Goal: Task Accomplishment & Management: Complete application form

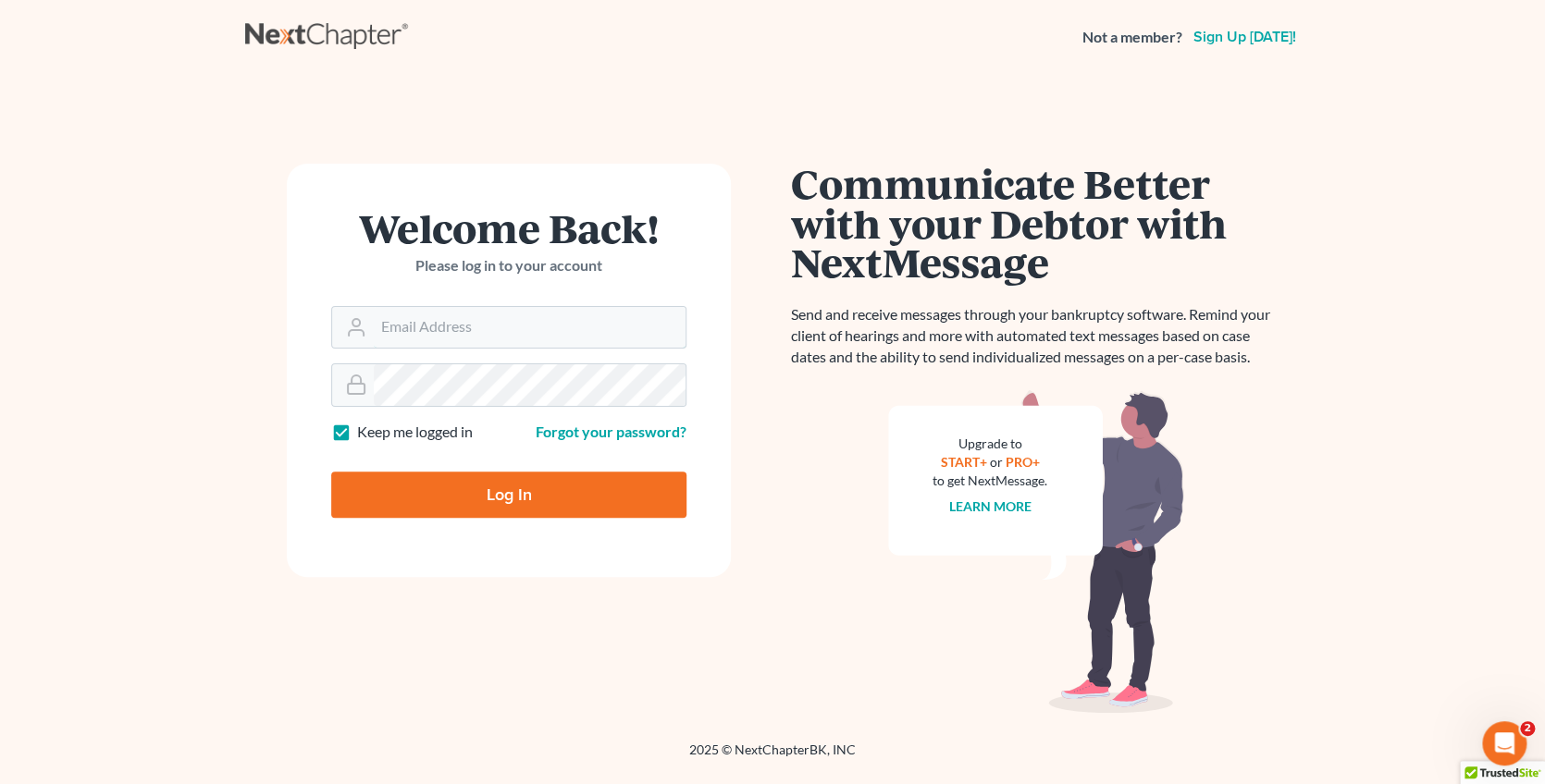
type input "[EMAIL_ADDRESS][DOMAIN_NAME]"
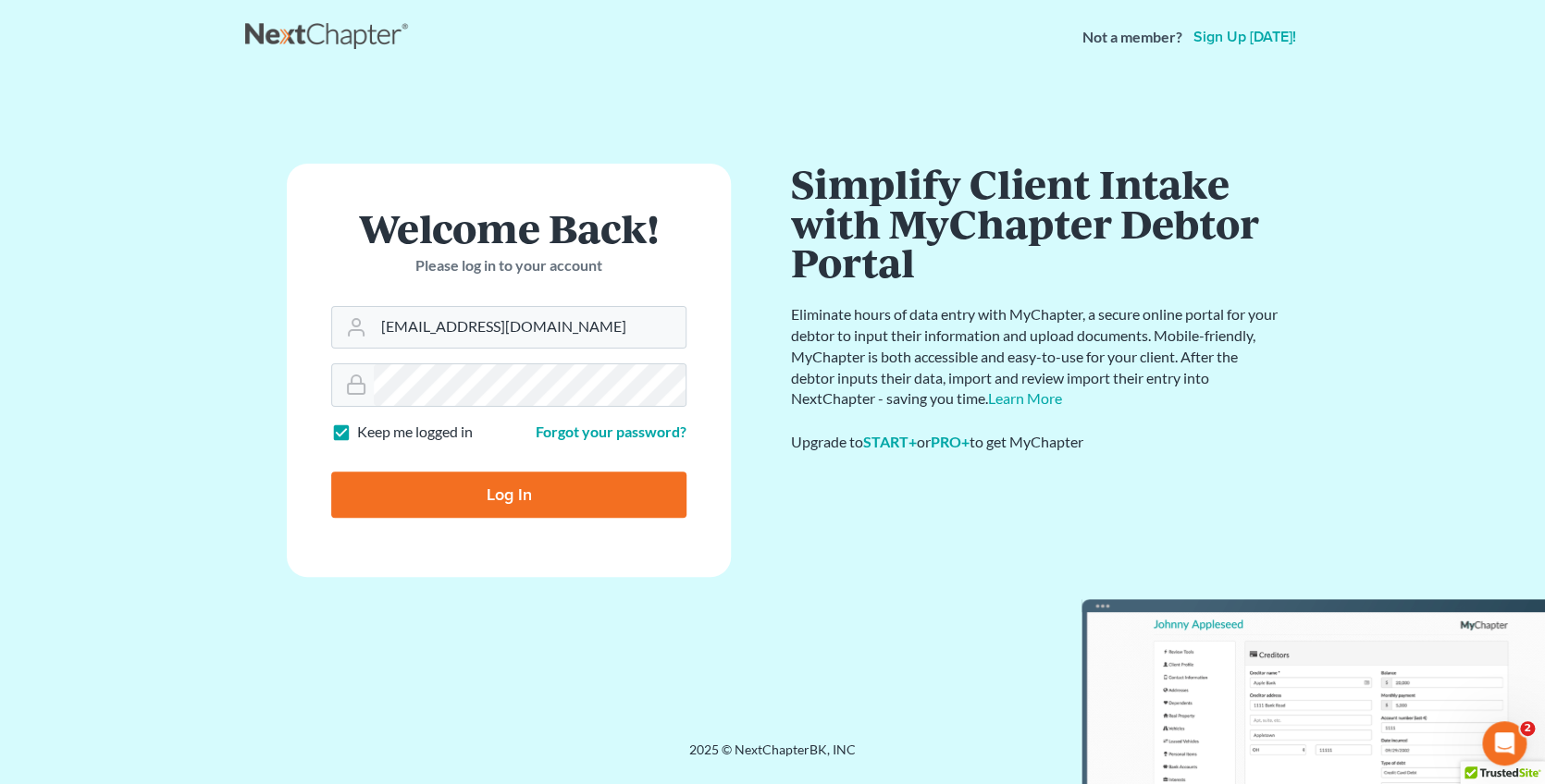
click at [487, 492] on input "Log In" at bounding box center [509, 494] width 355 height 46
type input "Thinking..."
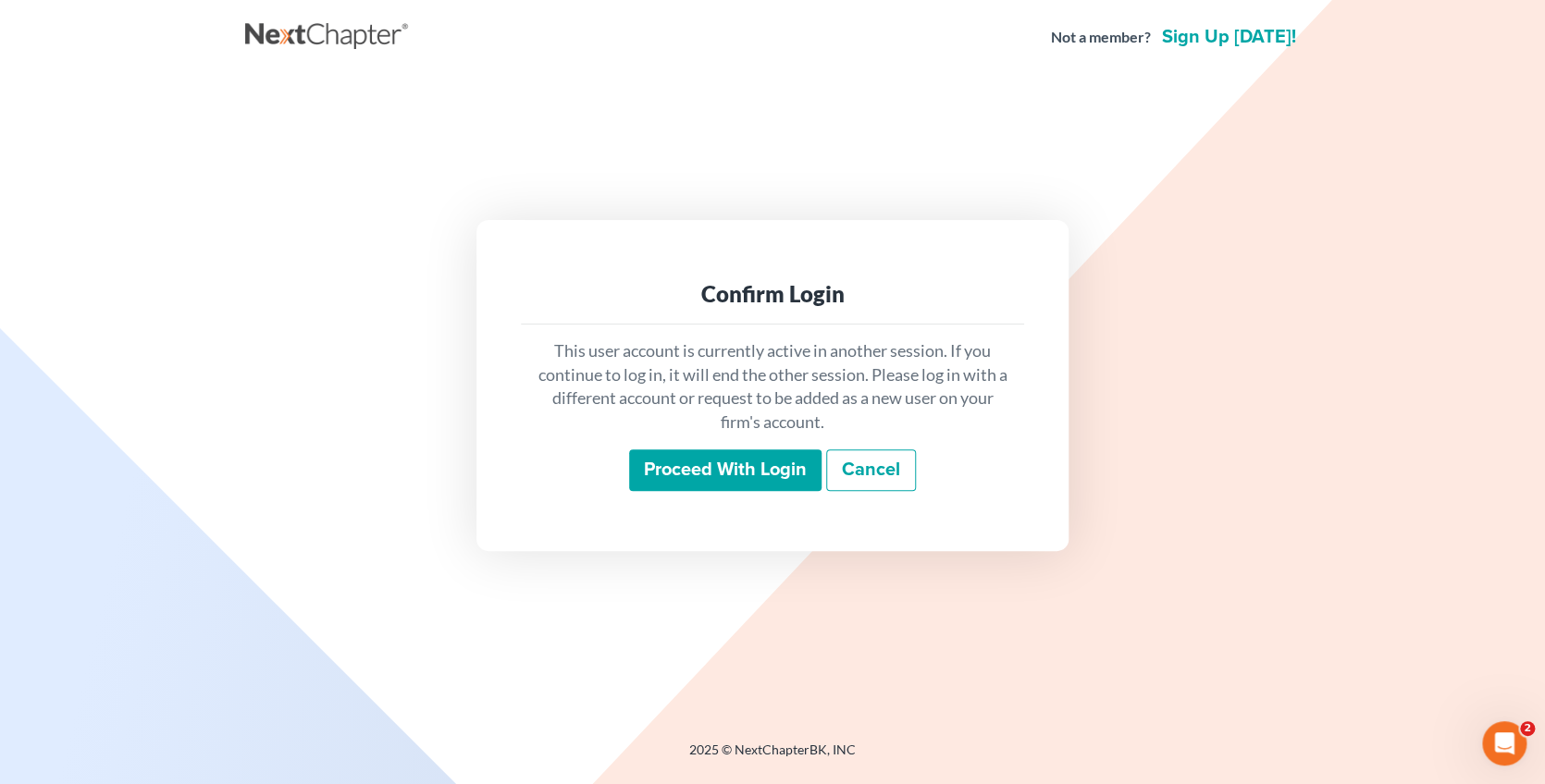
click at [727, 476] on input "Proceed with login" at bounding box center [724, 470] width 192 height 42
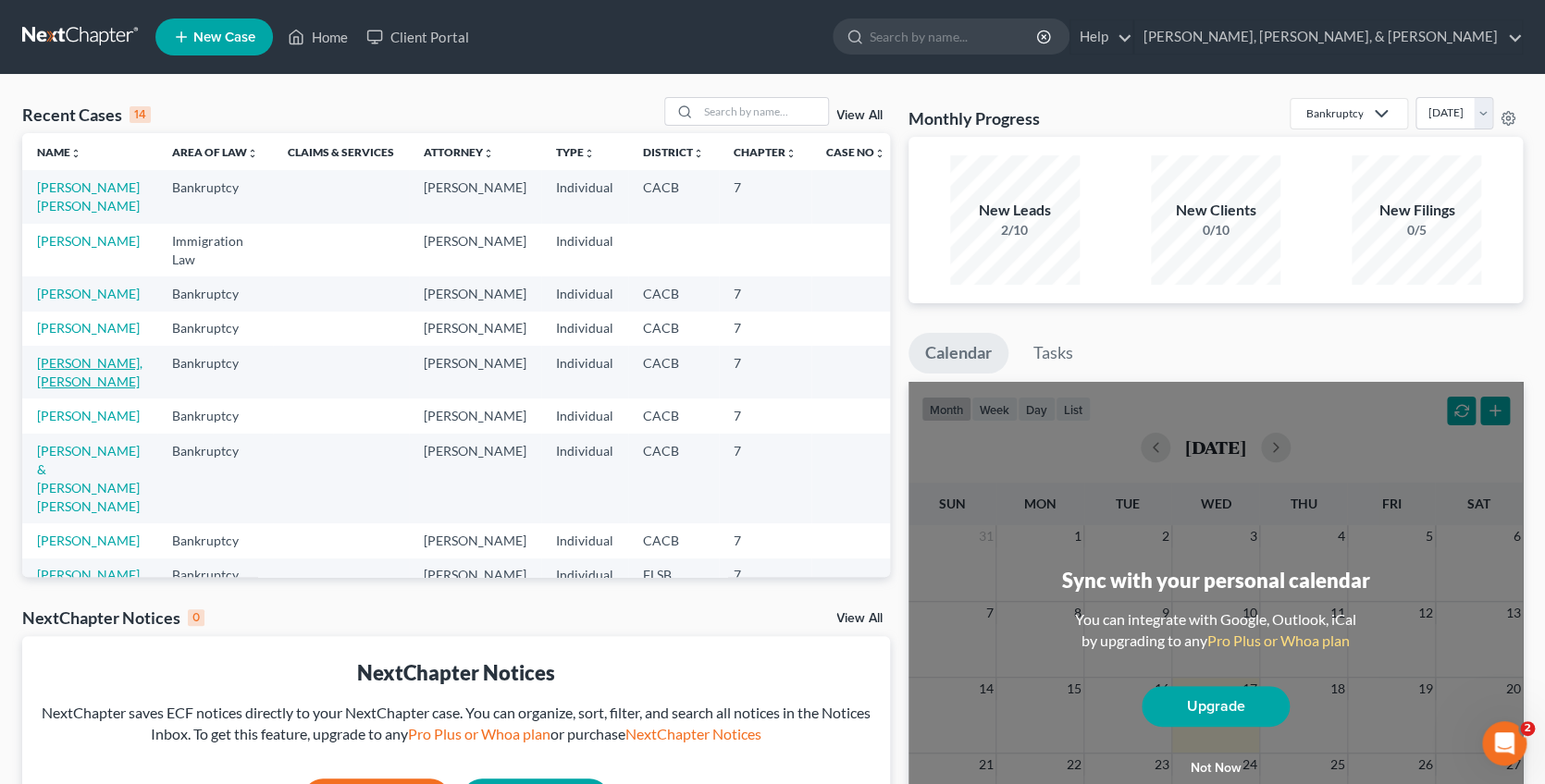
click at [68, 390] on link "[PERSON_NAME], [PERSON_NAME]" at bounding box center [89, 372] width 106 height 35
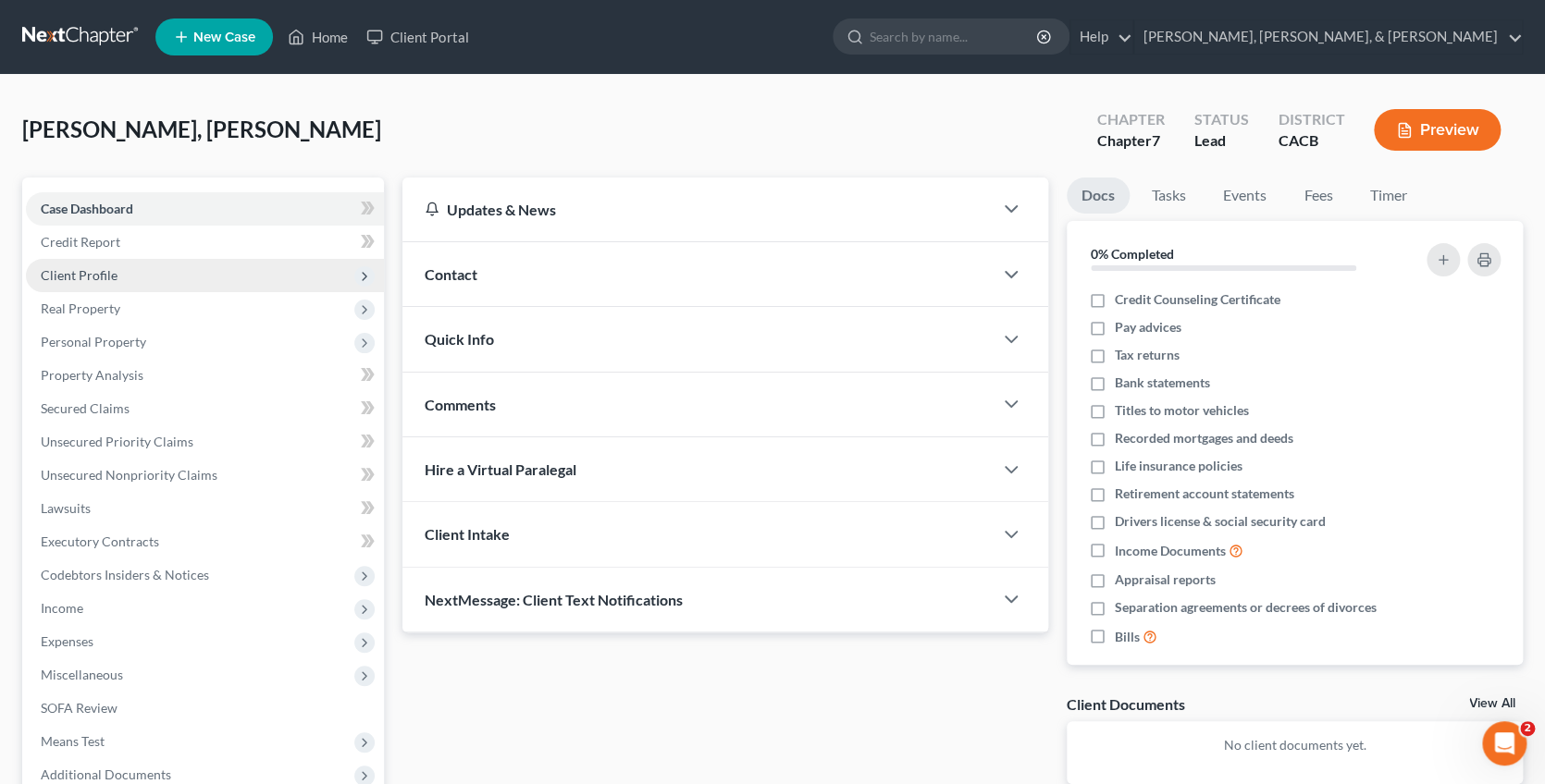
click at [62, 273] on span "Client Profile" at bounding box center [79, 275] width 77 height 16
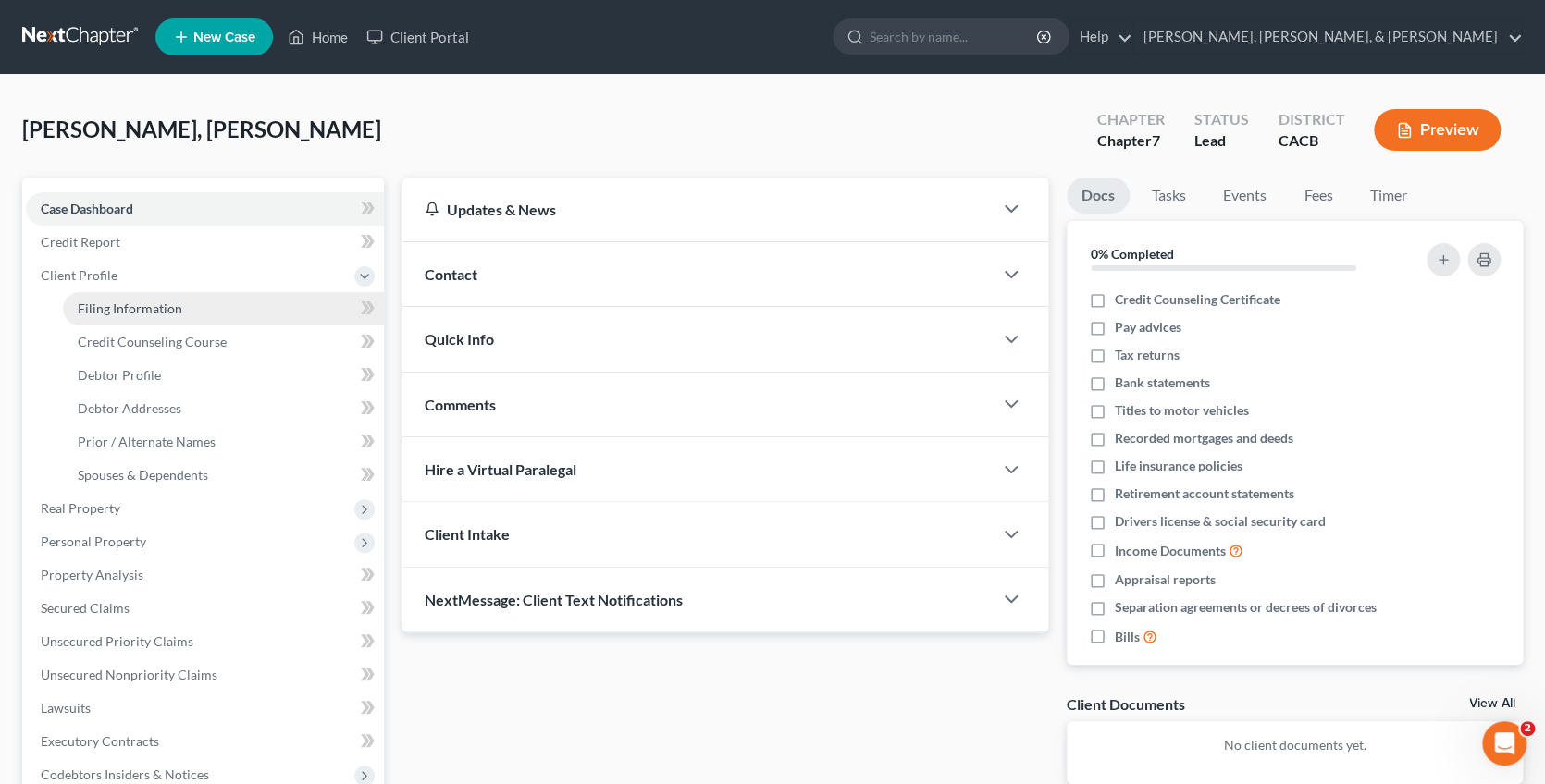
click at [98, 303] on span "Filing Information" at bounding box center [130, 309] width 105 height 16
select select "1"
select select "0"
select select "4"
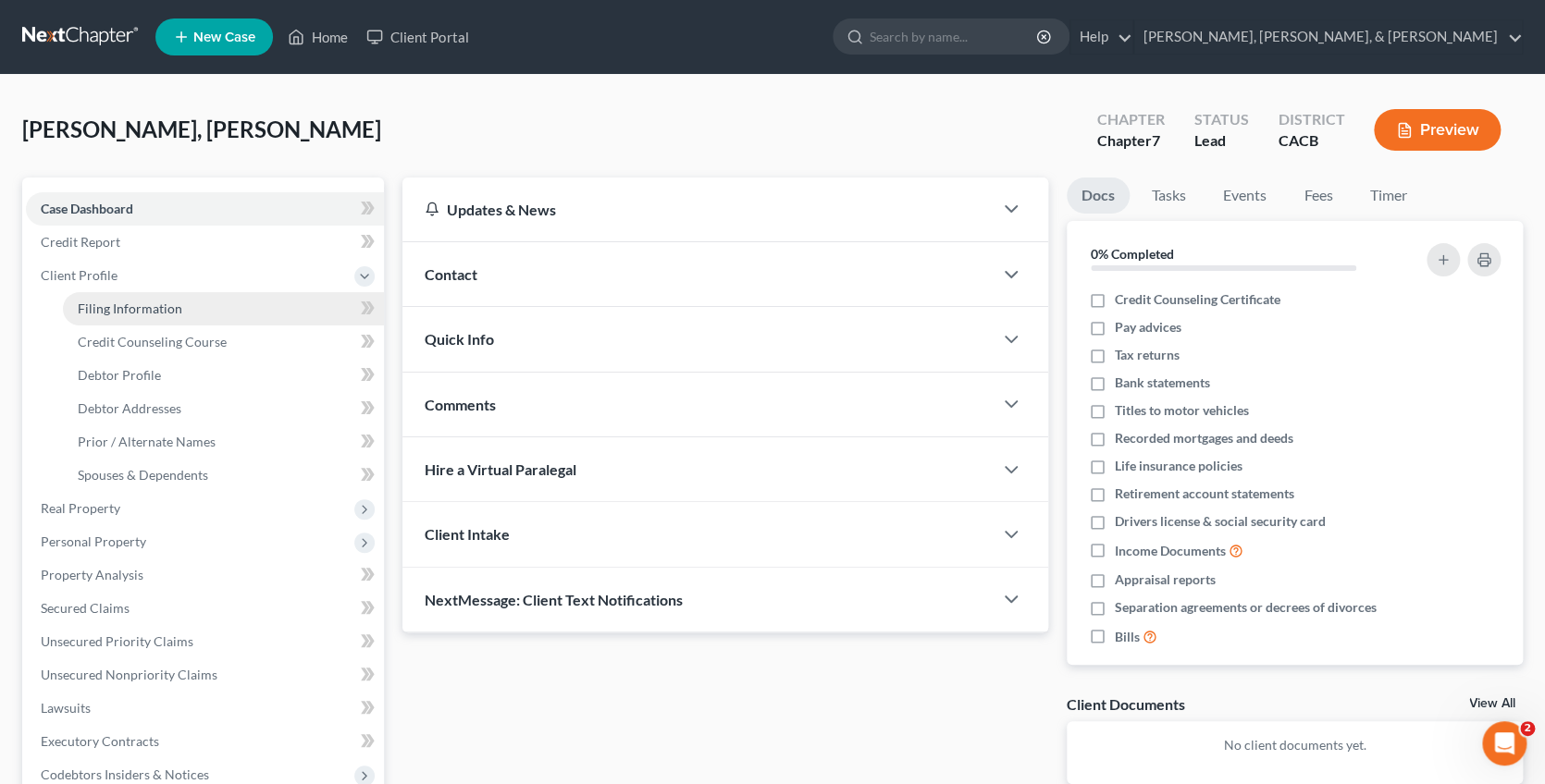
select select "1"
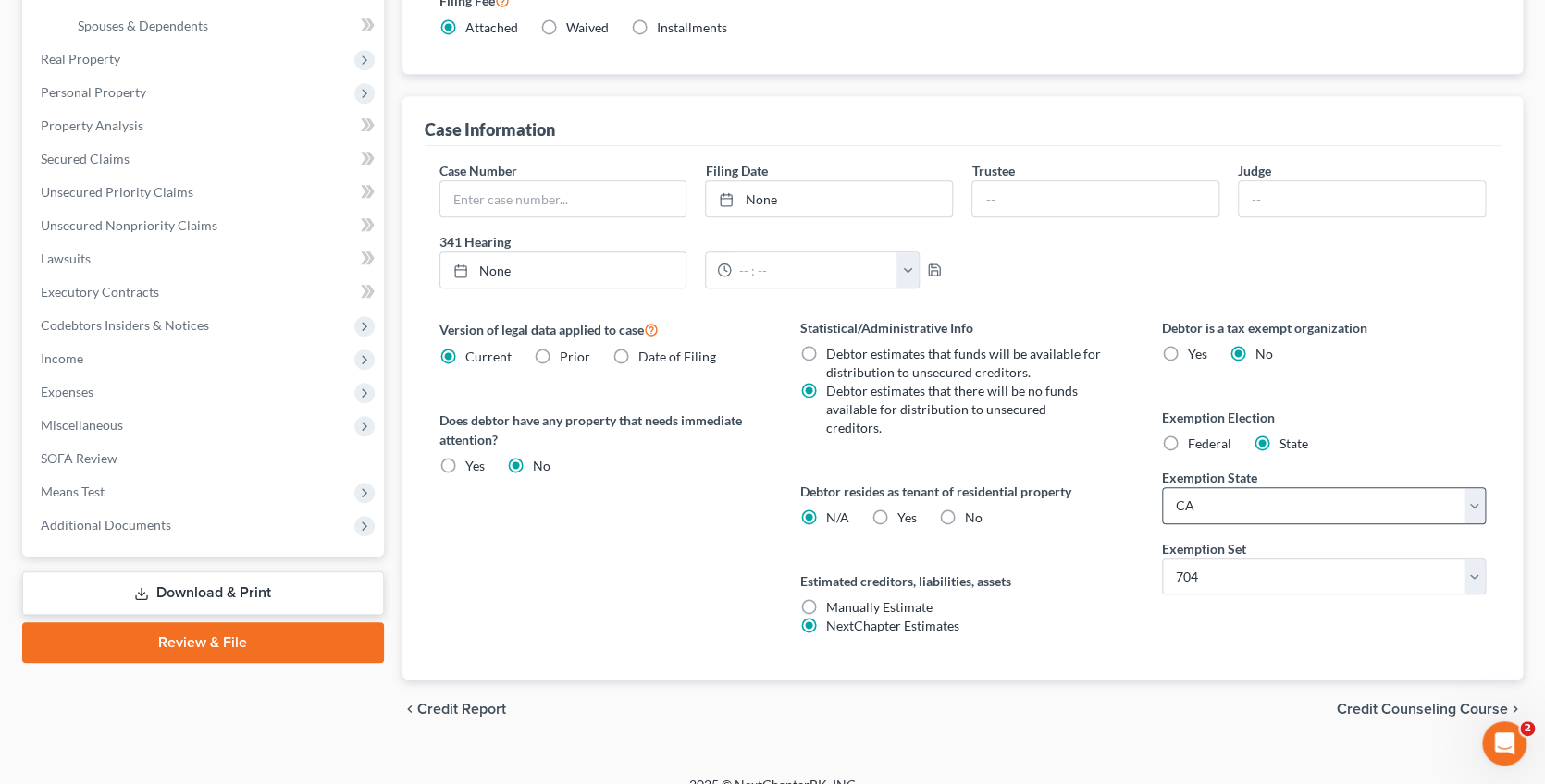
scroll to position [446, 0]
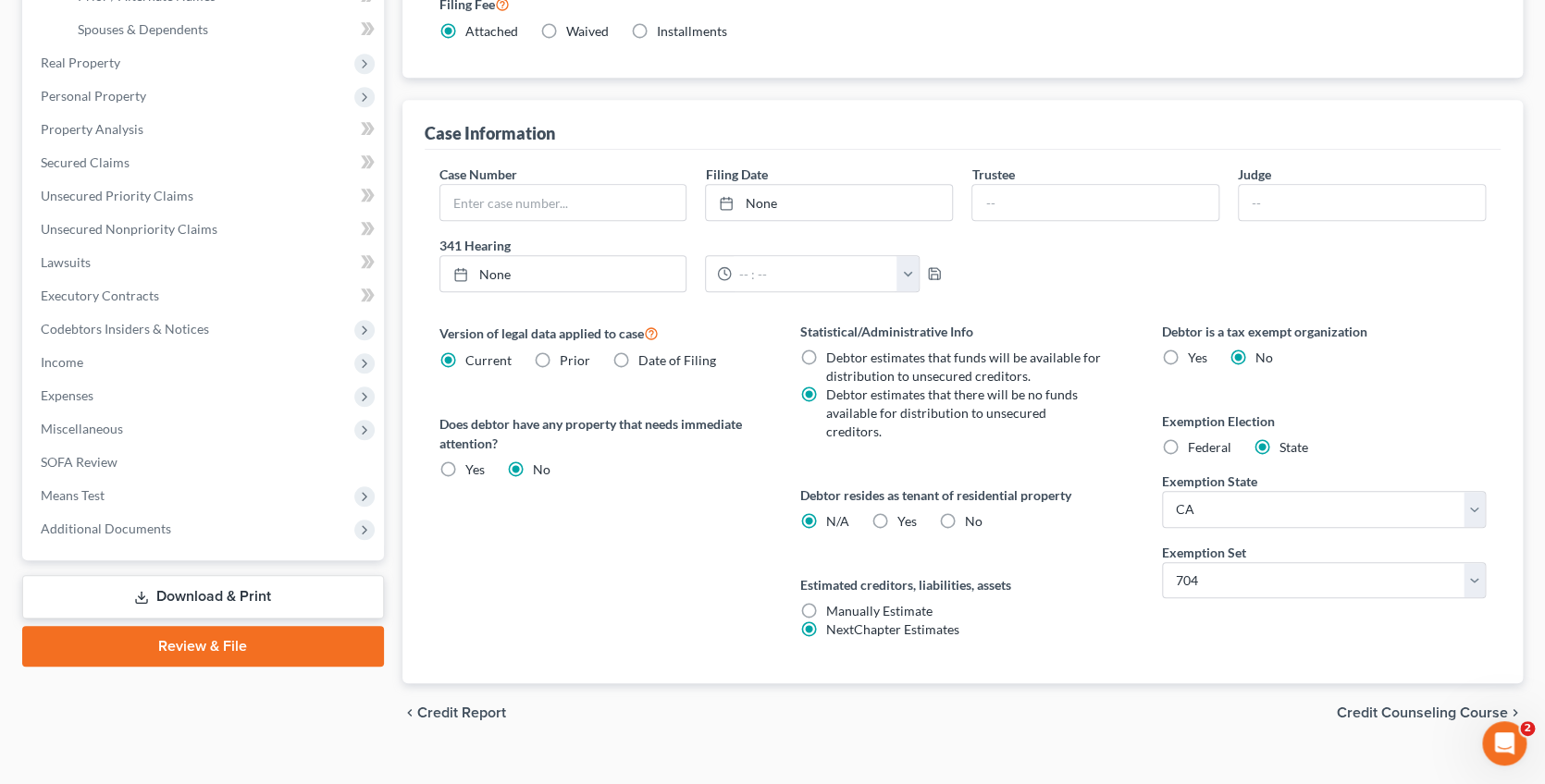
click at [1385, 705] on span "Credit Counseling Course" at bounding box center [1422, 712] width 171 height 15
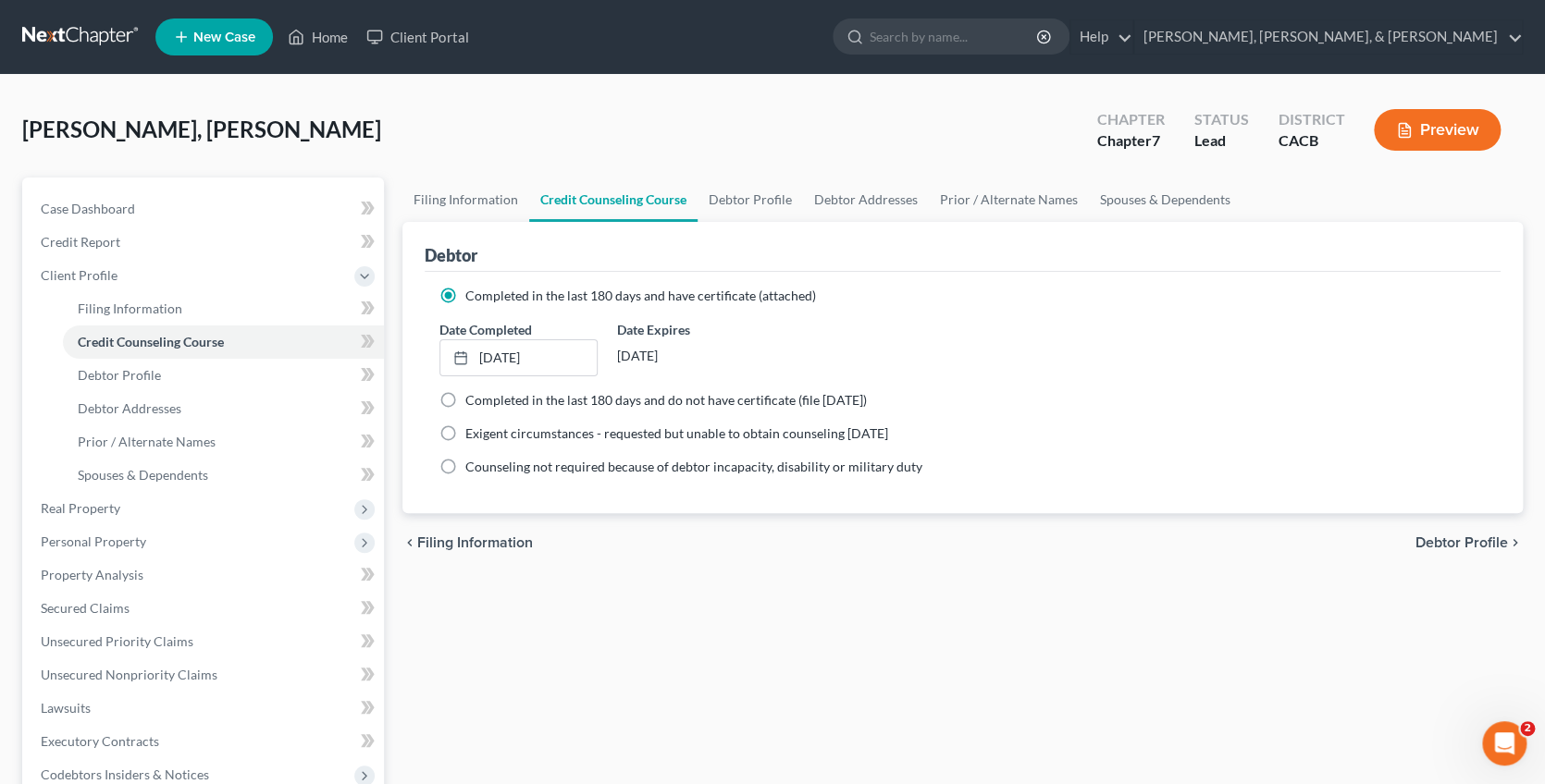
click at [1447, 536] on span "Debtor Profile" at bounding box center [1461, 542] width 93 height 15
select select "3"
select select "1"
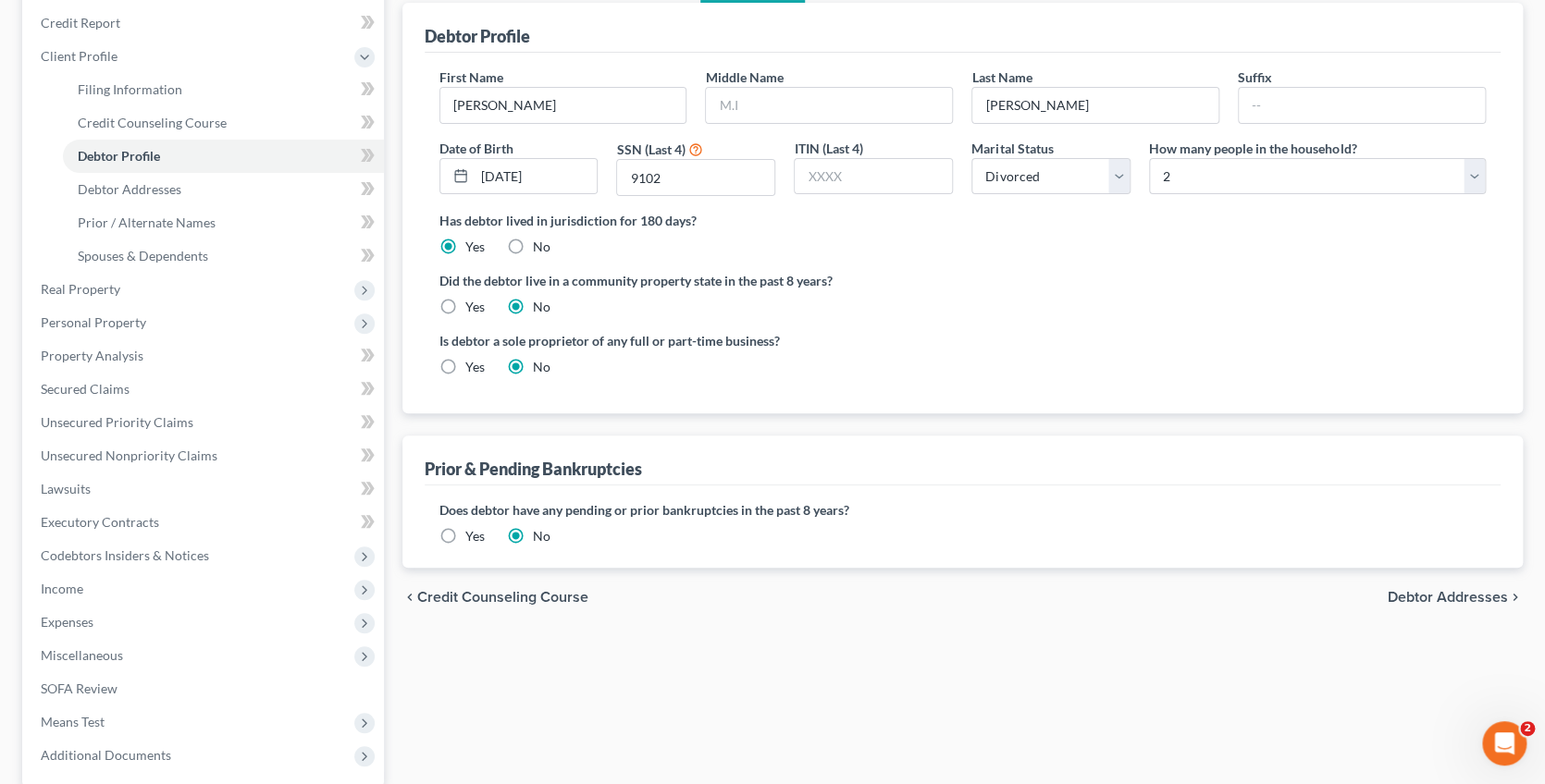
scroll to position [221, 0]
click at [1435, 598] on span "Debtor Addresses" at bounding box center [1447, 595] width 120 height 15
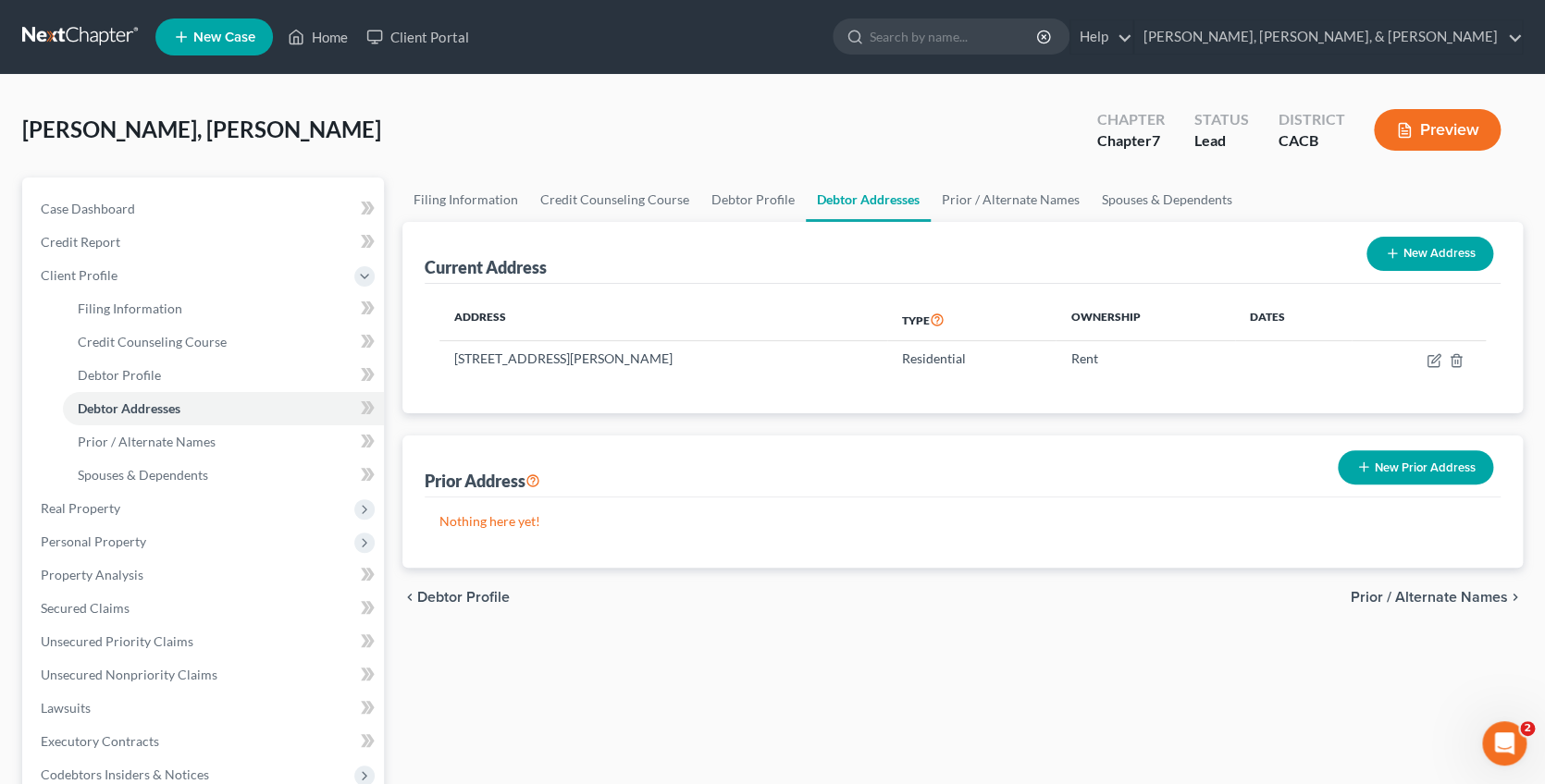
click at [1431, 590] on span "Prior / Alternate Names" at bounding box center [1429, 597] width 157 height 15
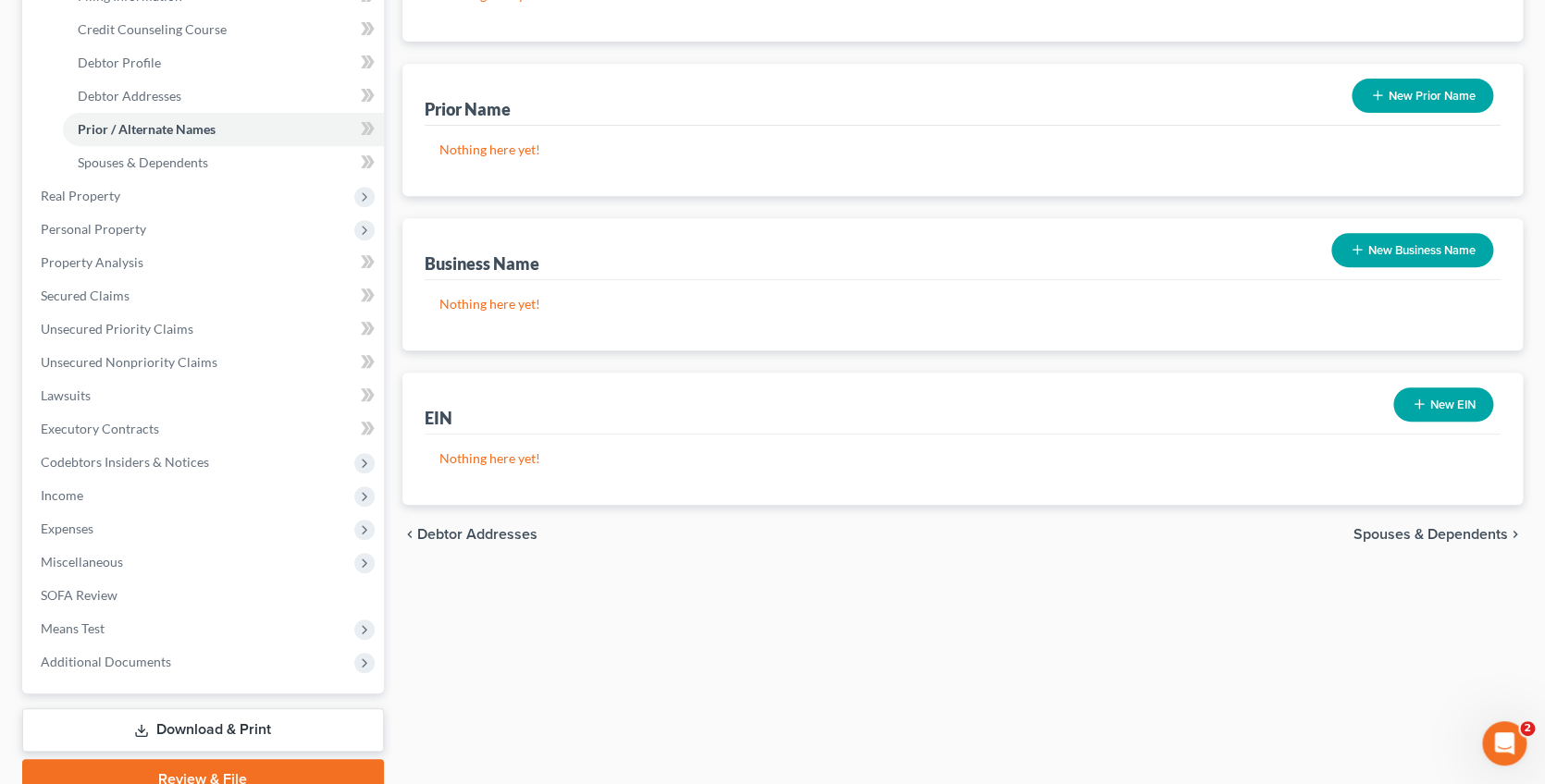
click at [1442, 527] on span "Spouses & Dependents" at bounding box center [1430, 534] width 155 height 15
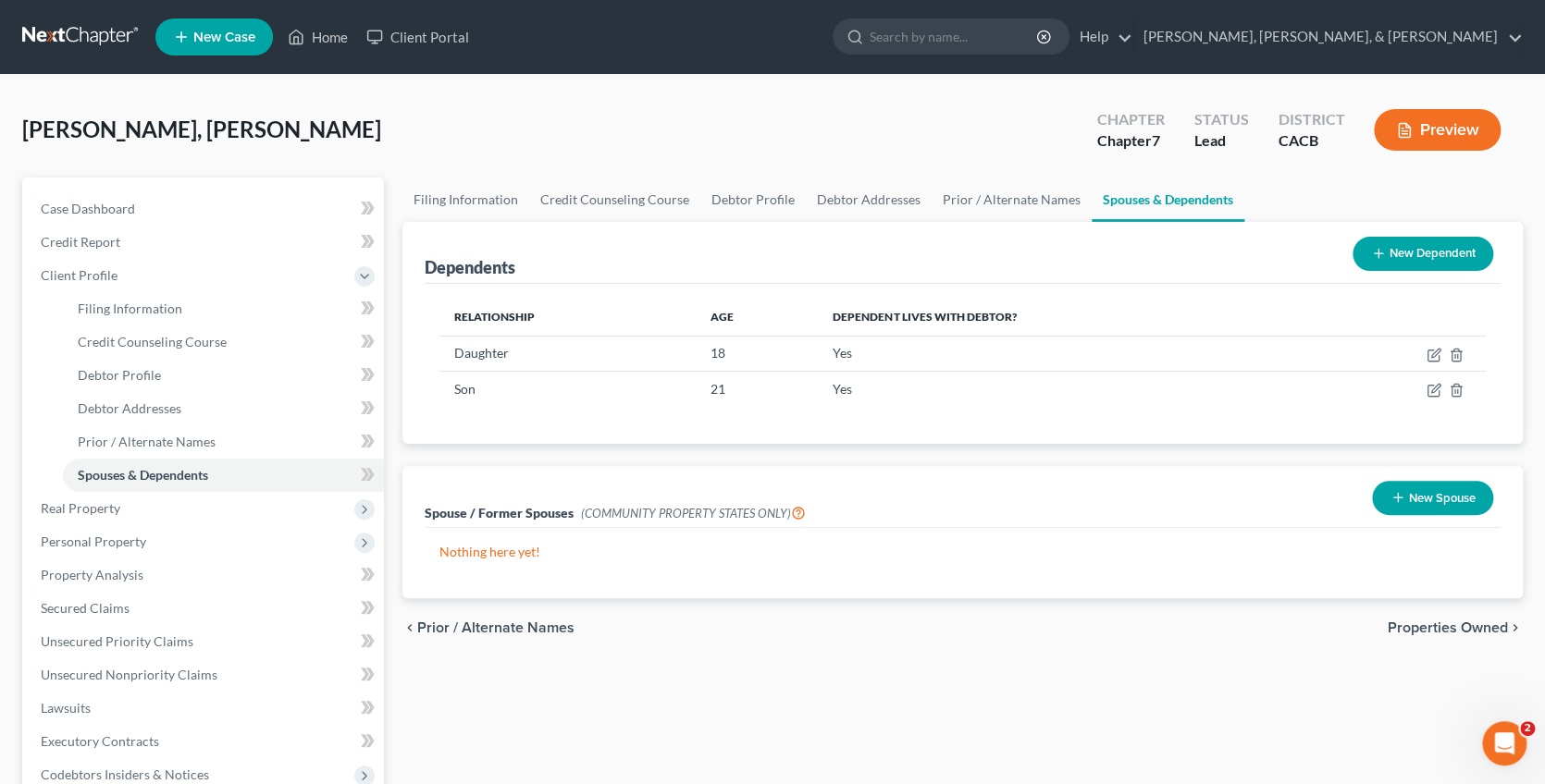
click at [1435, 628] on span "Properties Owned" at bounding box center [1447, 627] width 120 height 15
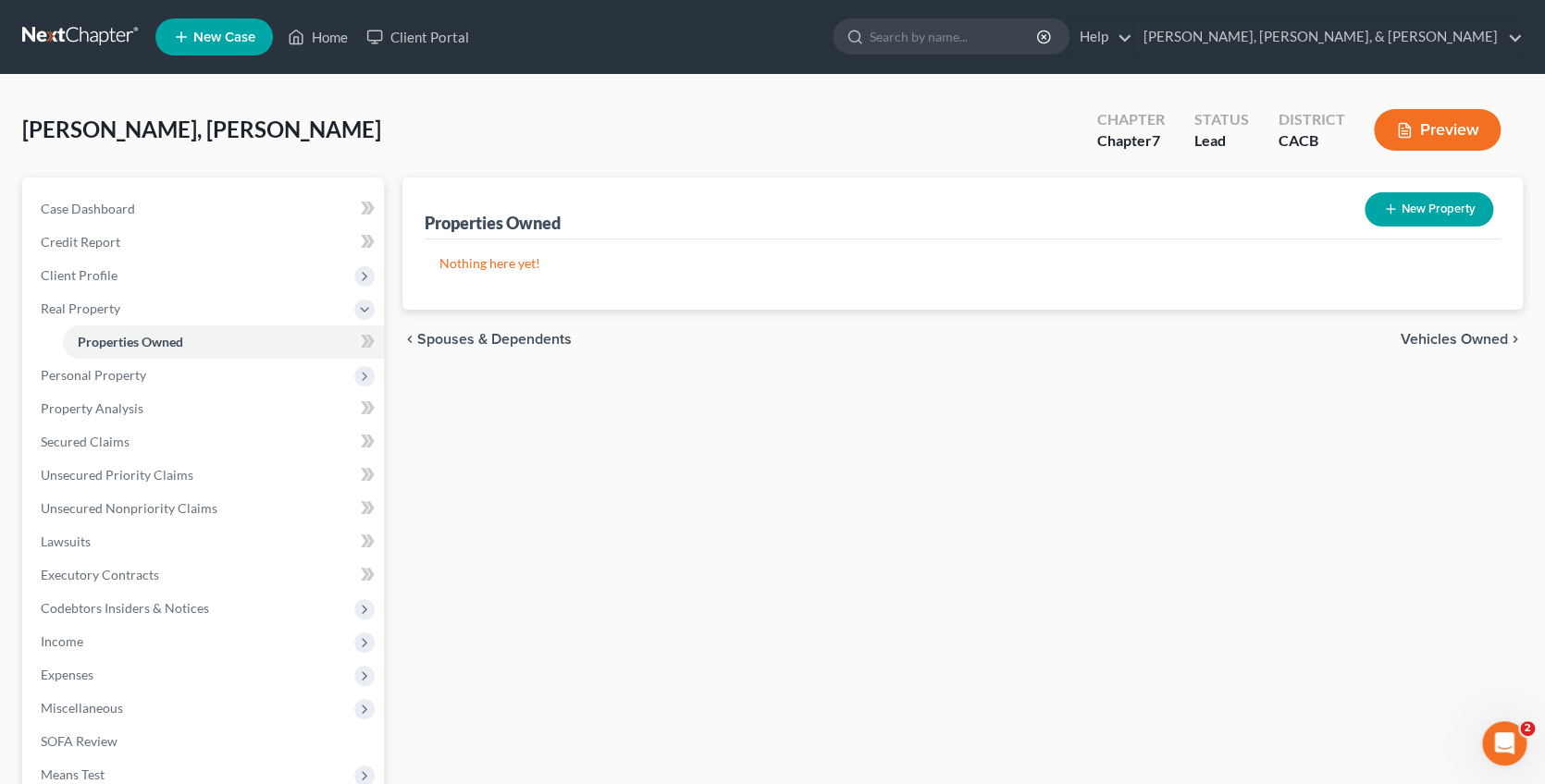
click at [1479, 332] on span "Vehicles Owned" at bounding box center [1453, 339] width 108 height 15
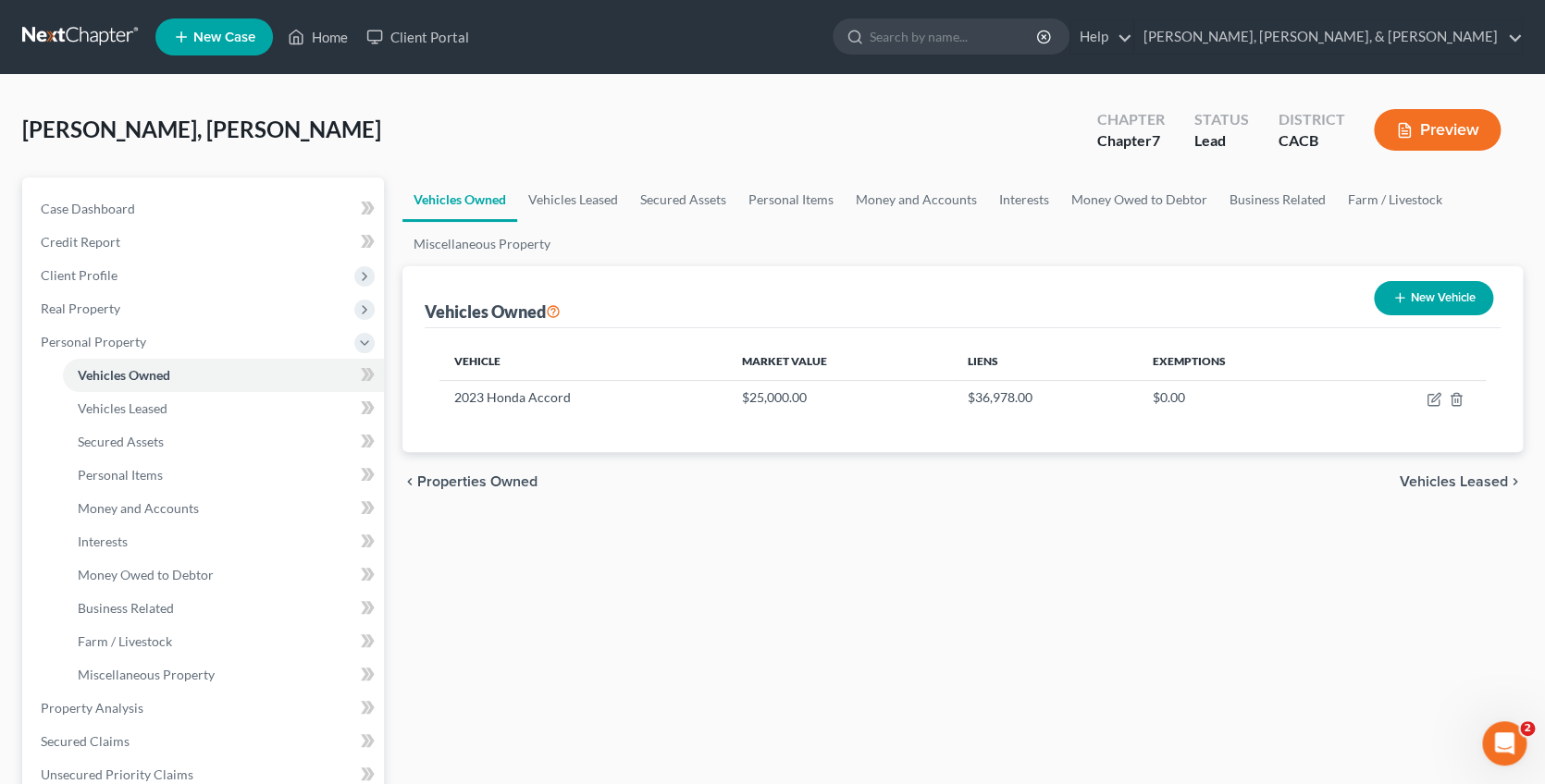
click at [1444, 474] on span "Vehicles Leased" at bounding box center [1453, 481] width 109 height 15
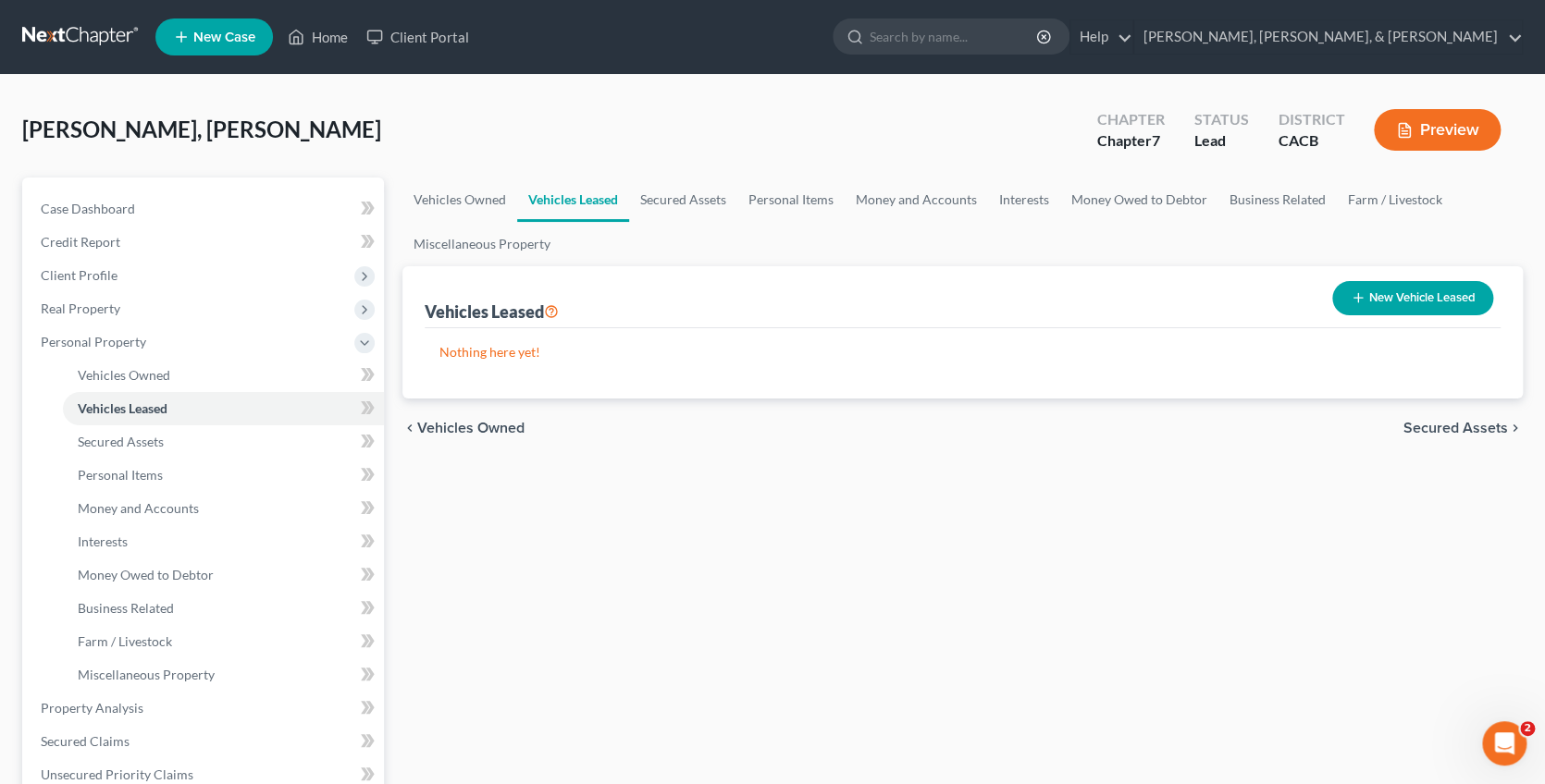
click at [1440, 425] on span "Secured Assets" at bounding box center [1455, 428] width 105 height 15
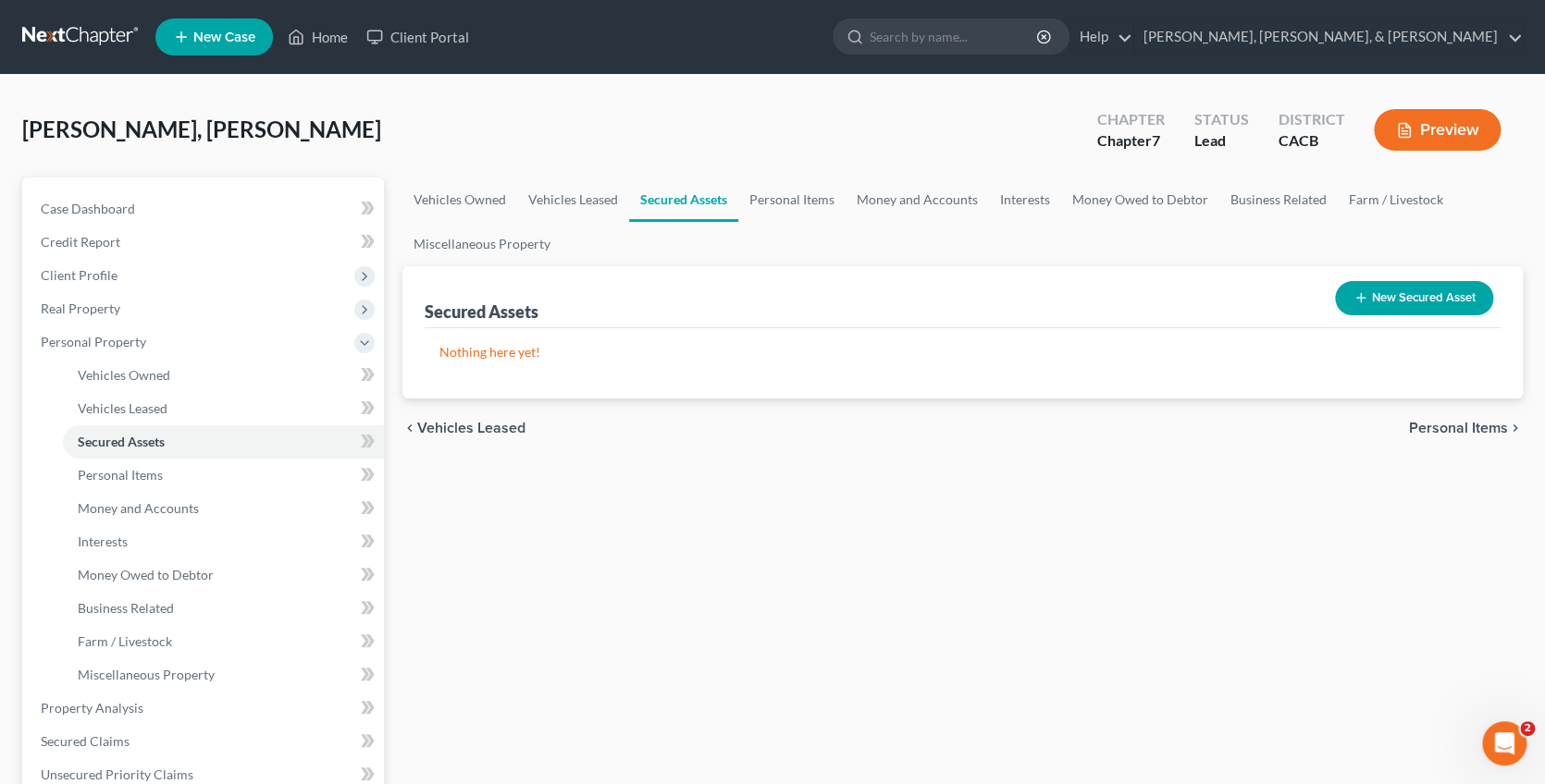
click at [1440, 425] on span "Personal Items" at bounding box center [1458, 428] width 99 height 15
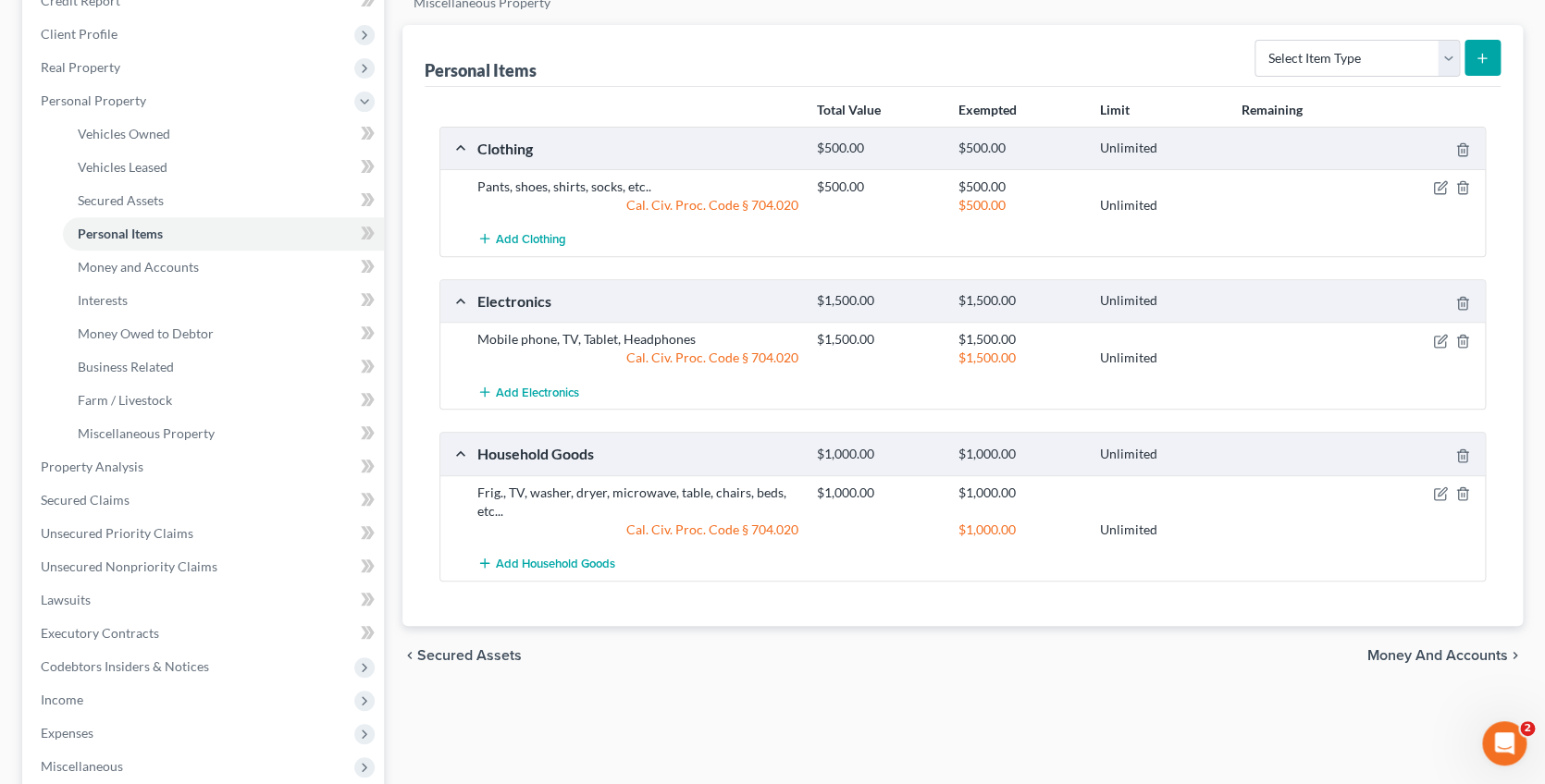
scroll to position [244, 0]
click at [1395, 646] on span "Money and Accounts" at bounding box center [1437, 653] width 140 height 15
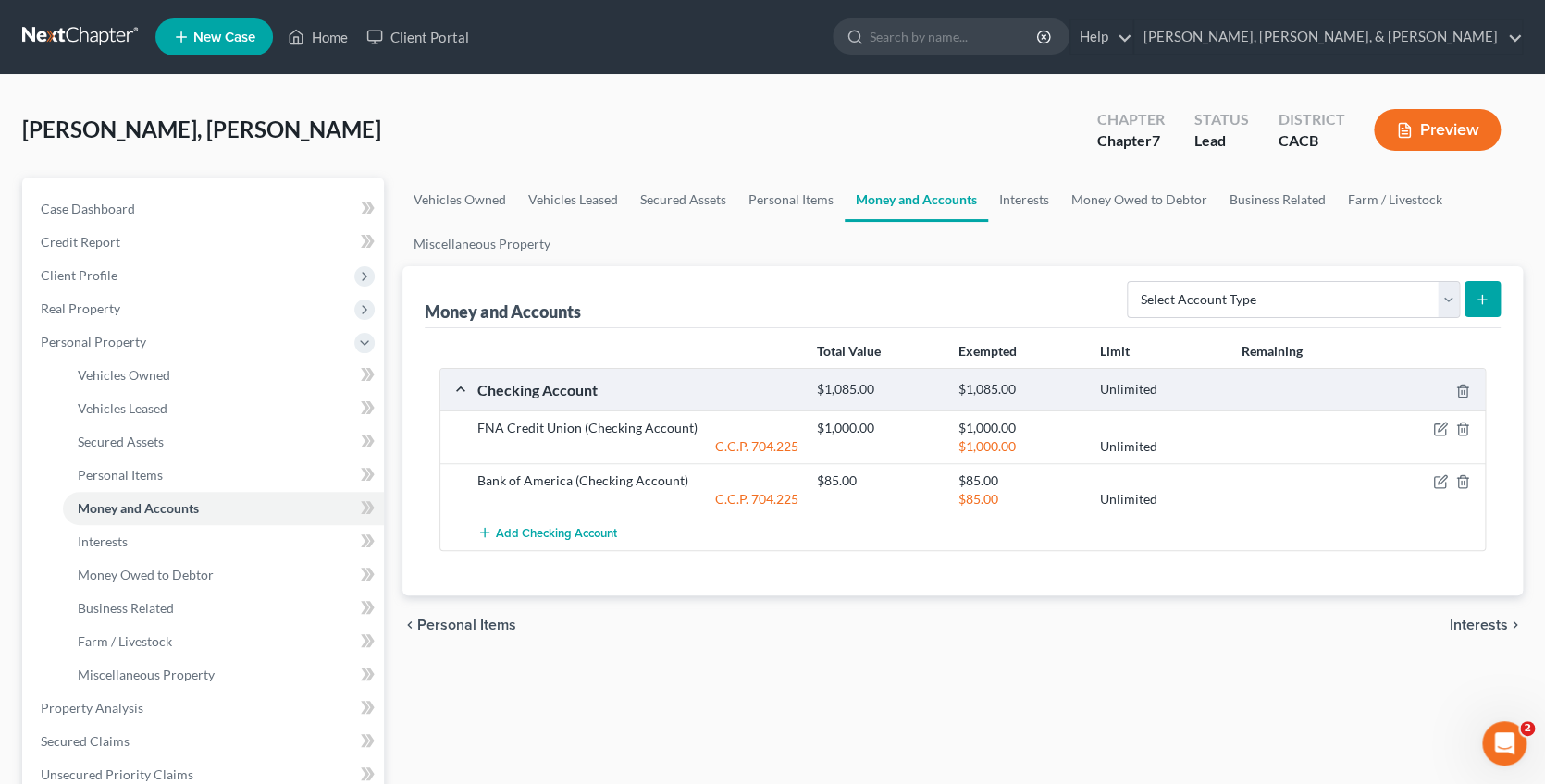
click at [1463, 617] on span "Interests" at bounding box center [1478, 624] width 58 height 15
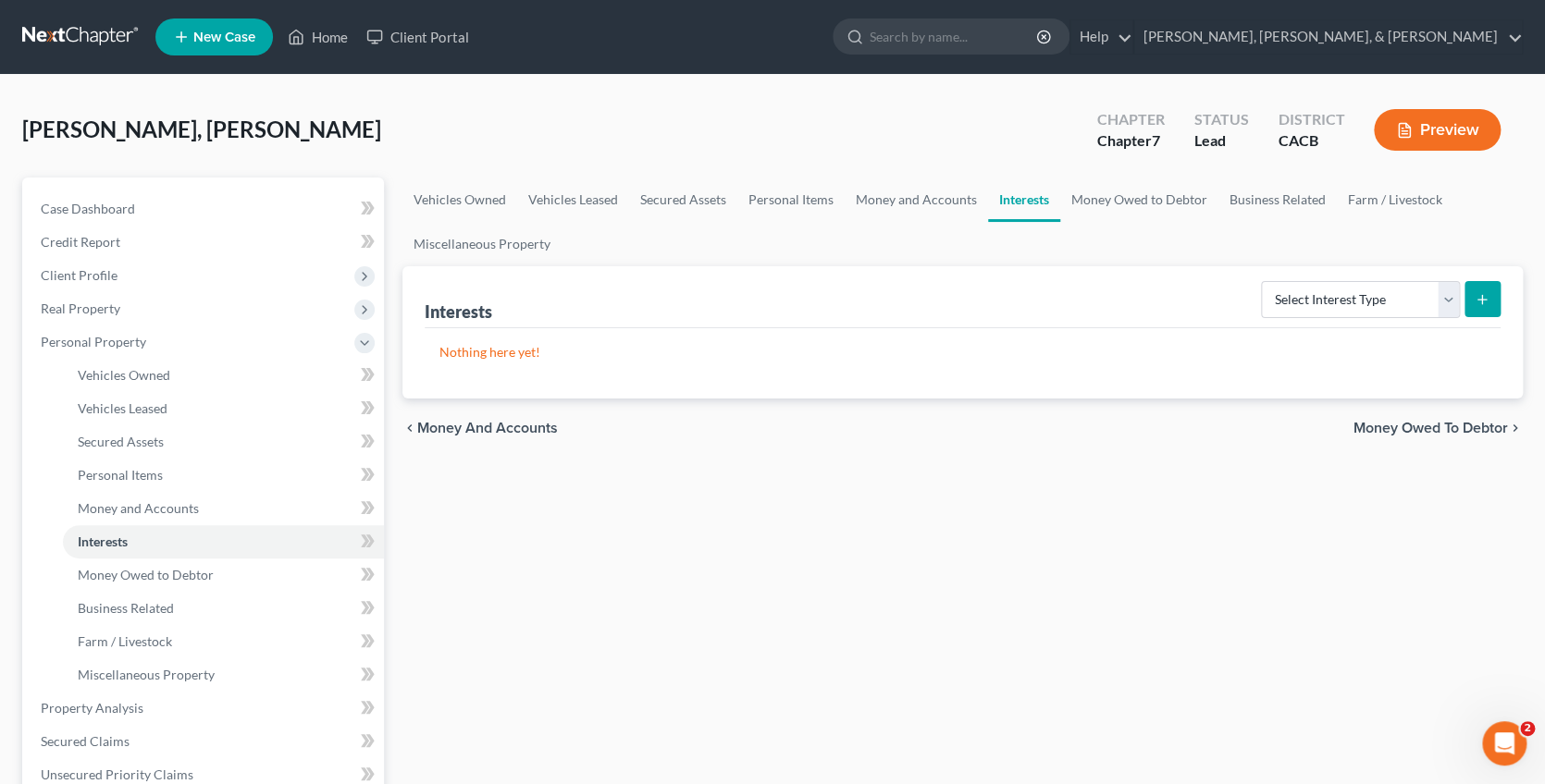
click at [1450, 421] on span "Money Owed to Debtor" at bounding box center [1430, 428] width 155 height 15
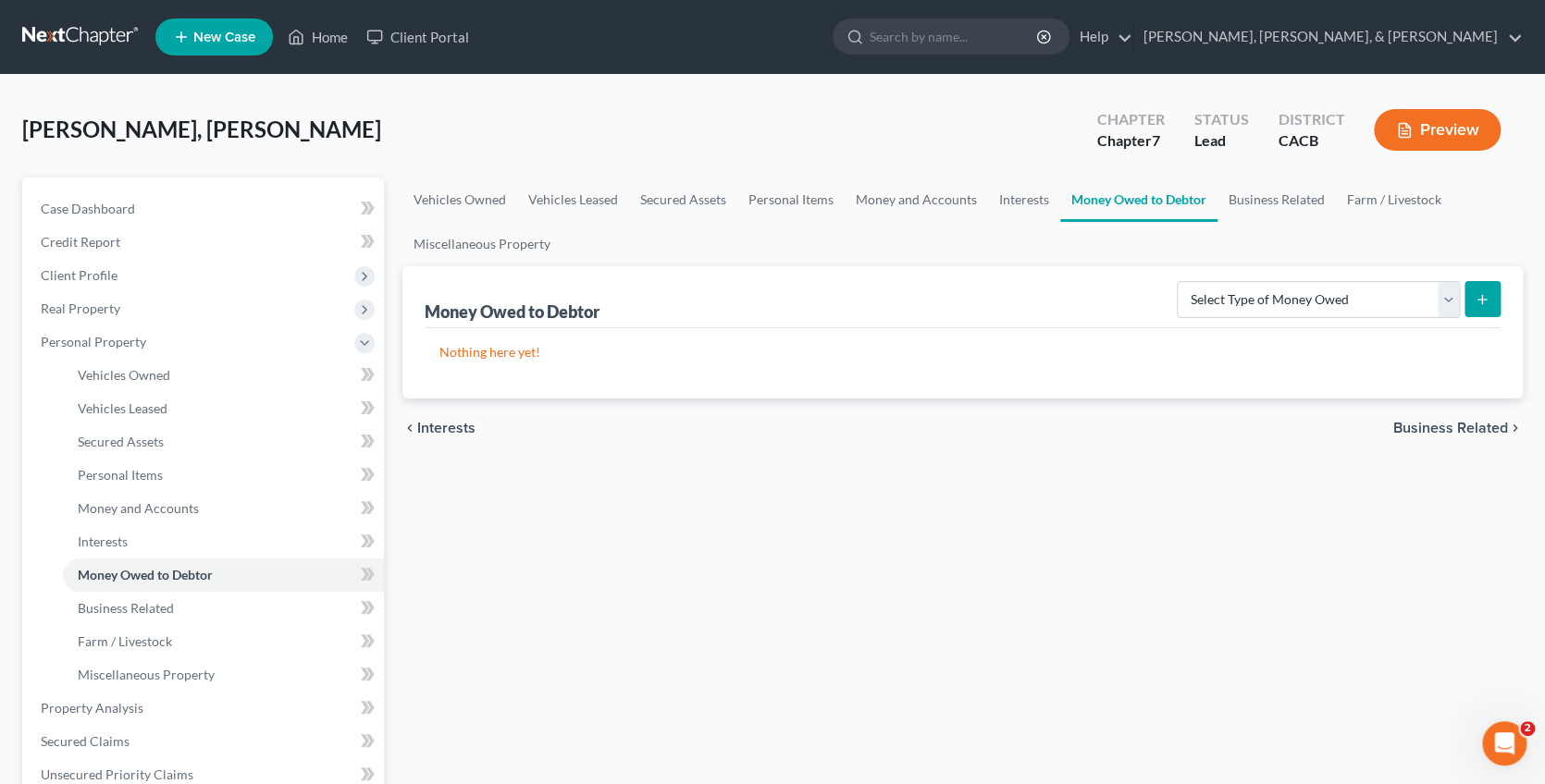
click at [1431, 421] on span "Business Related" at bounding box center [1450, 428] width 114 height 15
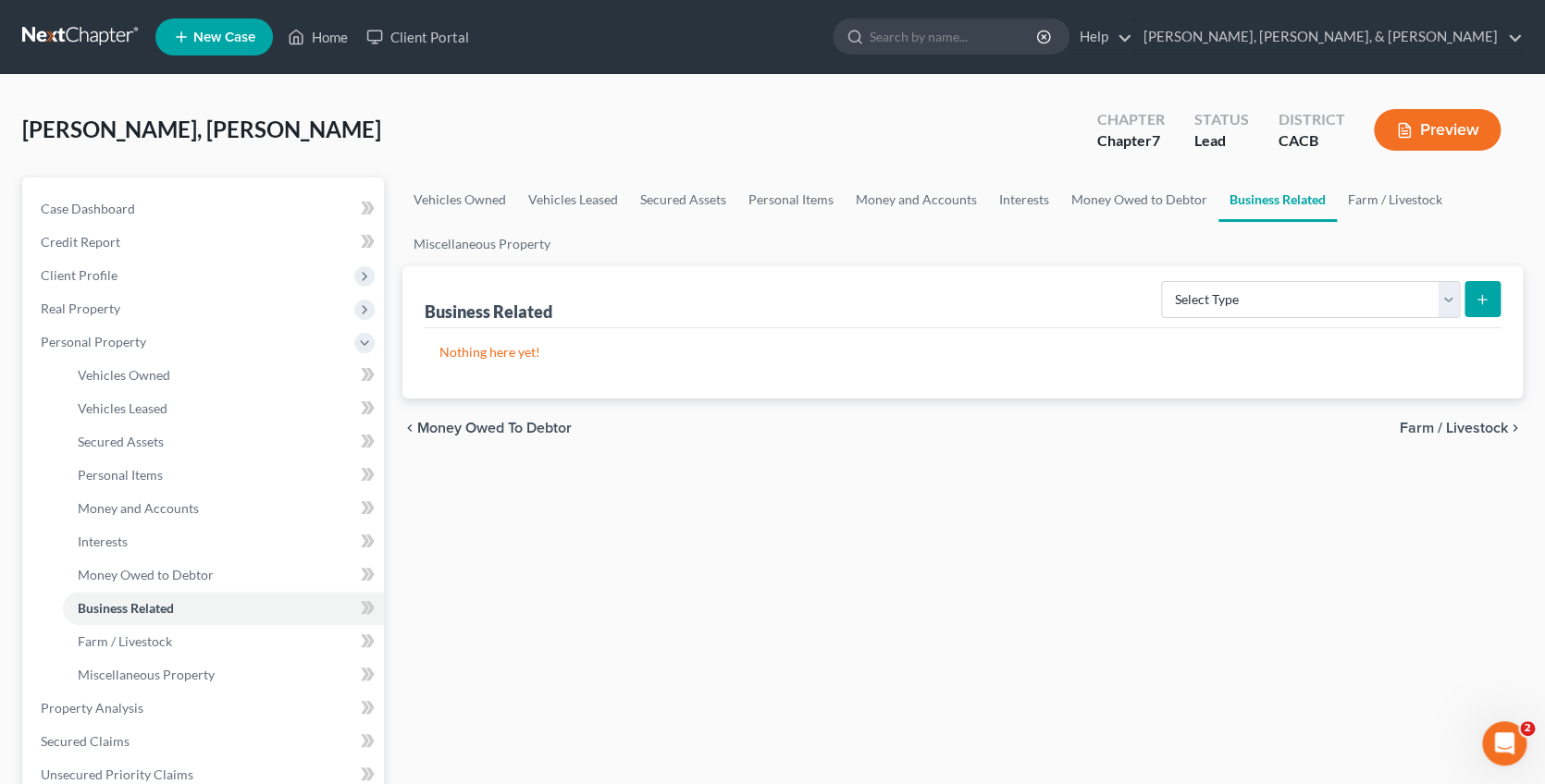
click at [1430, 428] on span "Farm / Livestock" at bounding box center [1453, 428] width 109 height 15
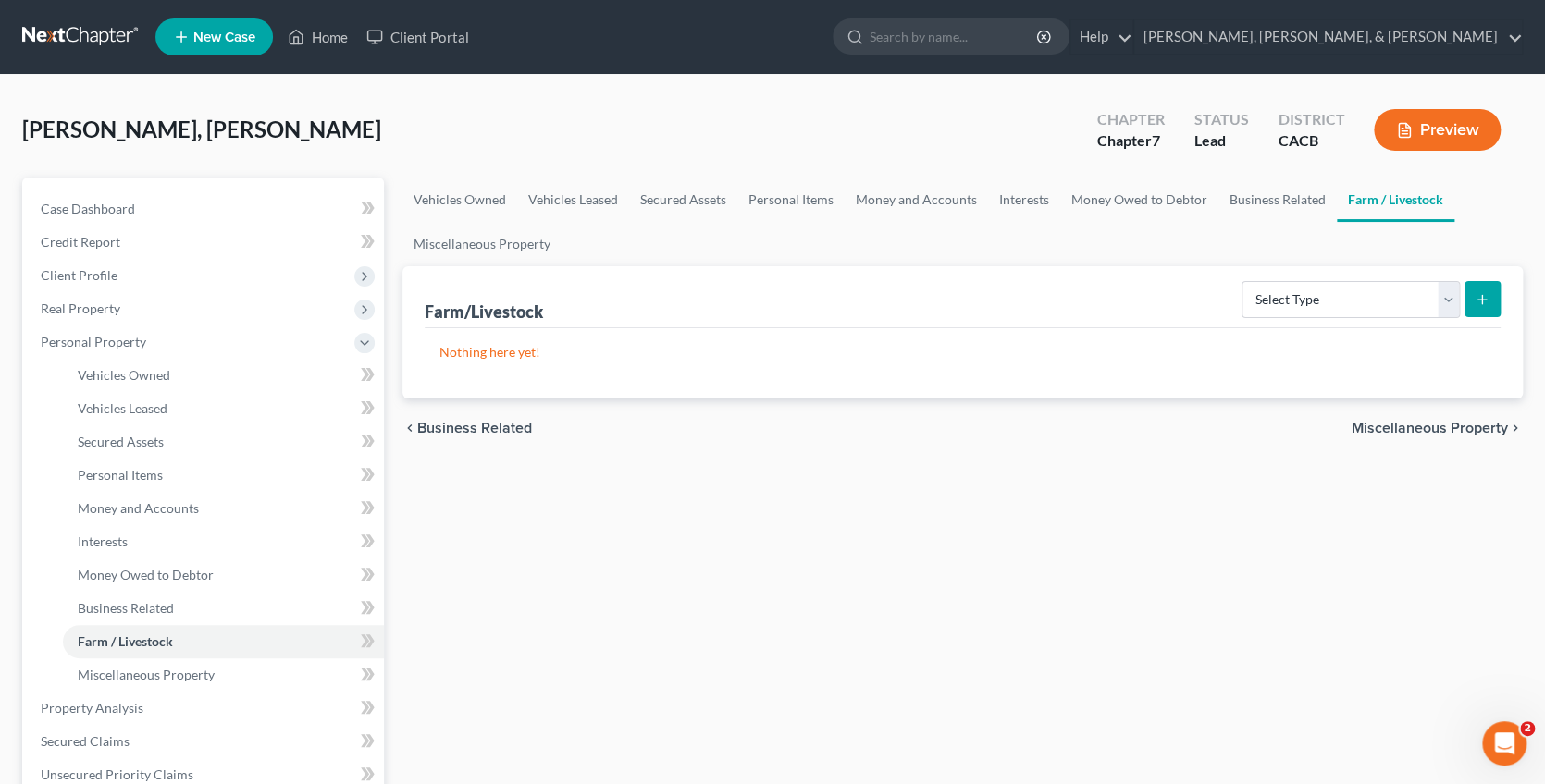
click at [1430, 427] on span "Miscellaneous Property" at bounding box center [1430, 428] width 156 height 15
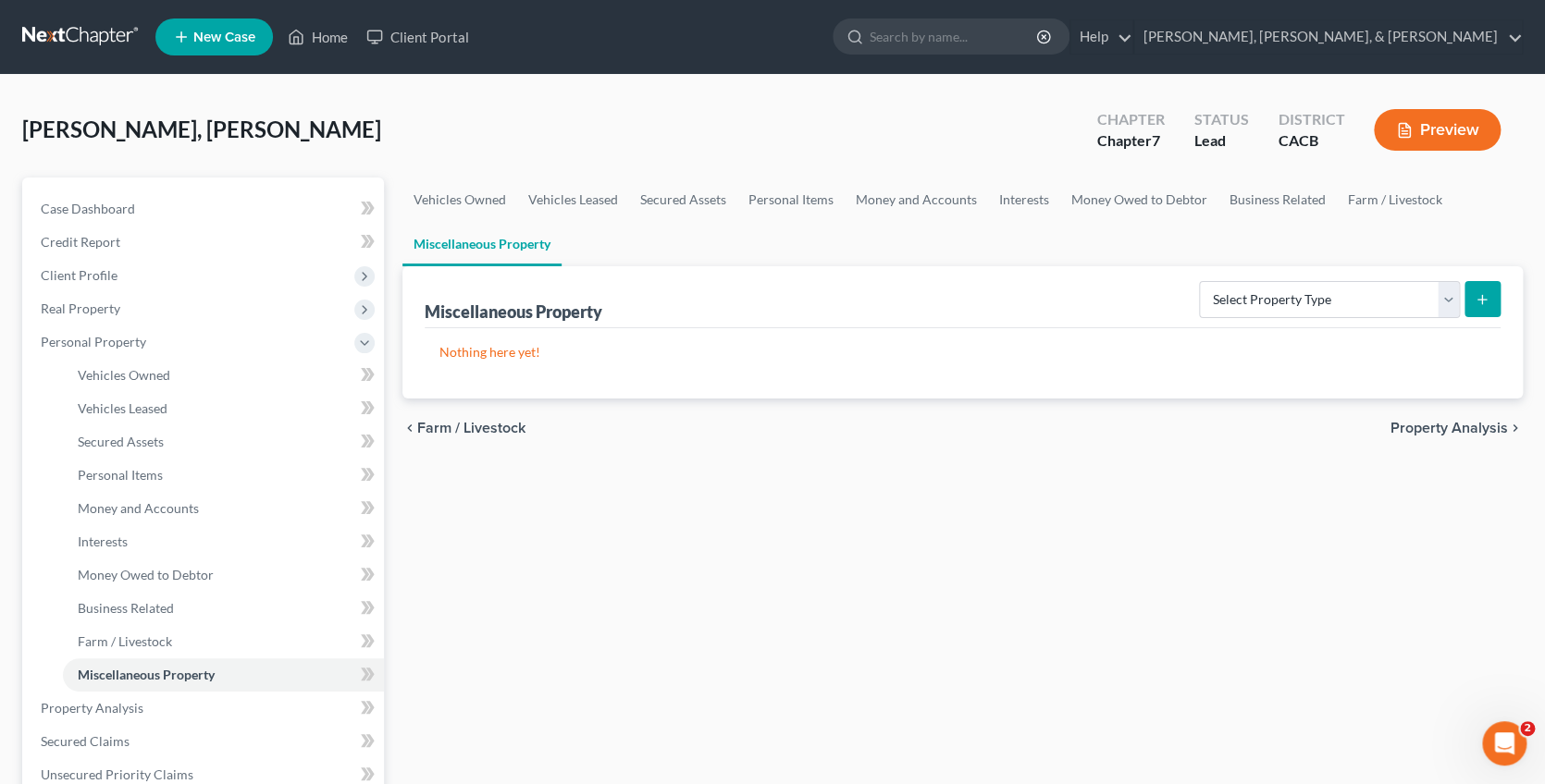
click at [1430, 427] on span "Property Analysis" at bounding box center [1448, 428] width 117 height 15
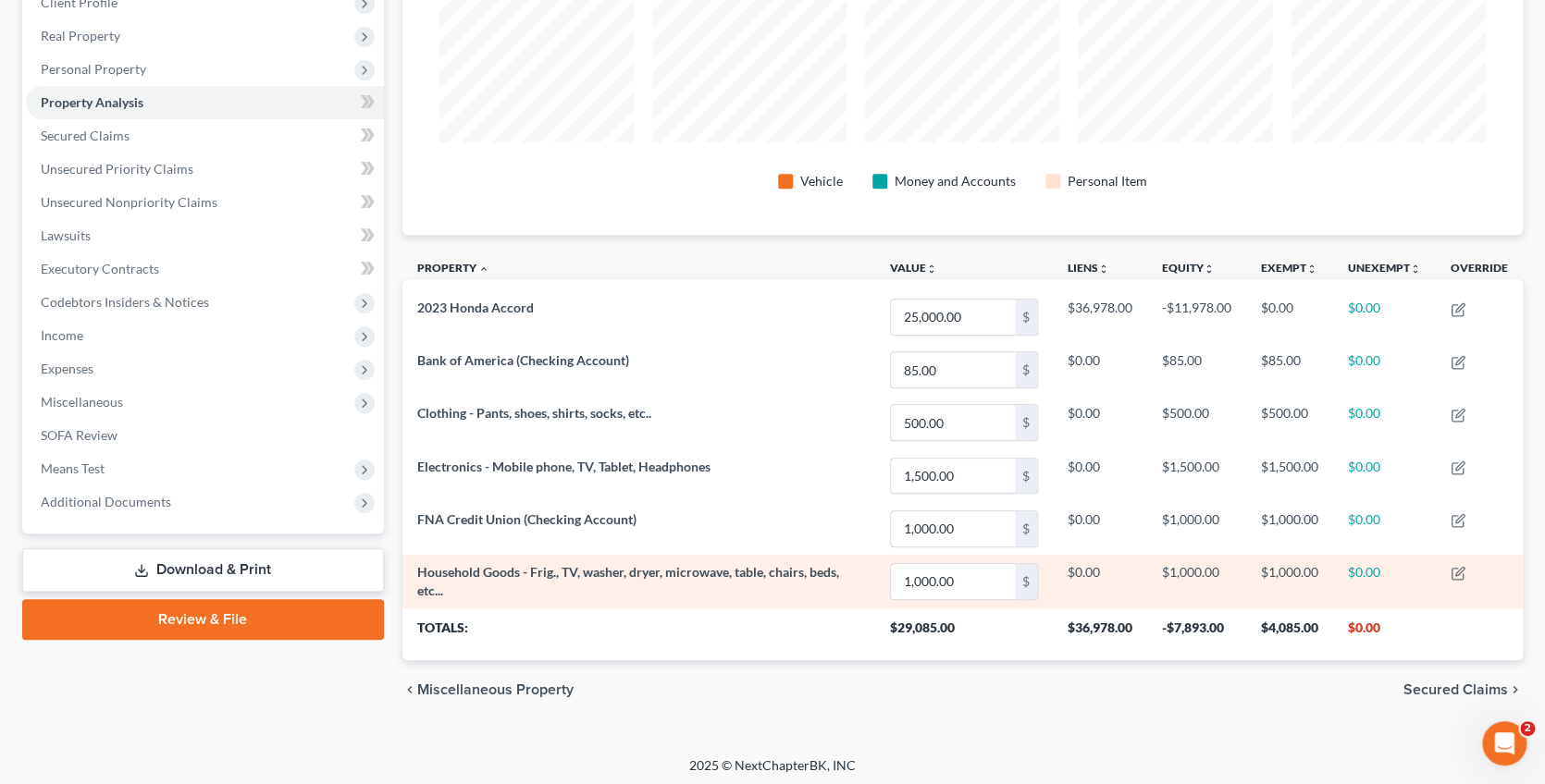
scroll to position [272, 0]
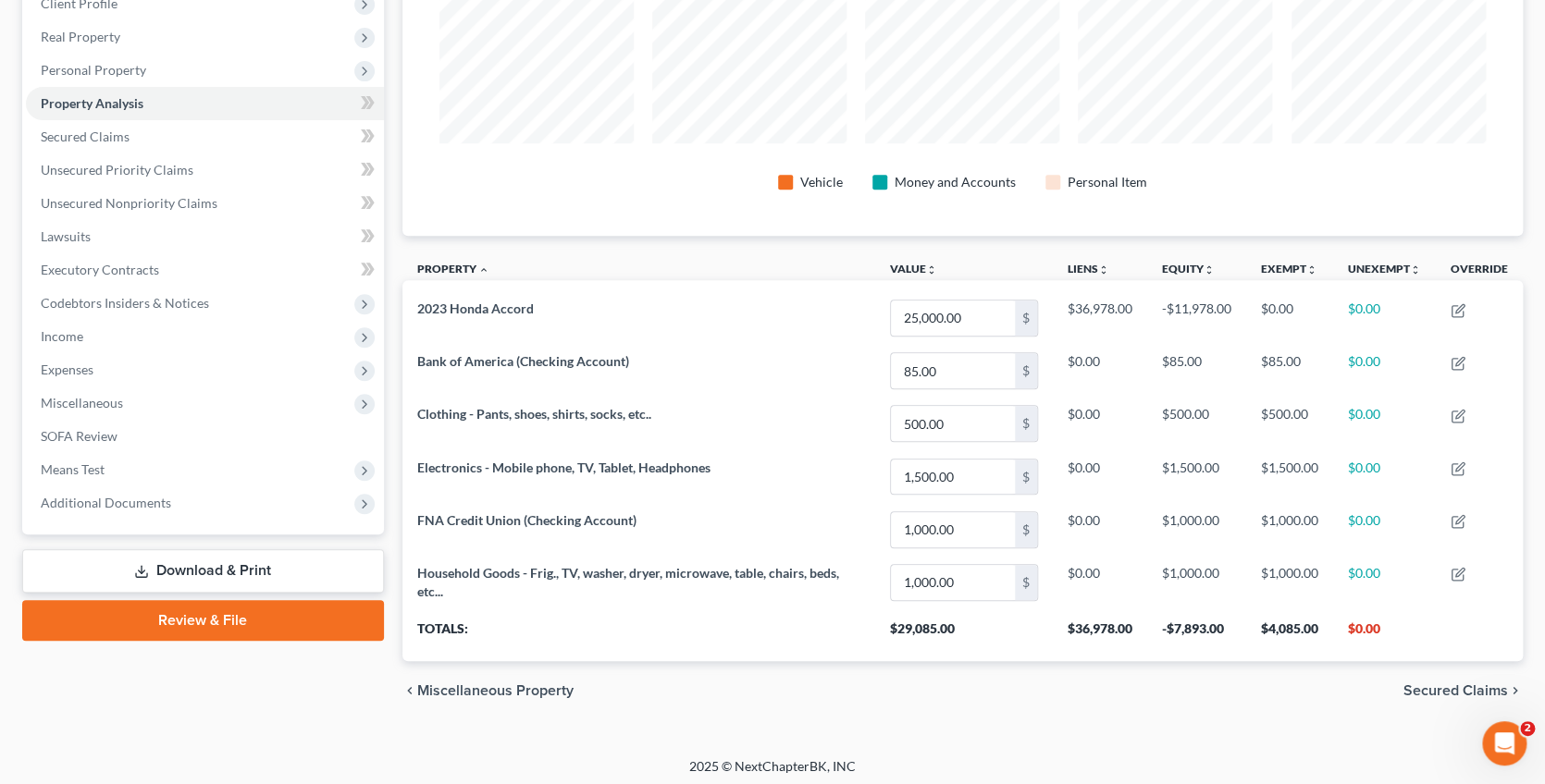
click at [1427, 683] on span "Secured Claims" at bounding box center [1455, 690] width 105 height 15
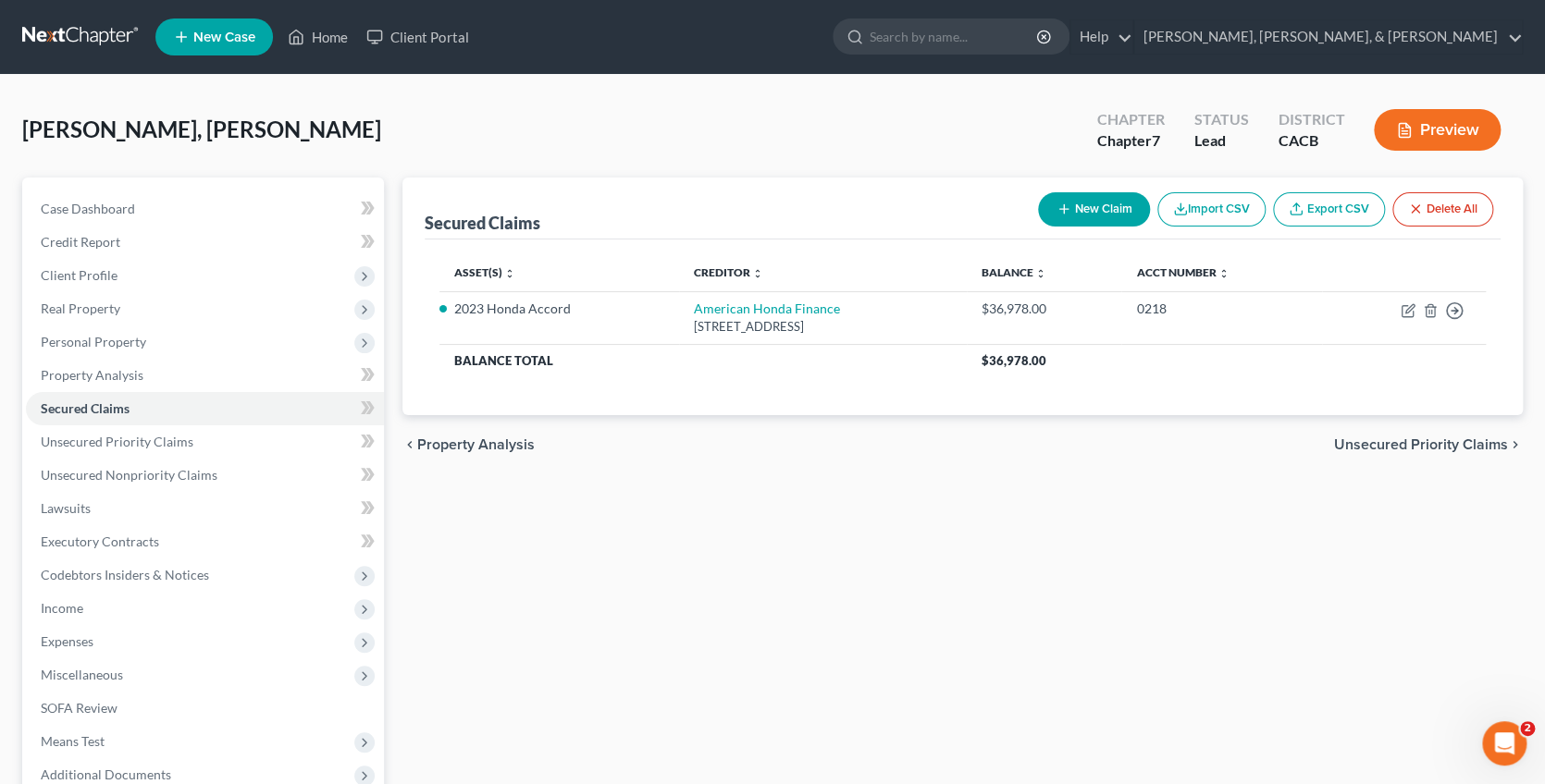
click at [1436, 437] on span "Unsecured Priority Claims" at bounding box center [1421, 444] width 174 height 15
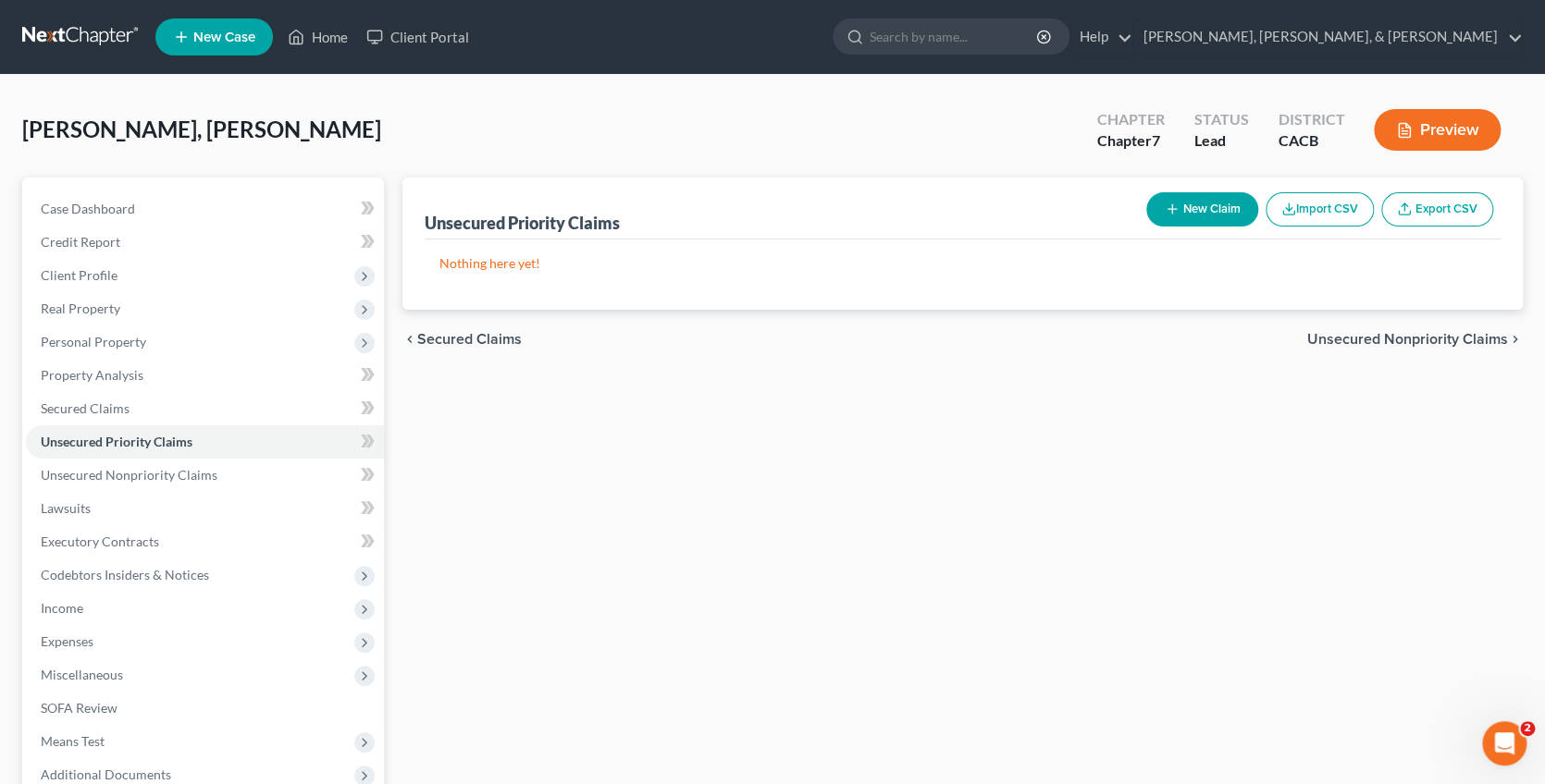
click at [1428, 338] on span "Unsecured Nonpriority Claims" at bounding box center [1407, 339] width 200 height 15
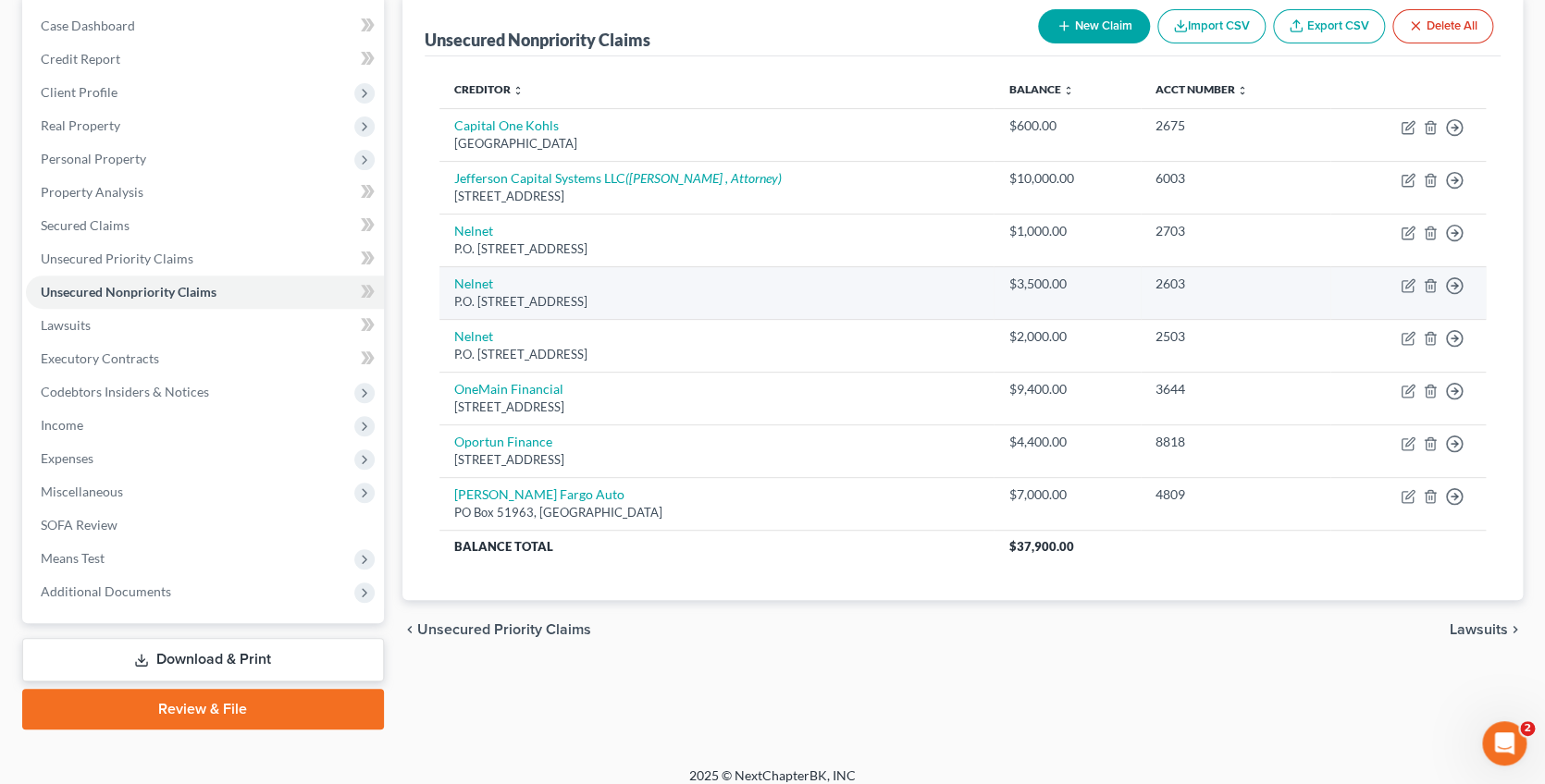
scroll to position [181, 0]
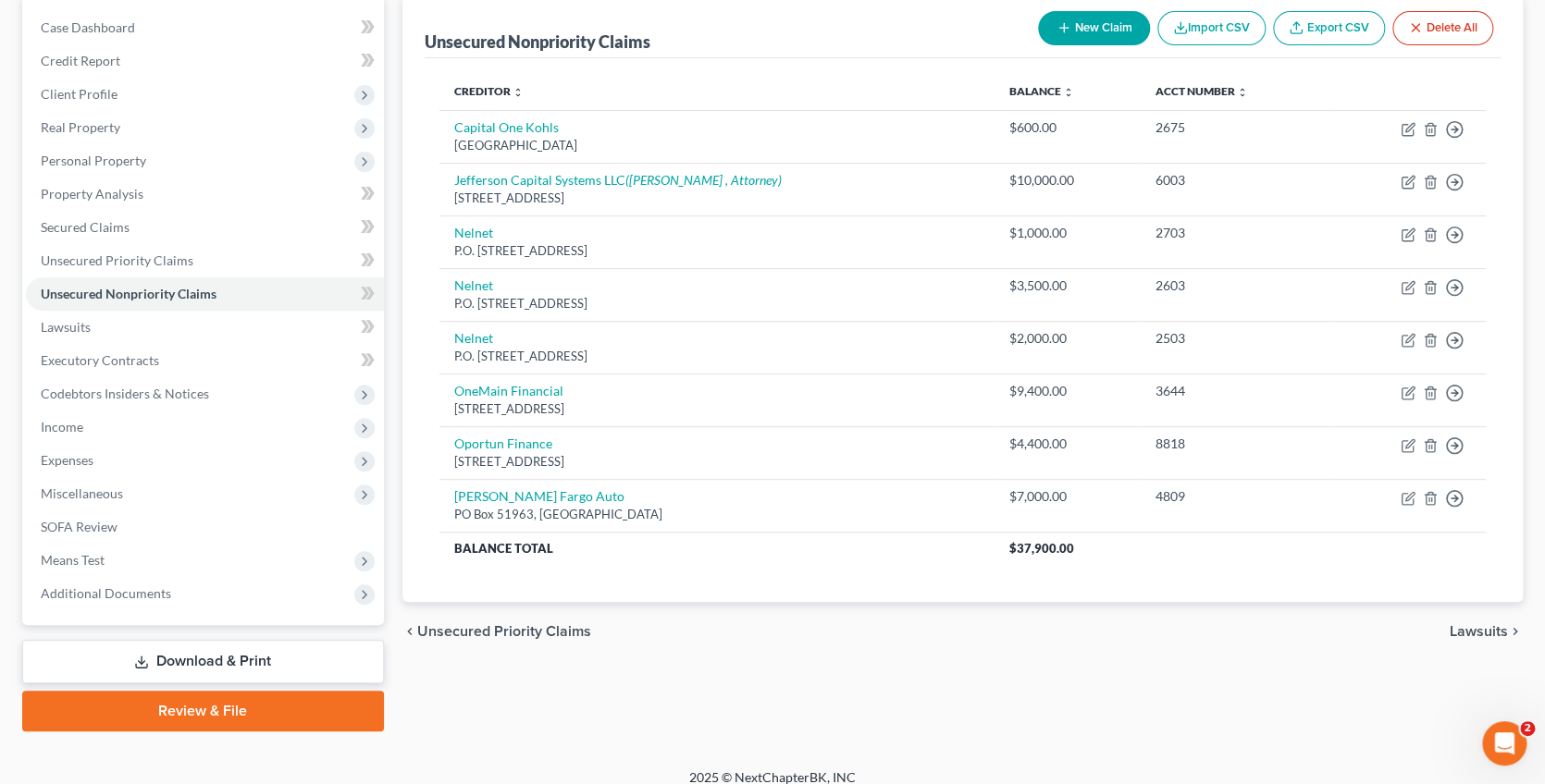
click at [1456, 624] on span "Lawsuits" at bounding box center [1478, 631] width 58 height 15
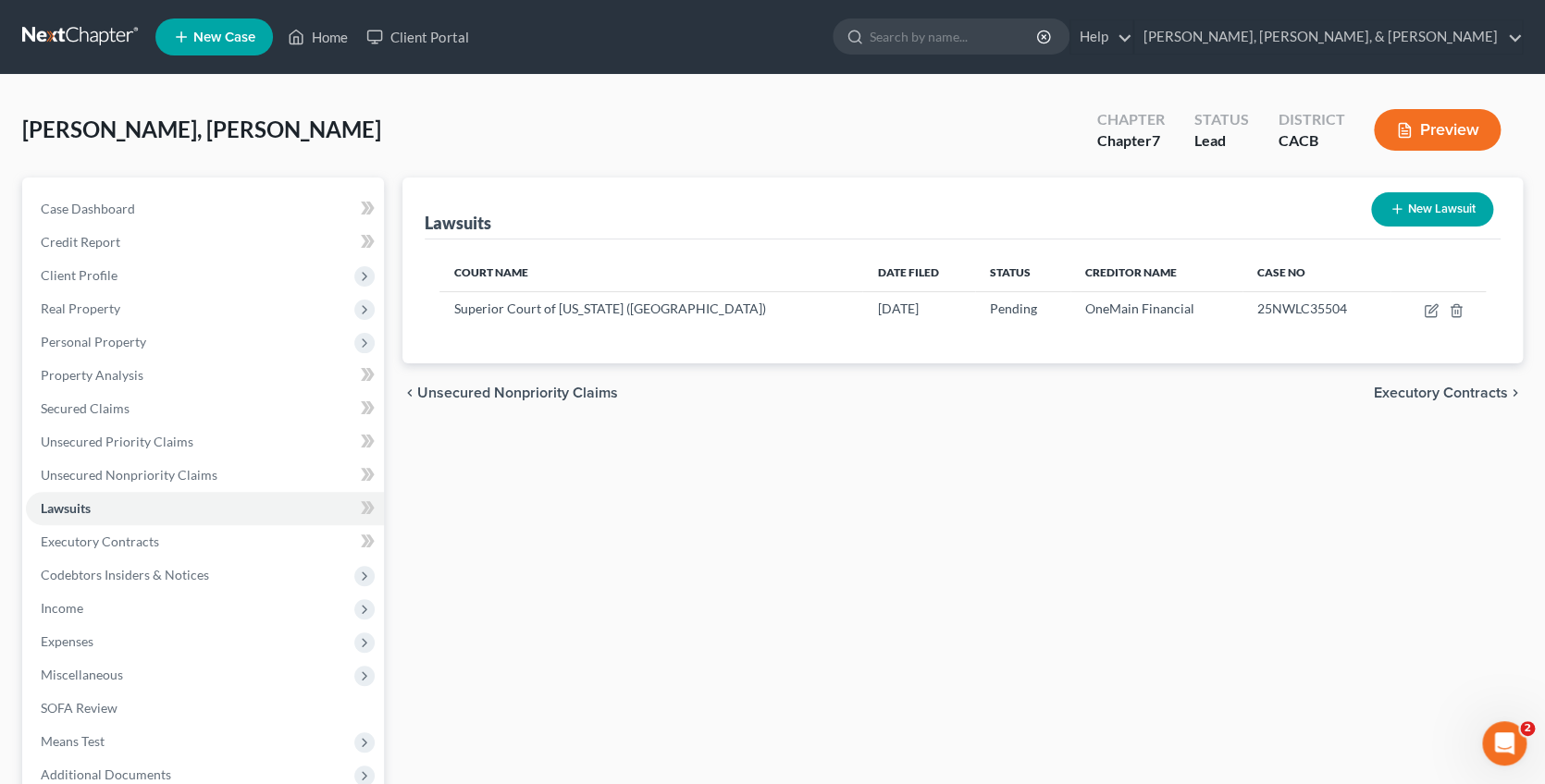
click at [1467, 388] on span "Executory Contracts" at bounding box center [1440, 392] width 134 height 15
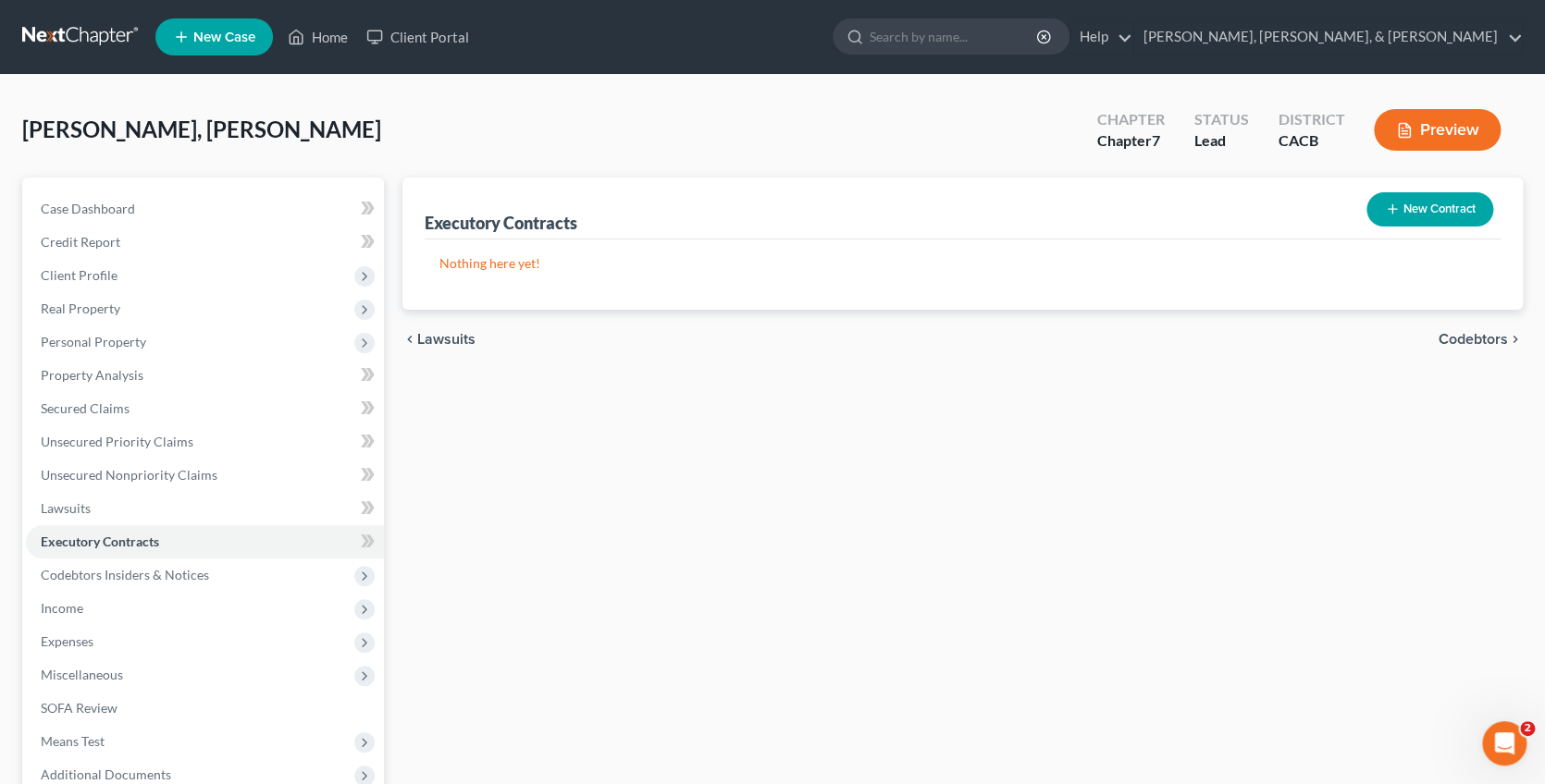
click at [1468, 338] on span "Codebtors" at bounding box center [1473, 339] width 69 height 15
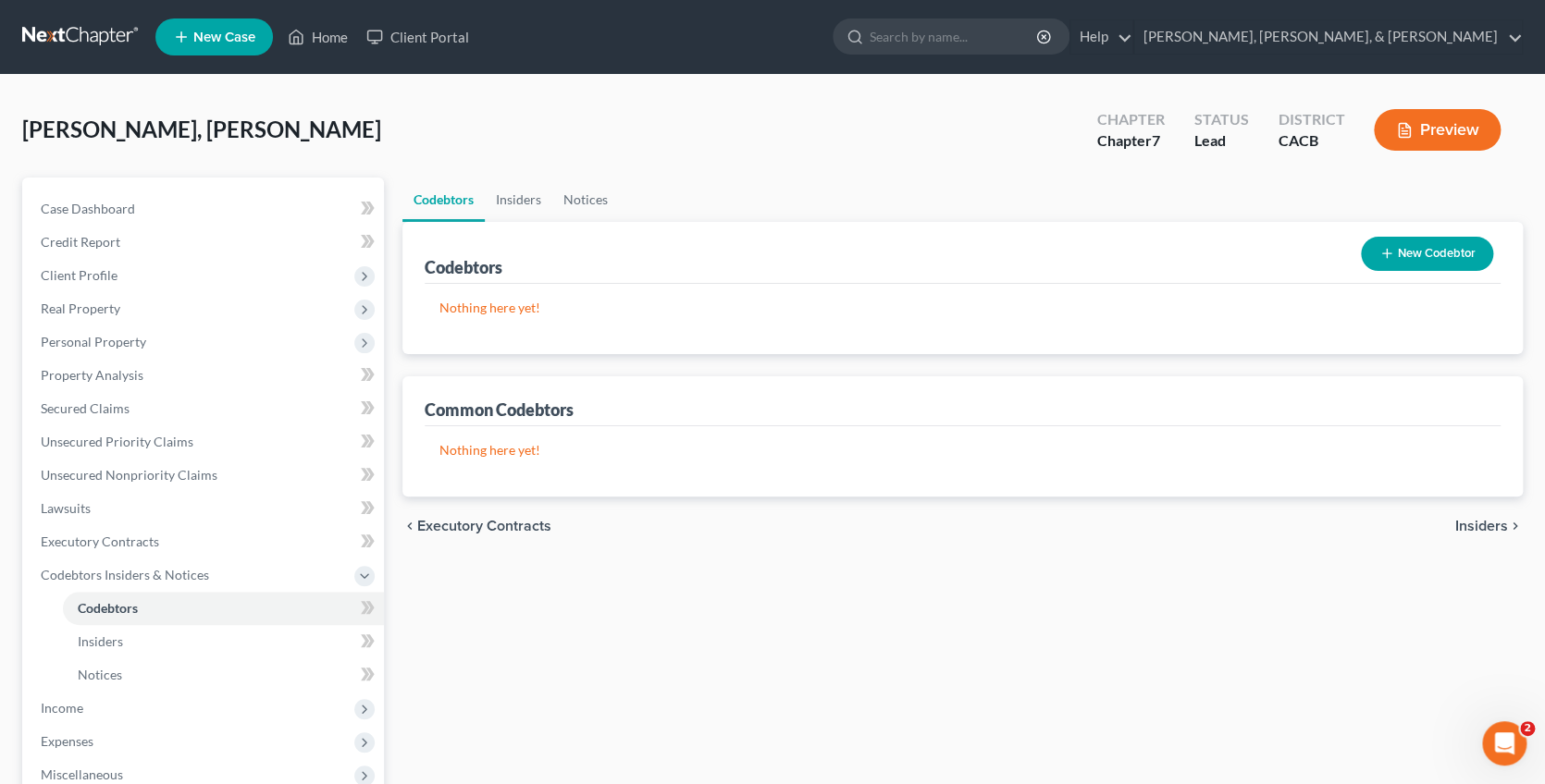
click at [1473, 525] on span "Insiders" at bounding box center [1481, 526] width 52 height 15
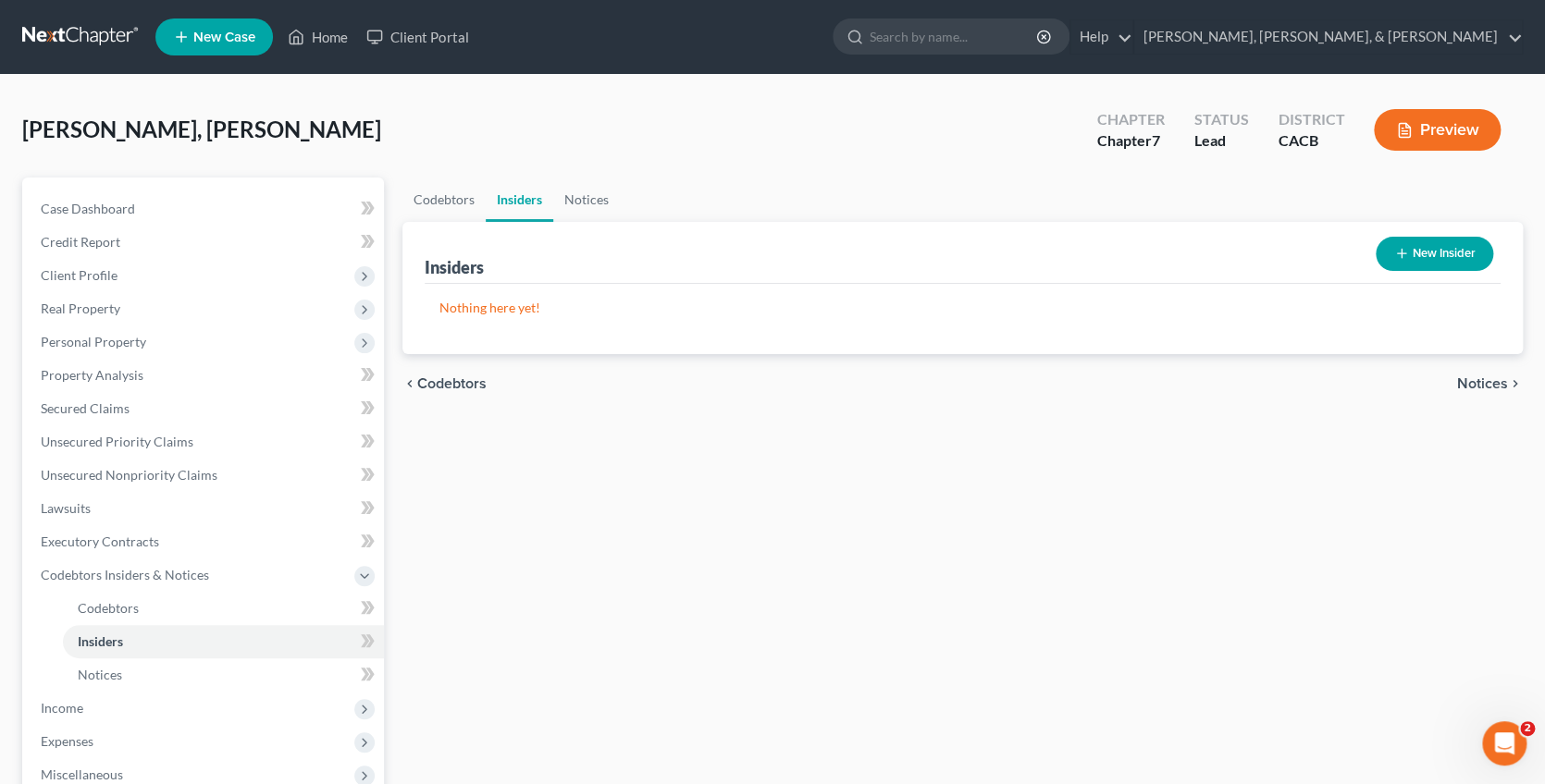
click at [1479, 377] on span "Notices" at bounding box center [1482, 384] width 51 height 15
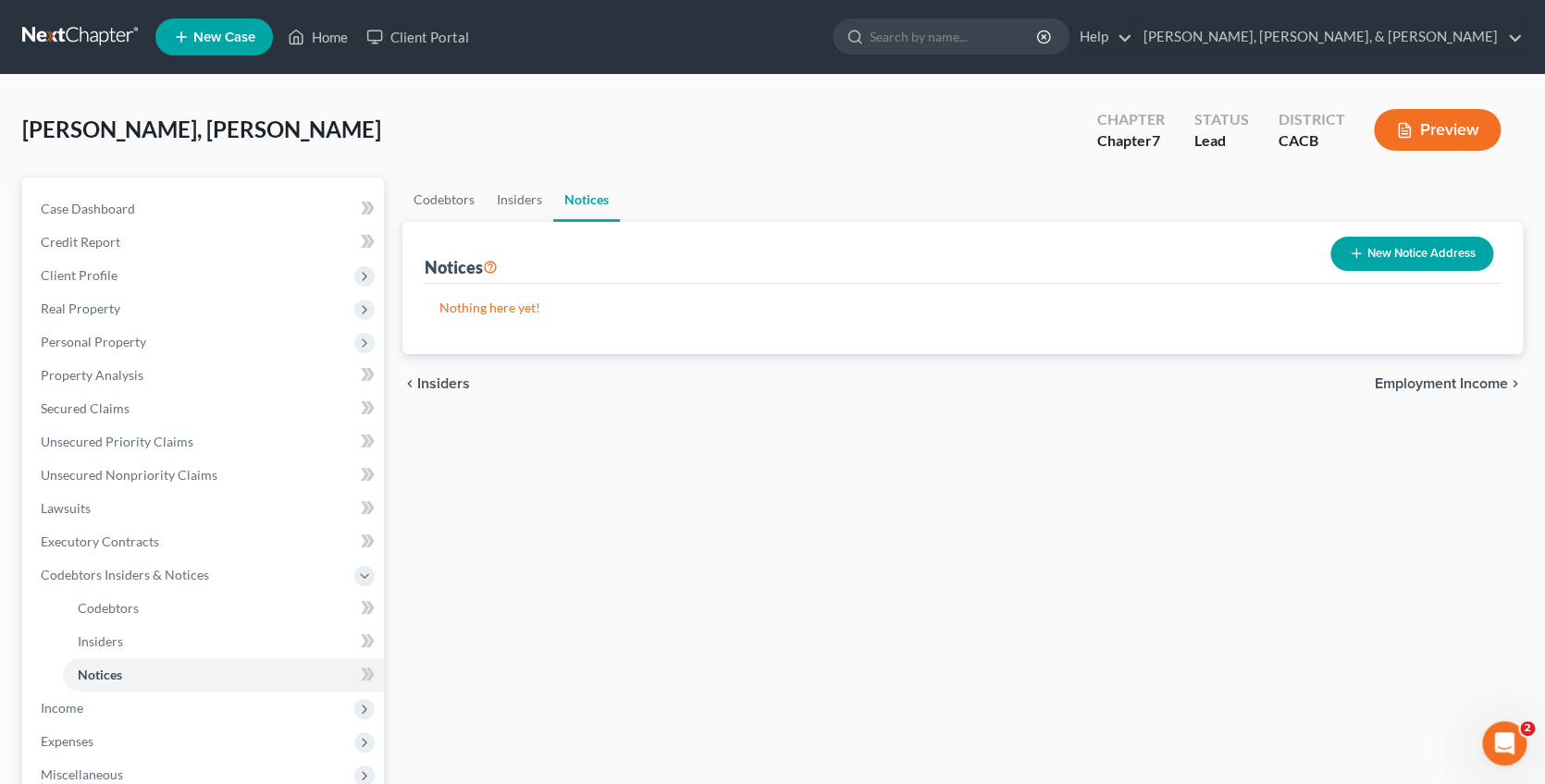
click at [1473, 386] on span "Employment Income" at bounding box center [1440, 384] width 133 height 15
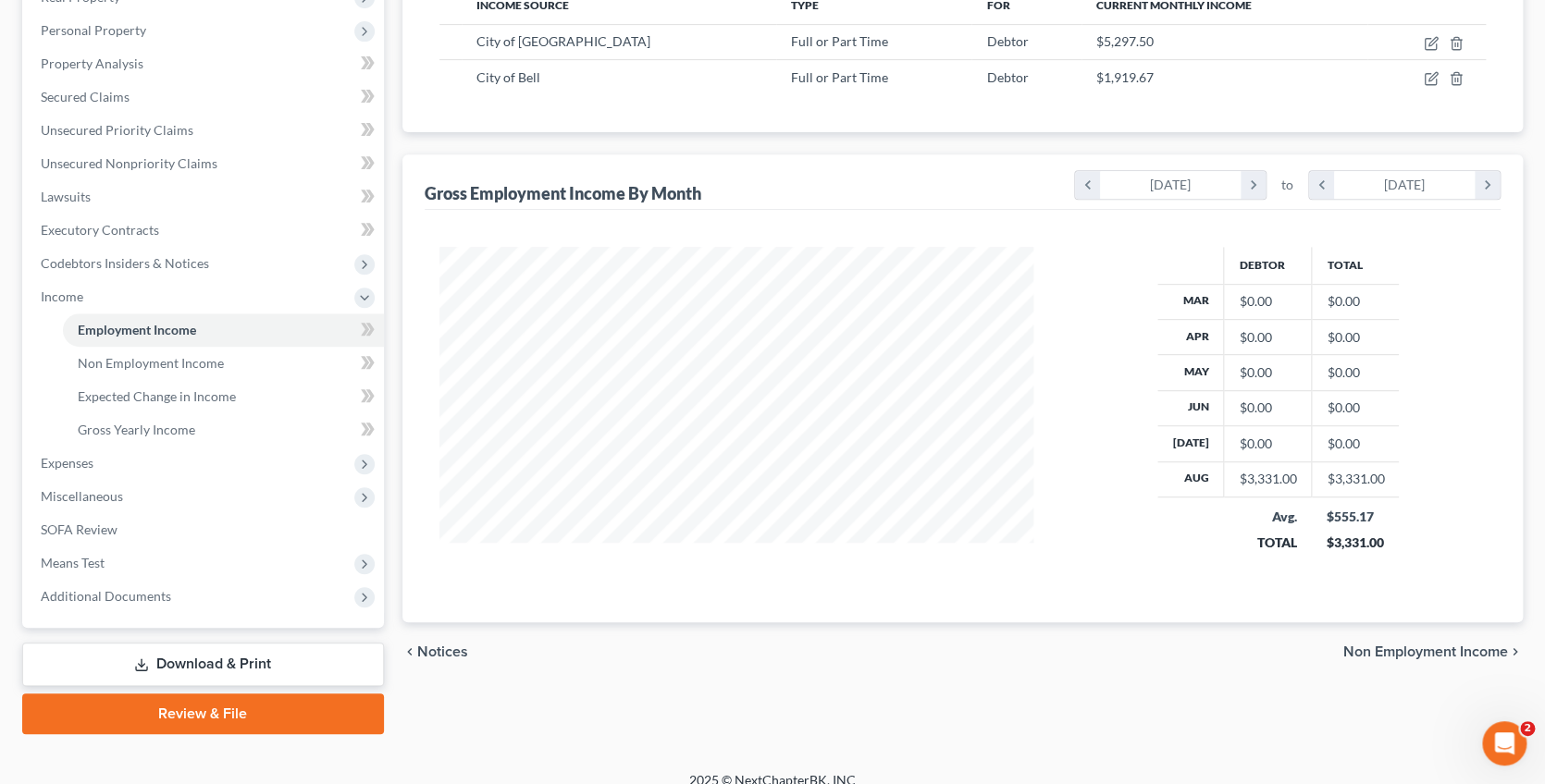
scroll to position [311, 0]
click at [1408, 645] on span "Non Employment Income" at bounding box center [1425, 652] width 165 height 15
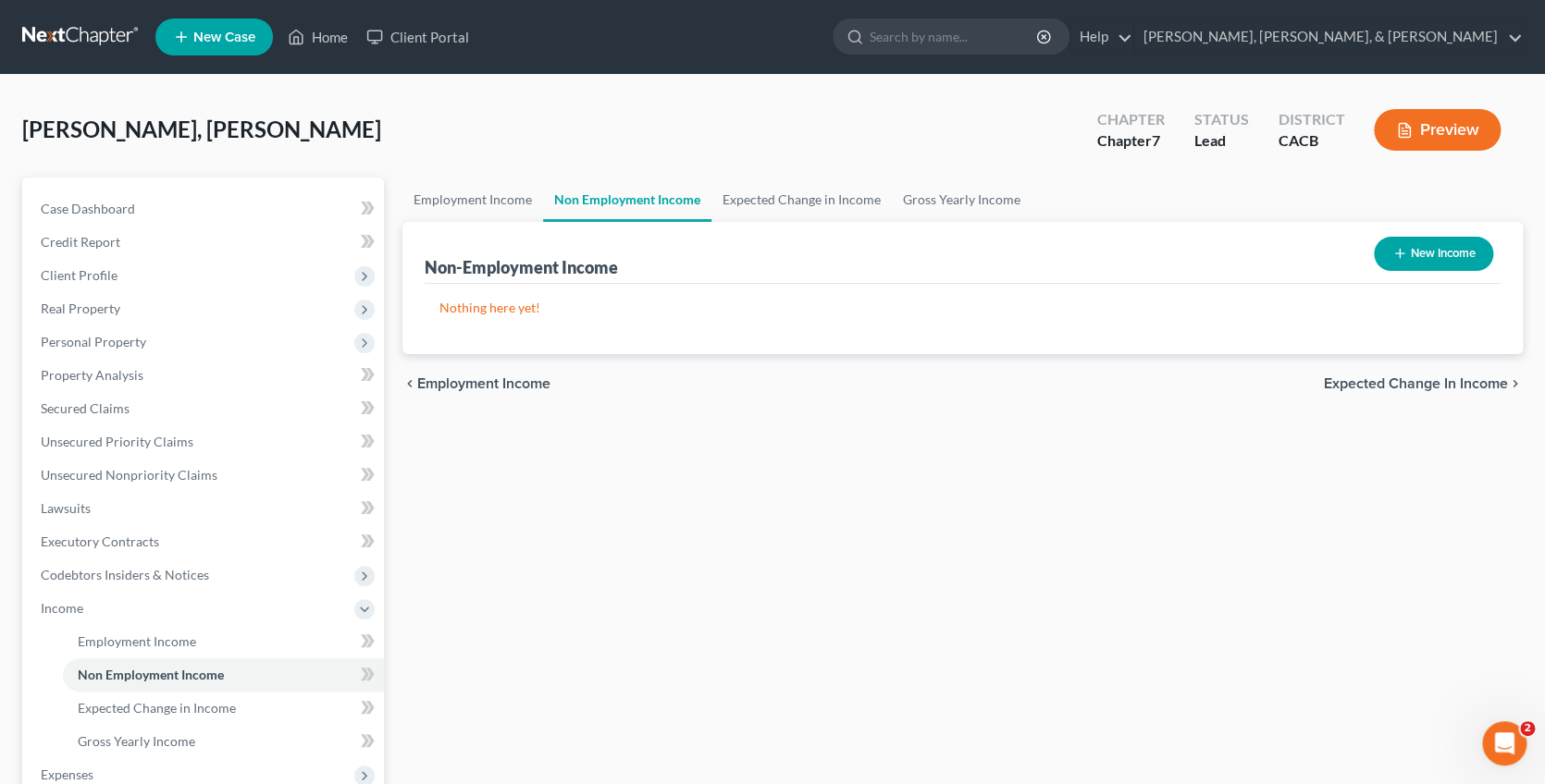
click at [1435, 377] on span "Expected Change in Income" at bounding box center [1415, 384] width 184 height 15
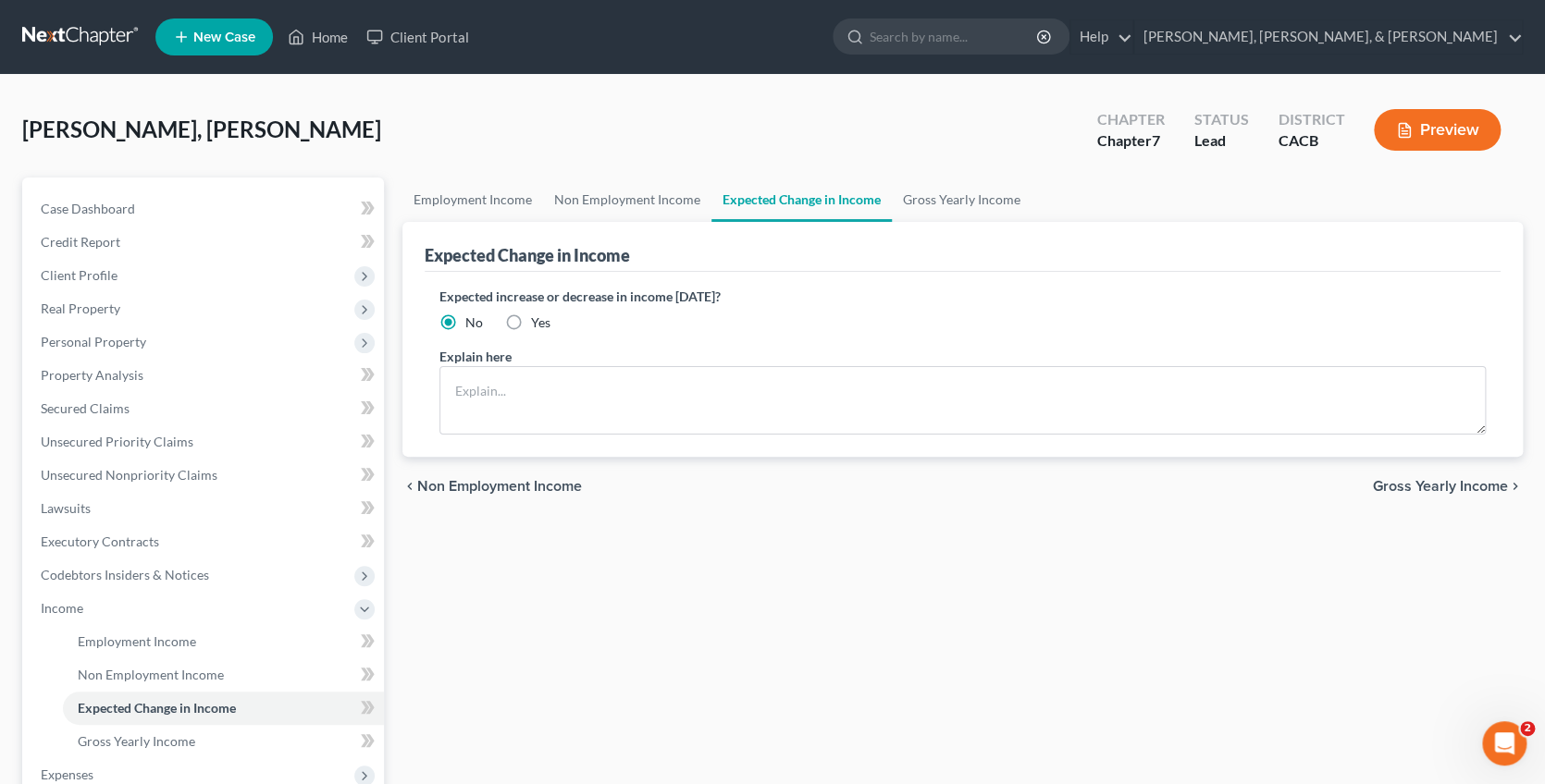
click at [1412, 479] on span "Gross Yearly Income" at bounding box center [1439, 486] width 135 height 15
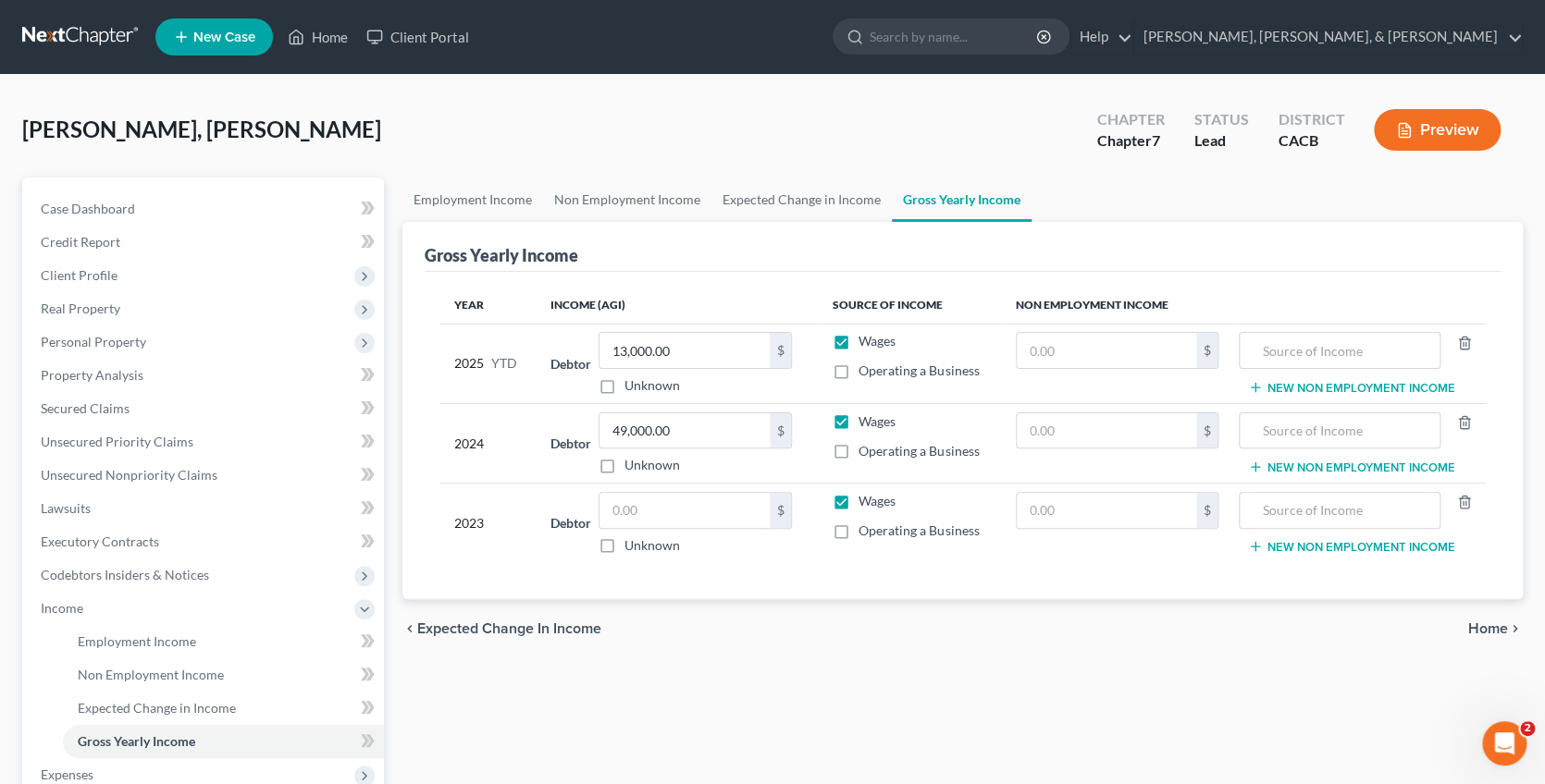
click at [1482, 628] on span "Home" at bounding box center [1488, 628] width 39 height 15
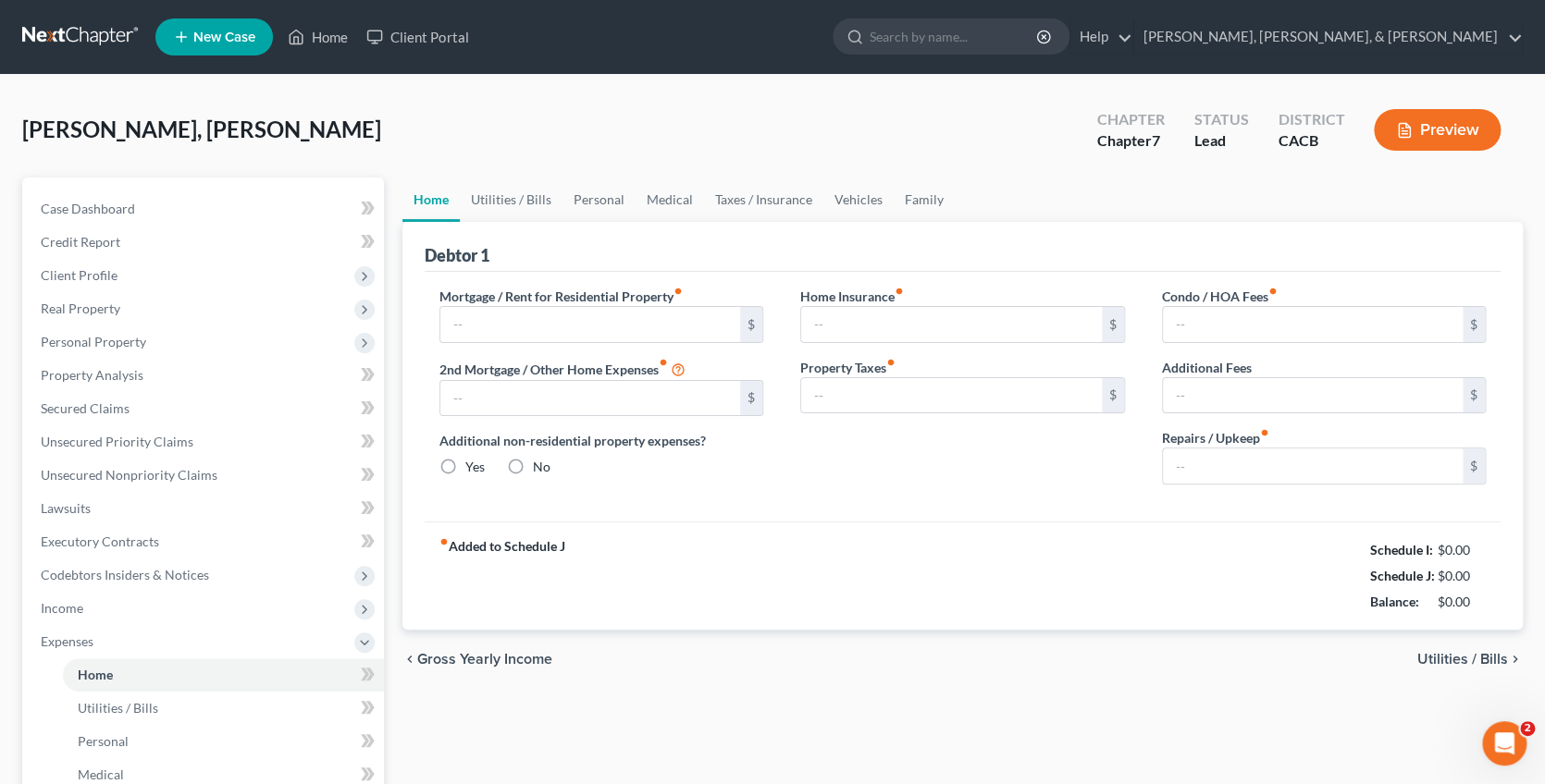
type input "1,400.00"
type input "0.00"
radio input "true"
type input "0.00"
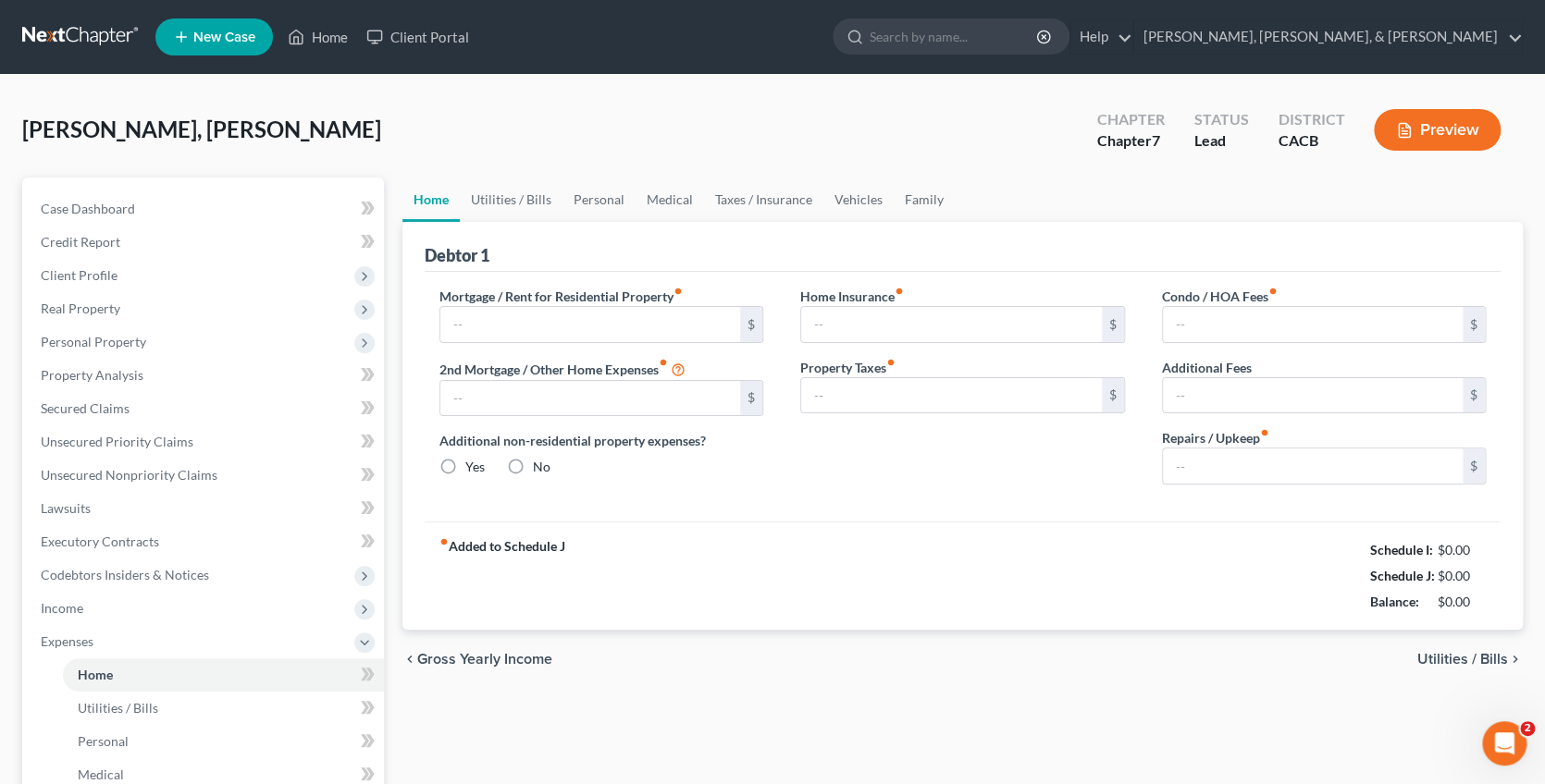
type input "0.00"
click at [1456, 652] on span "Utilities / Bills" at bounding box center [1462, 659] width 91 height 15
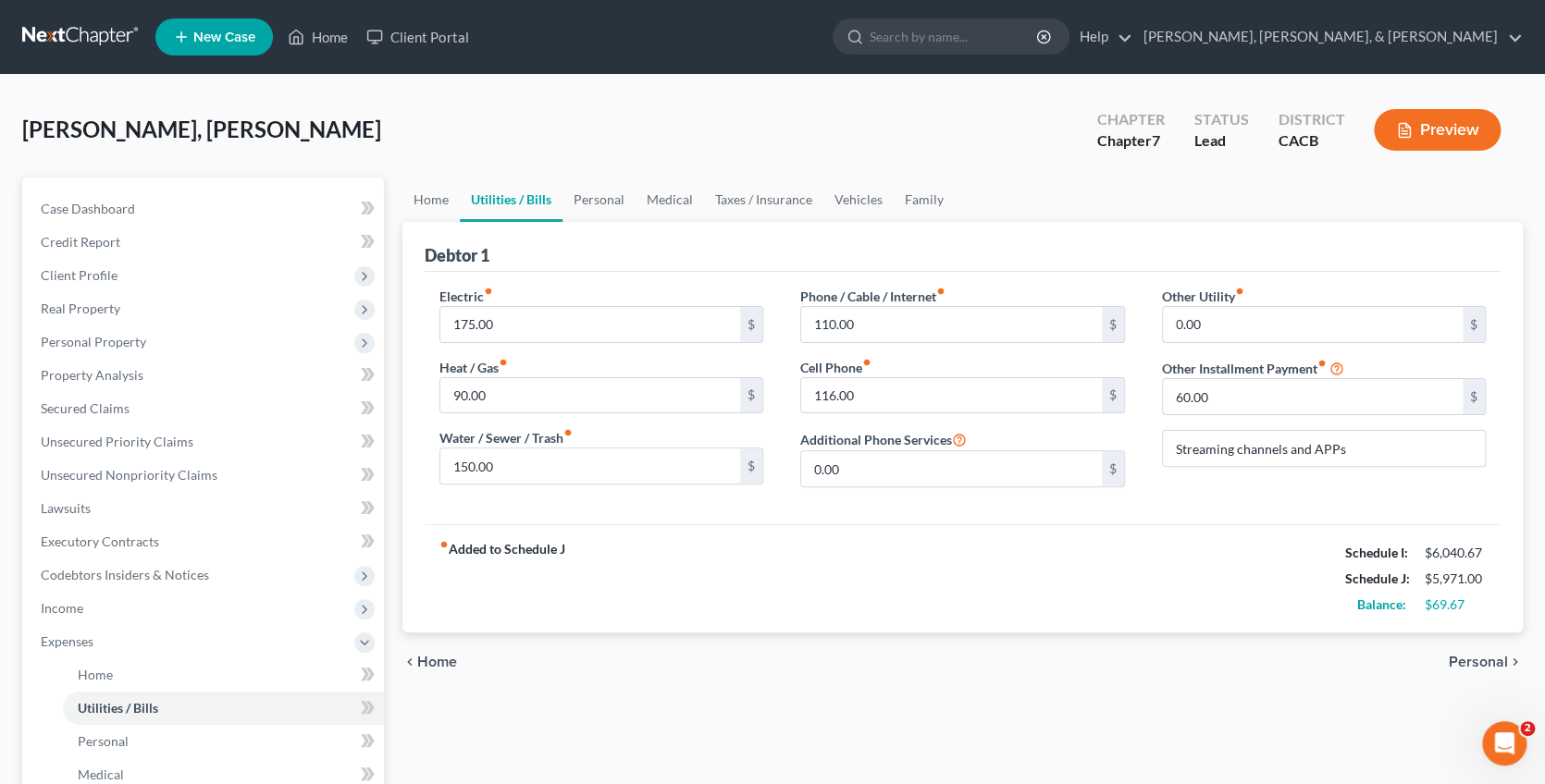
click at [1467, 655] on span "Personal" at bounding box center [1478, 662] width 59 height 15
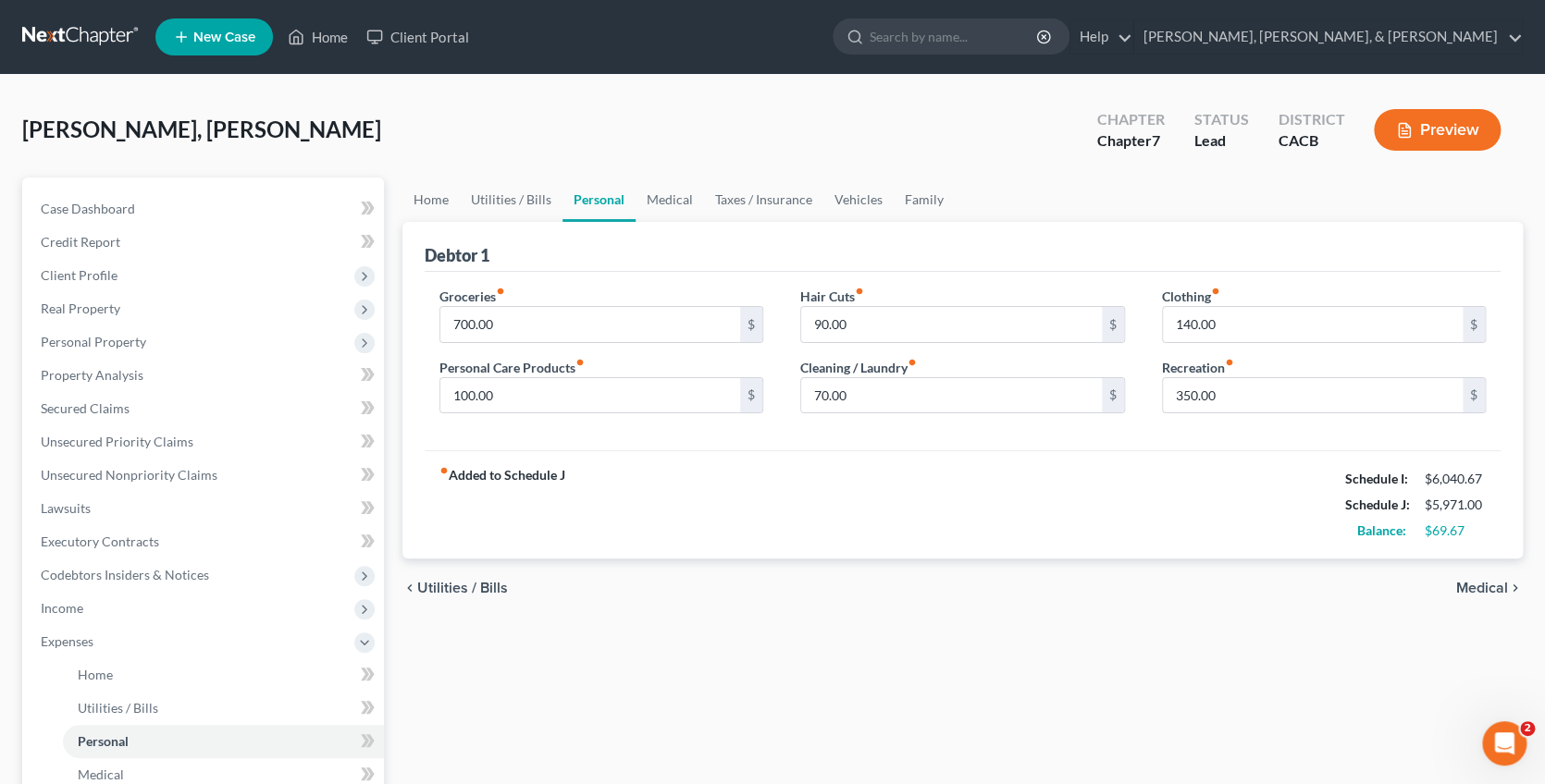
click at [1488, 581] on span "Medical" at bounding box center [1482, 588] width 51 height 15
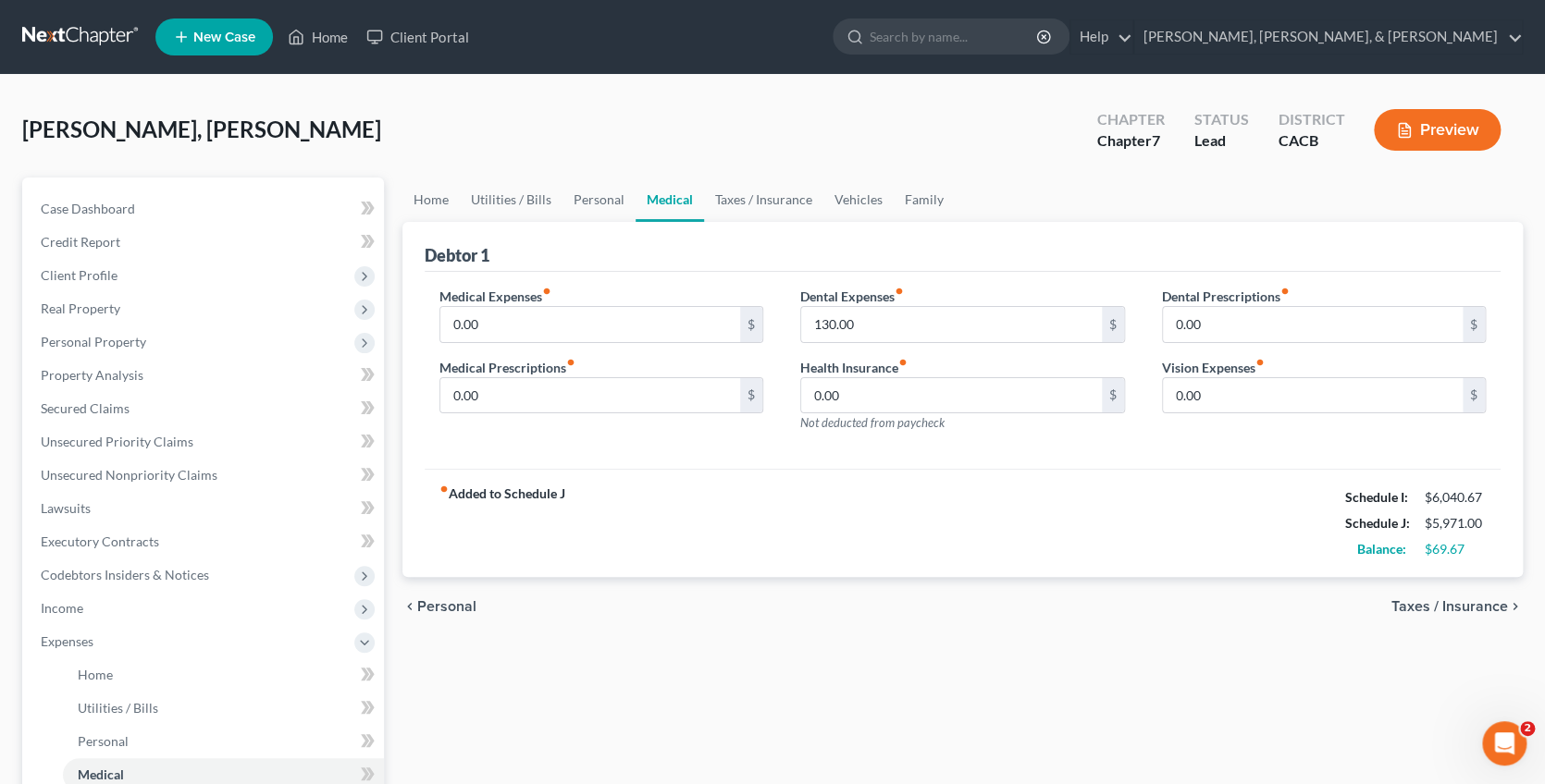
click at [1471, 599] on span "Taxes / Insurance" at bounding box center [1449, 606] width 116 height 15
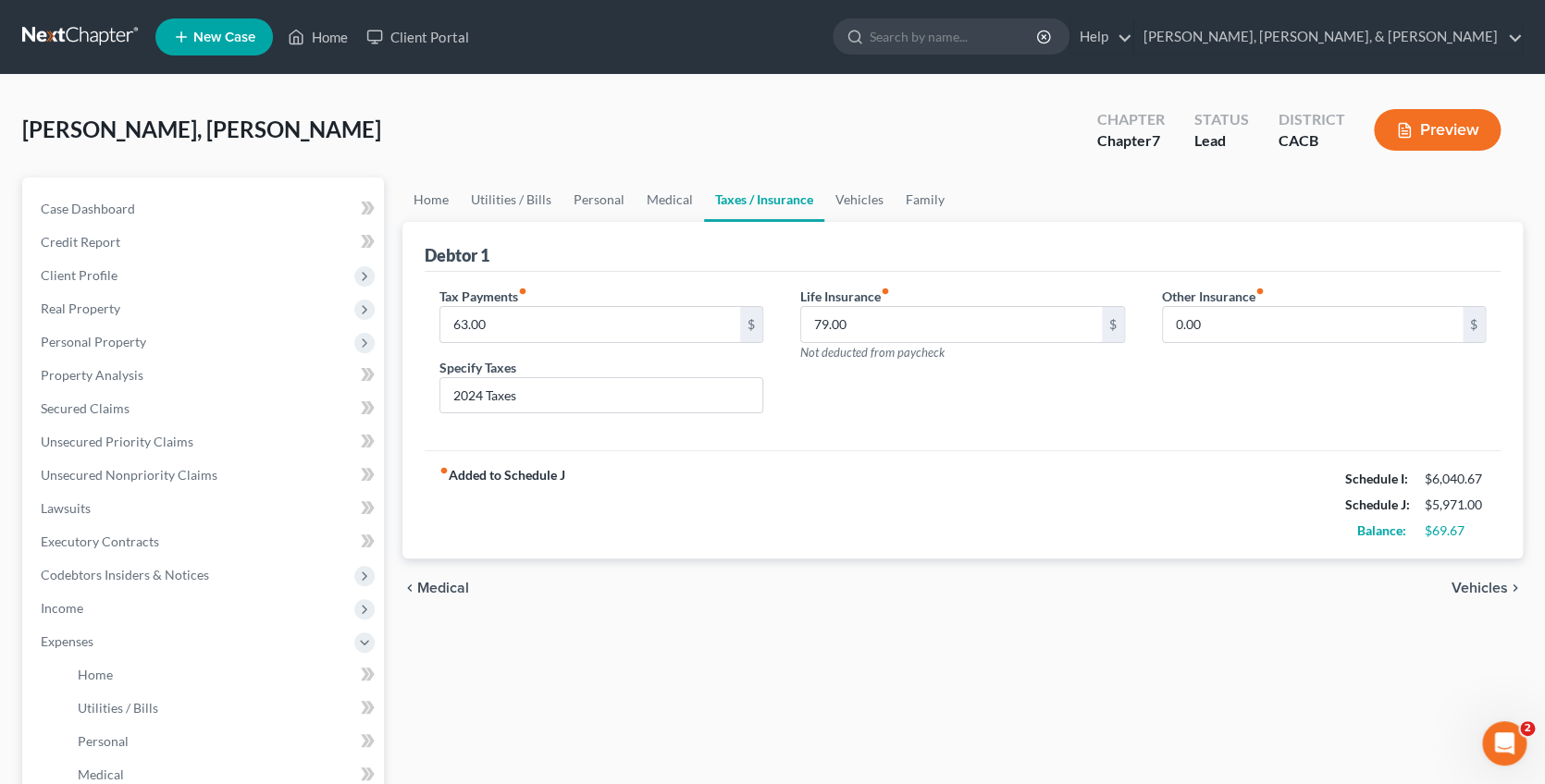
click at [1477, 583] on span "Vehicles" at bounding box center [1479, 588] width 56 height 15
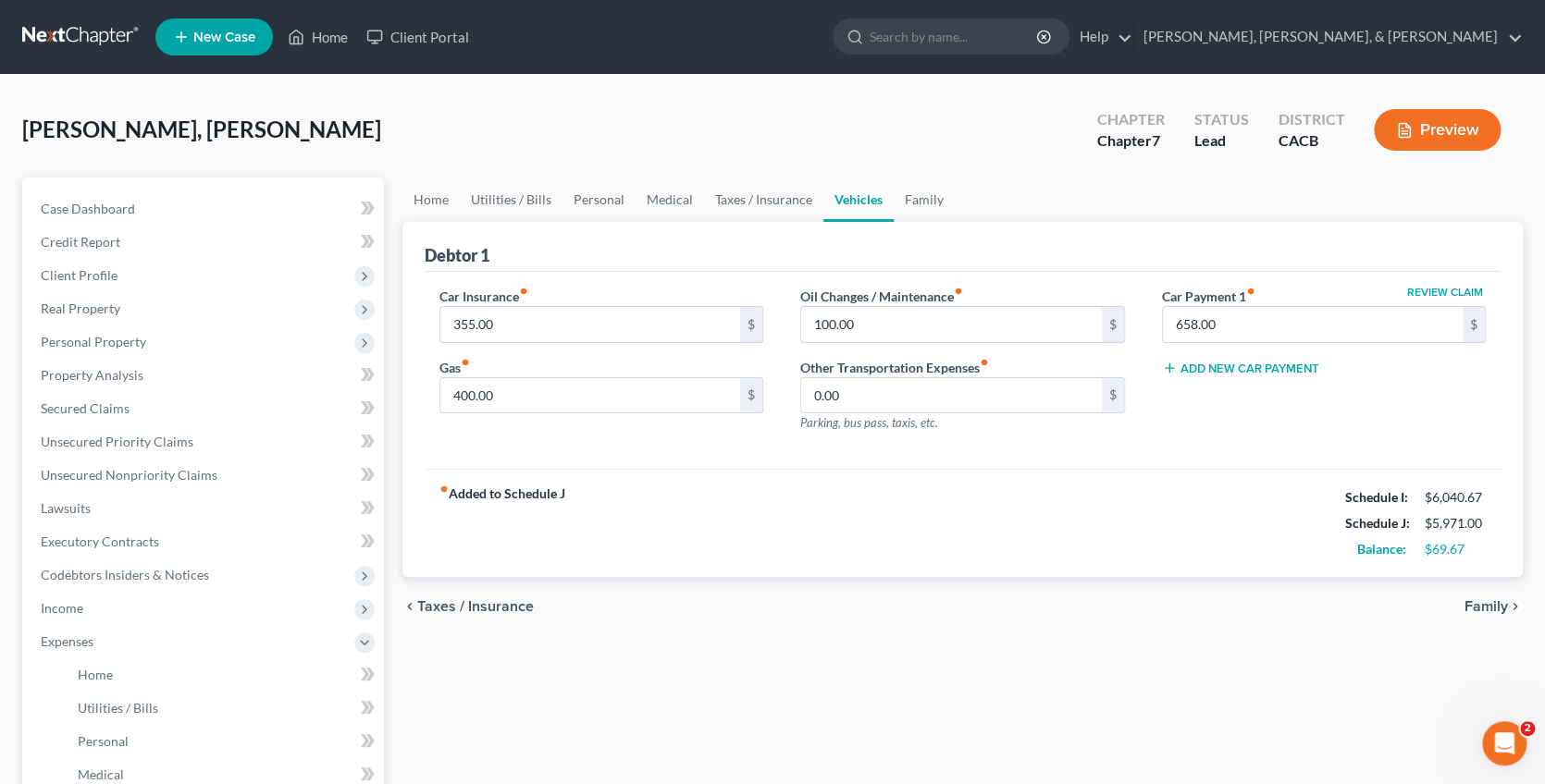
click at [1477, 604] on span "Family" at bounding box center [1486, 606] width 43 height 15
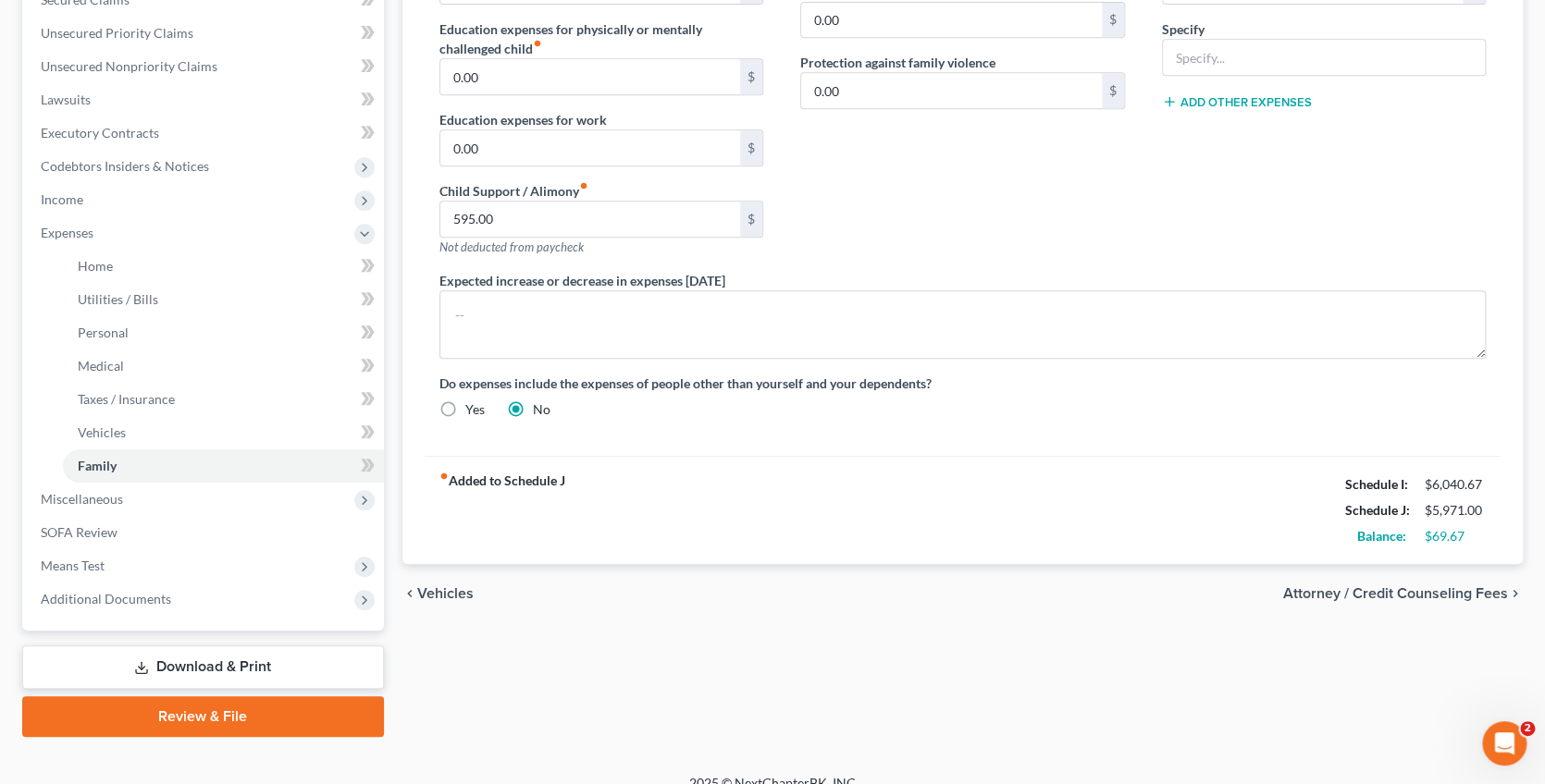
scroll to position [407, 0]
click at [1418, 587] on span "Attorney / Credit Counseling Fees" at bounding box center [1395, 594] width 225 height 15
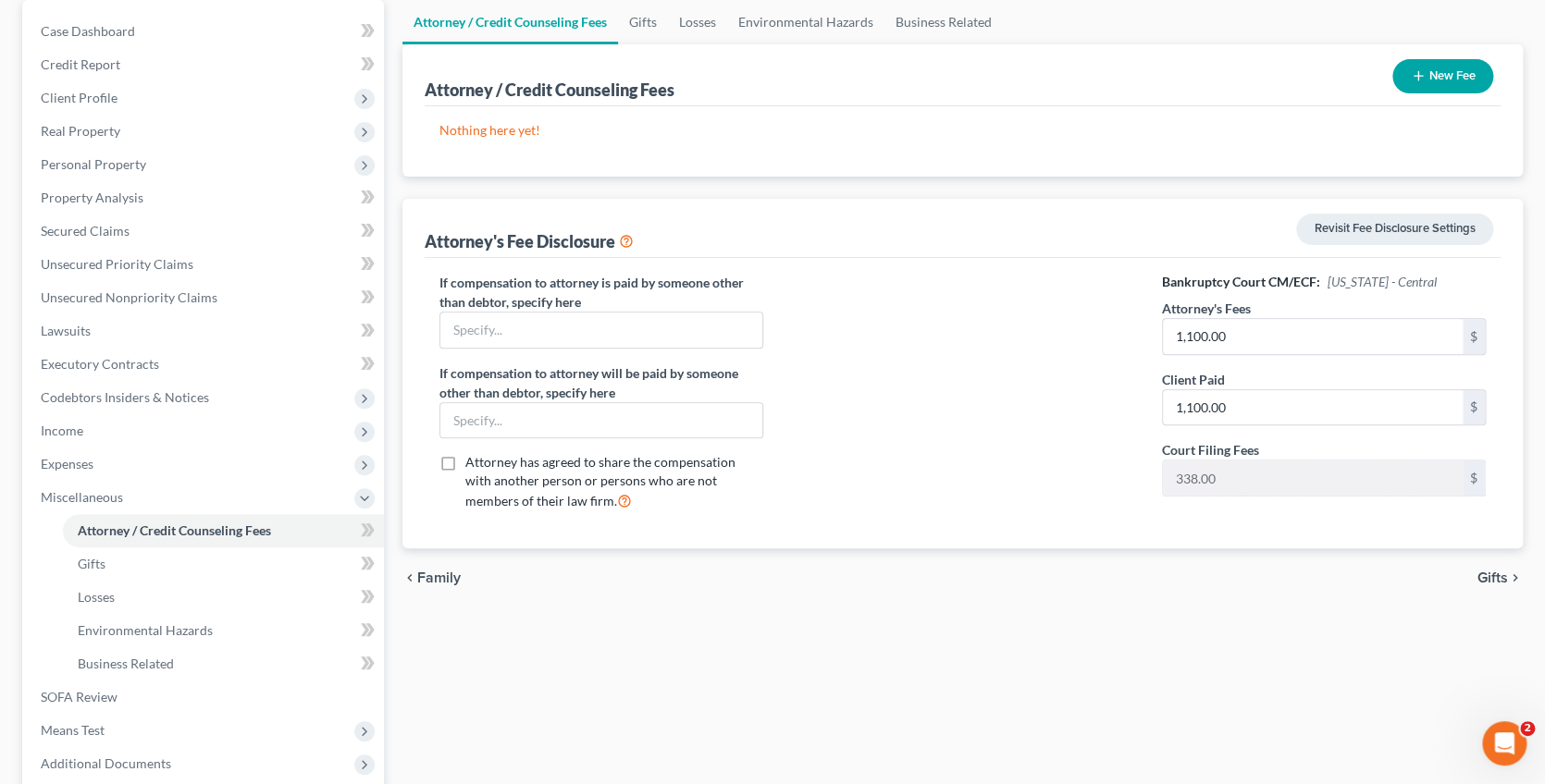
scroll to position [179, 0]
click at [1485, 572] on span "Gifts" at bounding box center [1492, 576] width 31 height 15
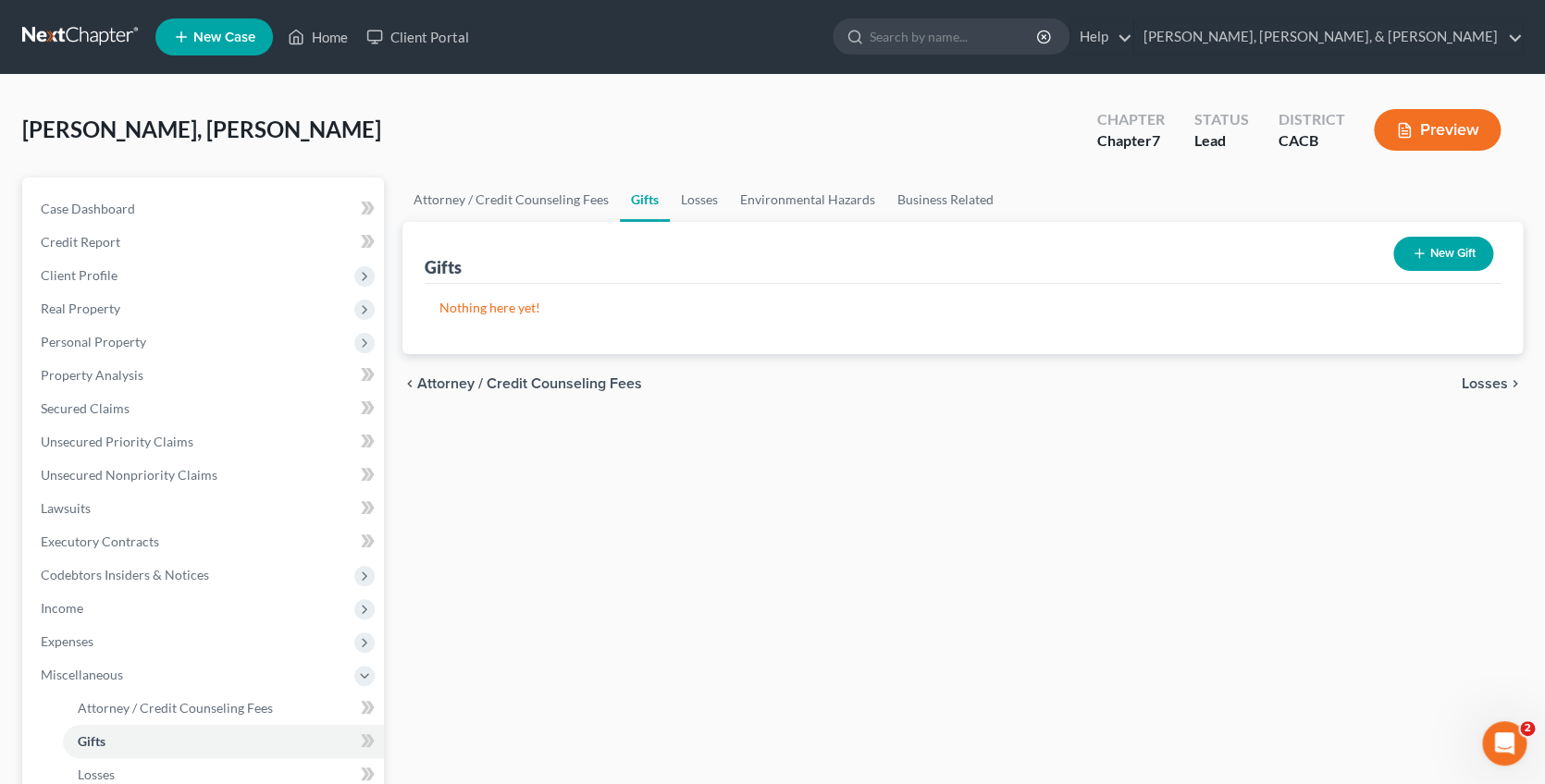
click at [1508, 377] on icon "chevron_right" at bounding box center [1514, 384] width 15 height 15
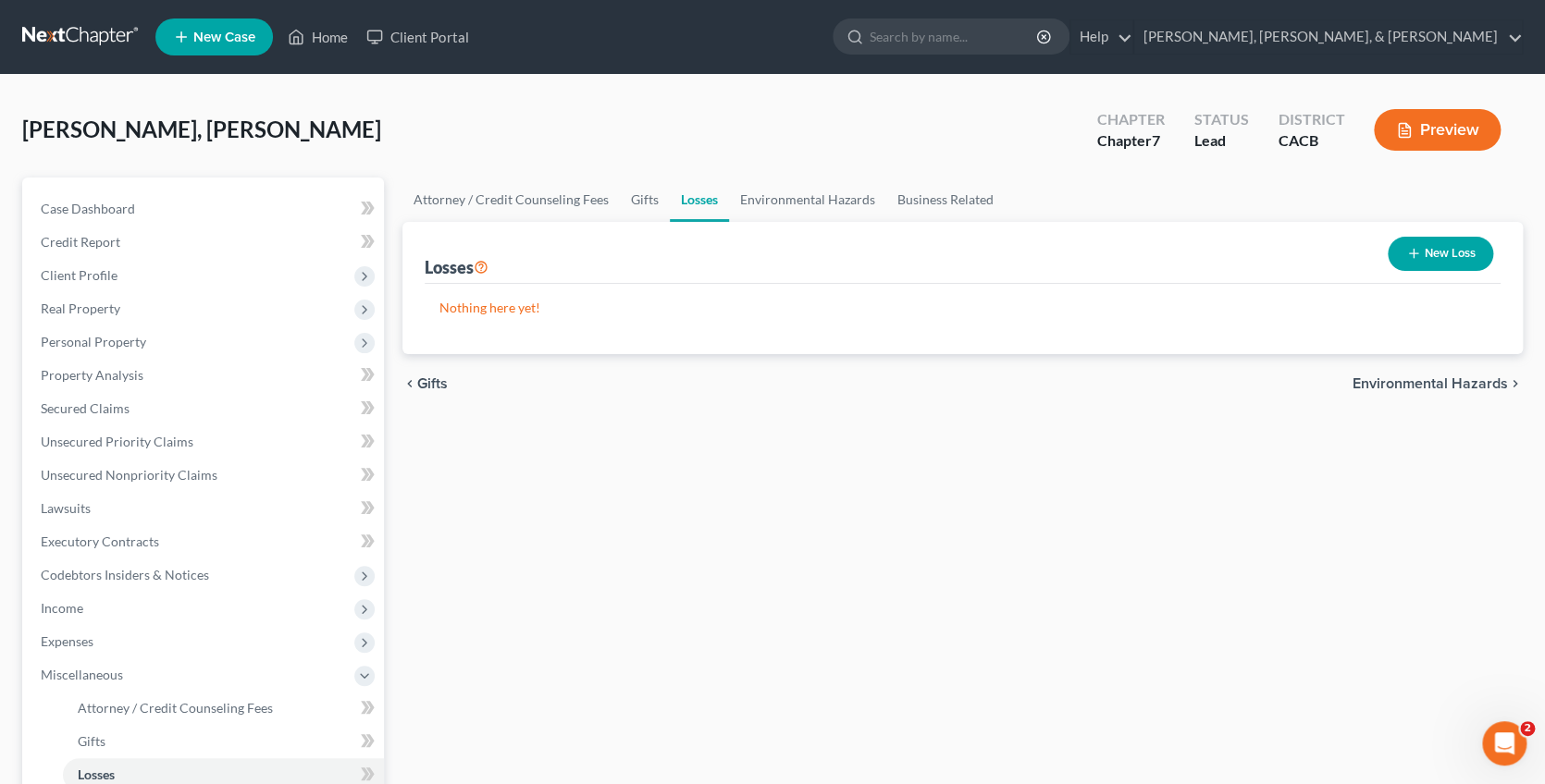
click at [1457, 377] on span "Environmental Hazards" at bounding box center [1430, 384] width 155 height 15
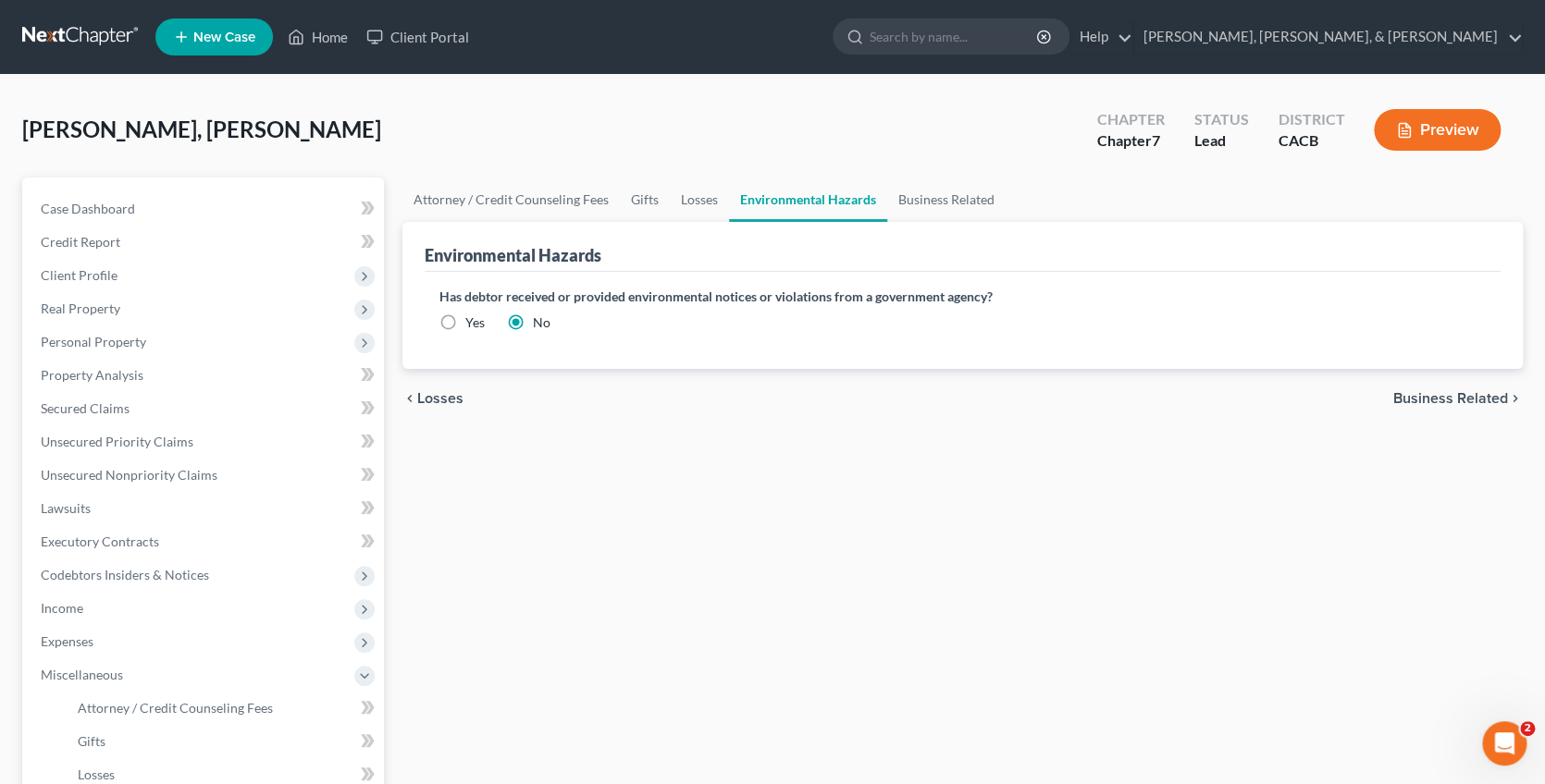
click at [1461, 399] on span "Business Related" at bounding box center [1450, 398] width 114 height 15
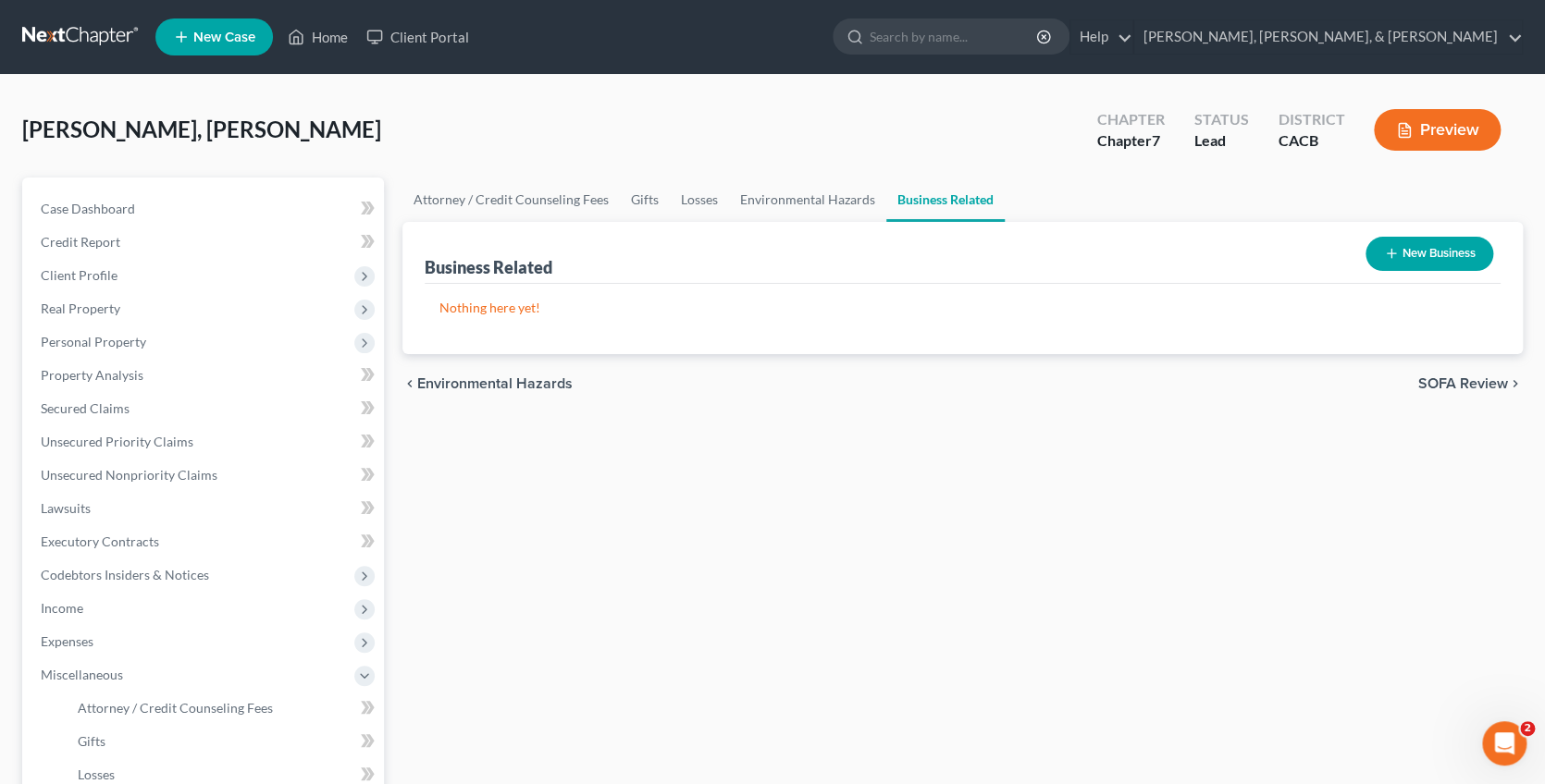
click at [1463, 388] on span "SOFA Review" at bounding box center [1462, 384] width 90 height 15
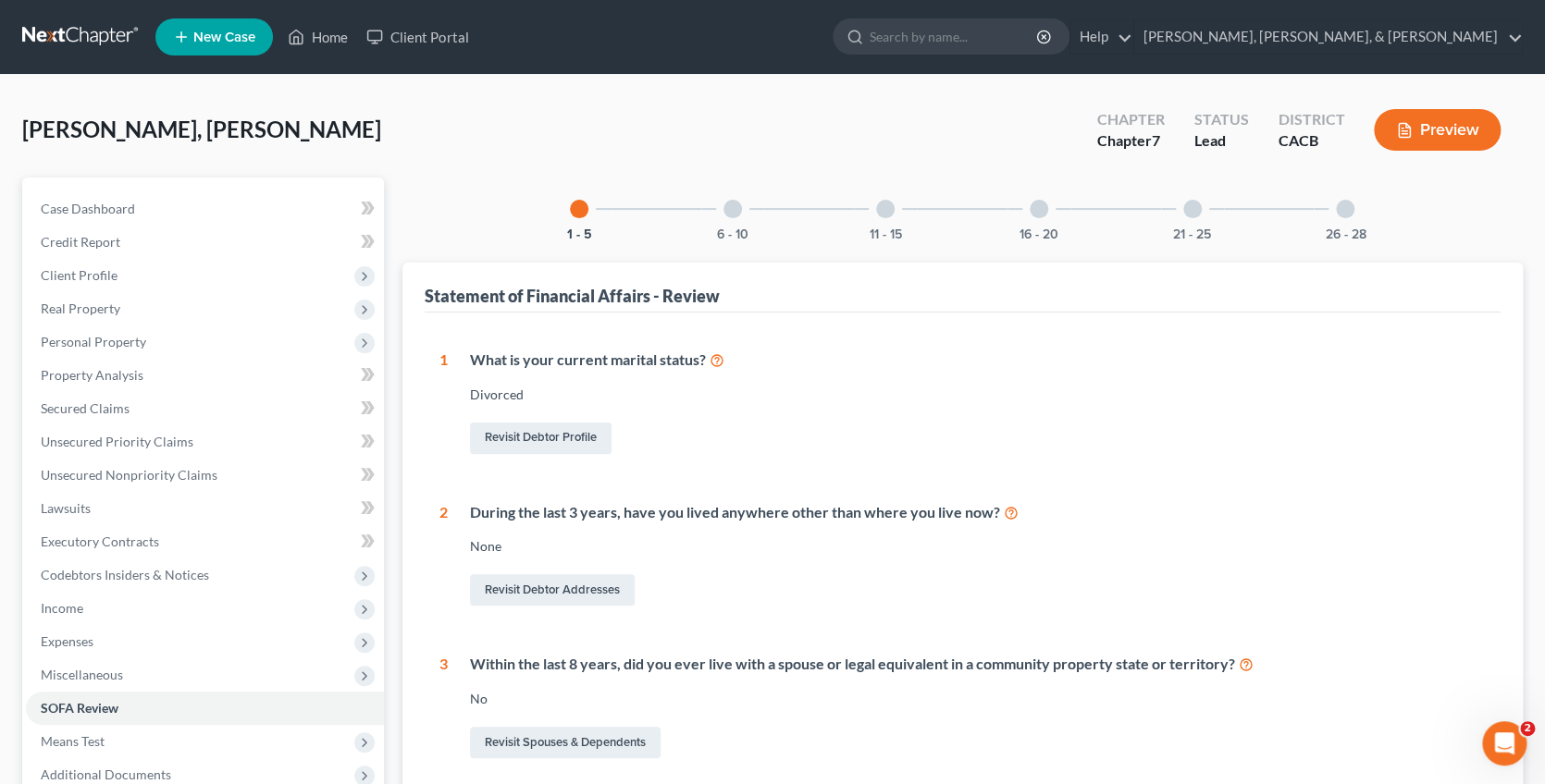
click at [727, 199] on div at bounding box center [732, 208] width 19 height 19
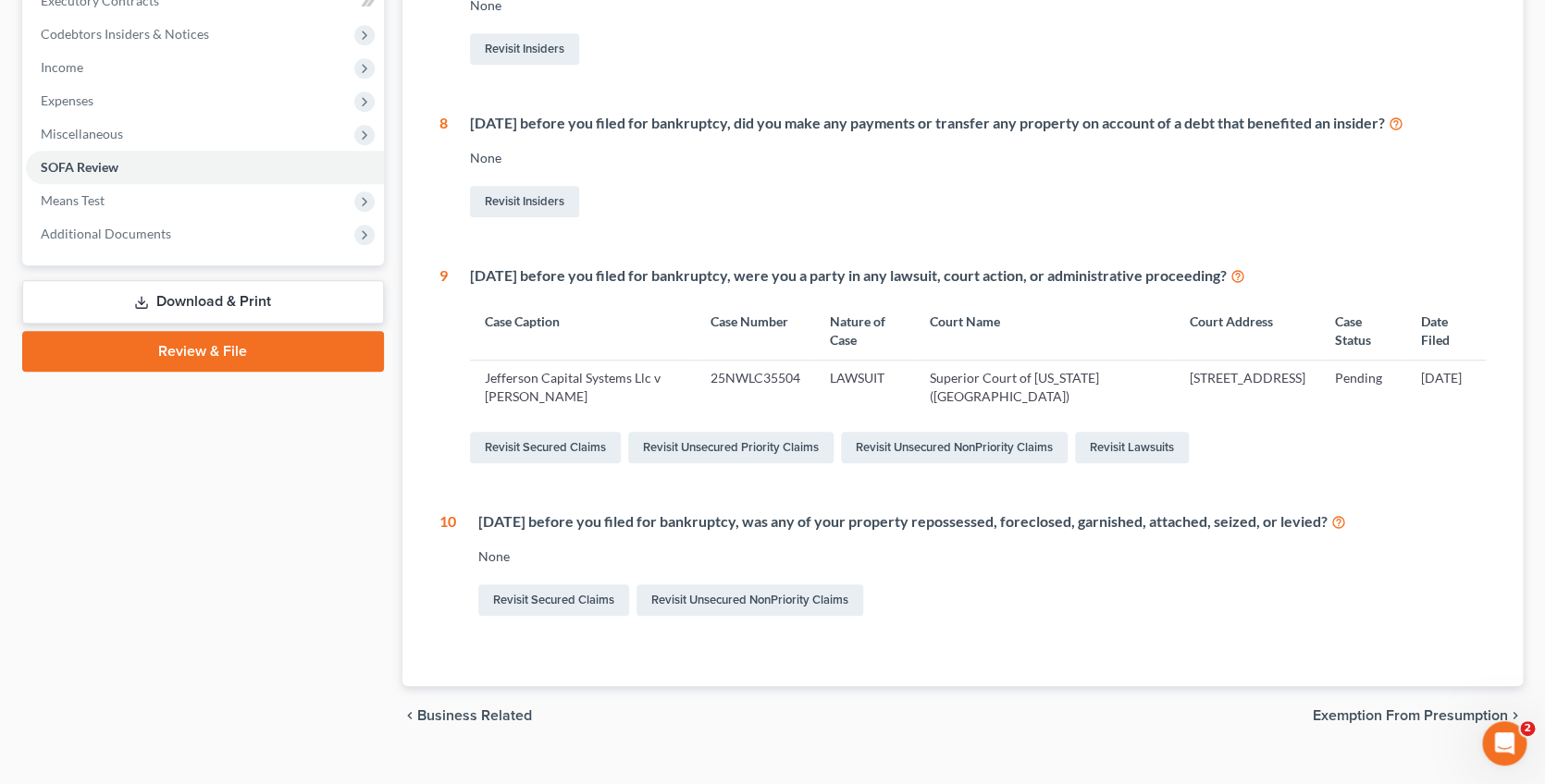
scroll to position [542, 0]
click at [1371, 706] on span "Exemption from Presumption" at bounding box center [1410, 713] width 195 height 15
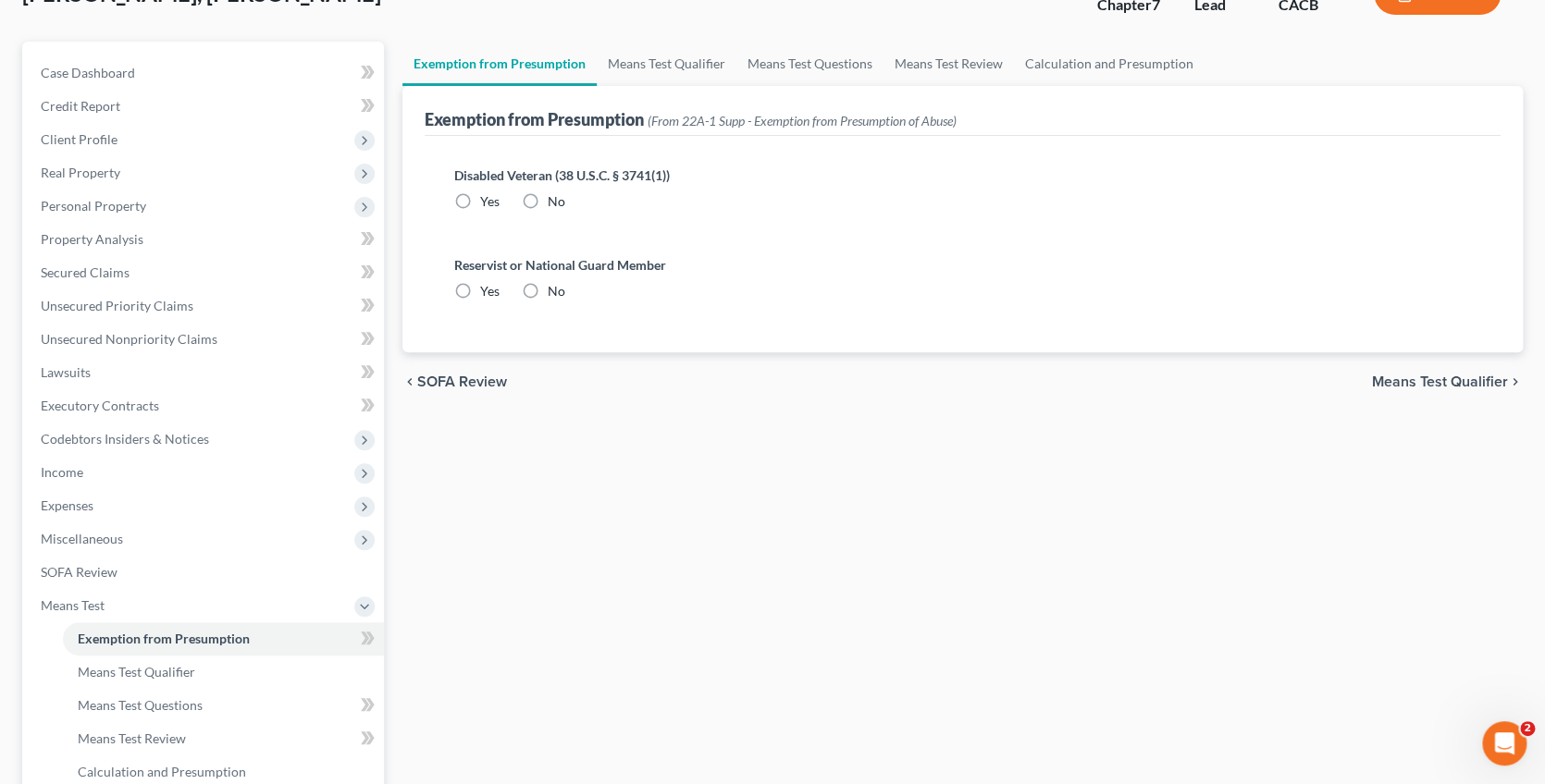
radio input "true"
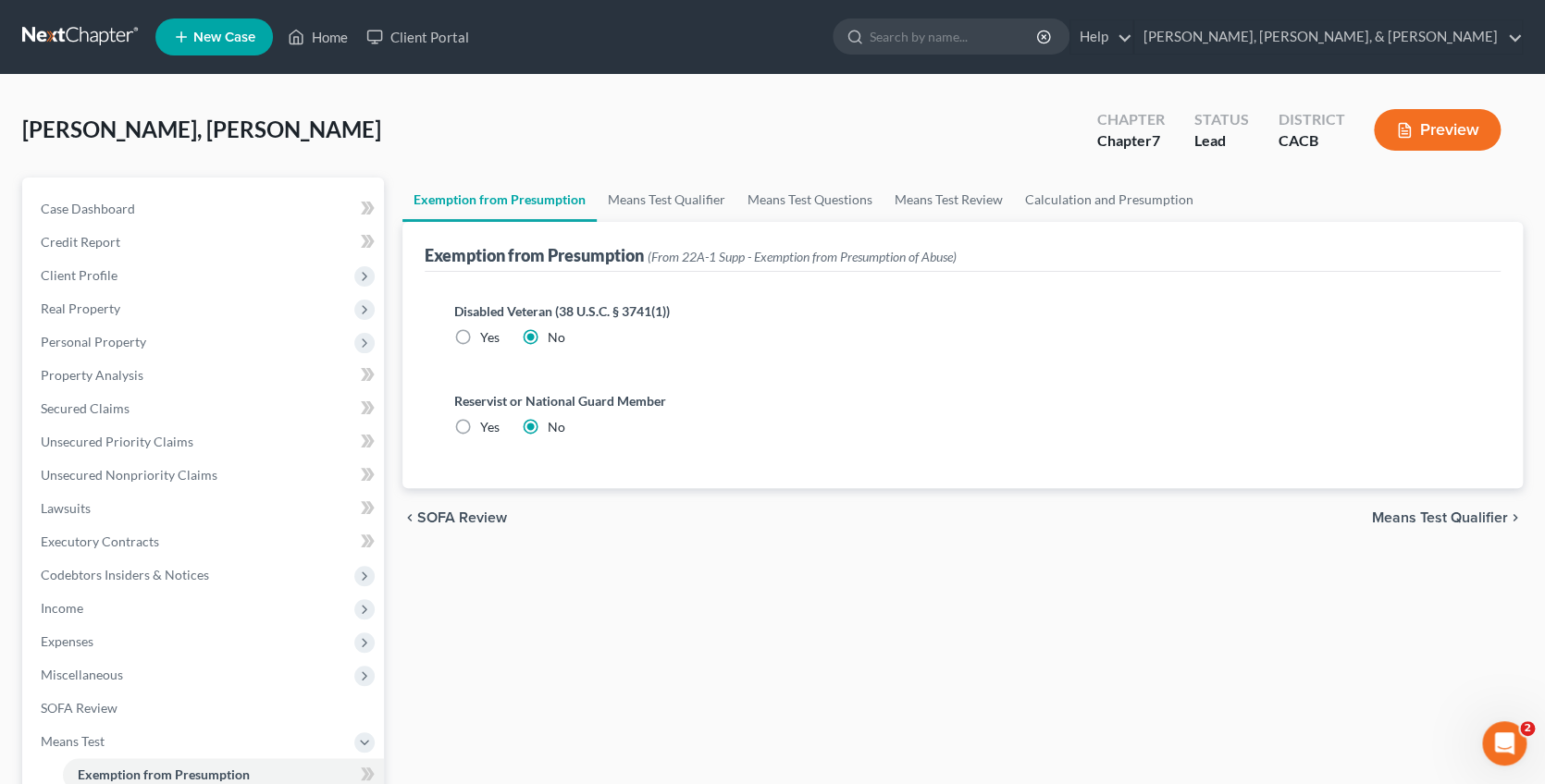
click at [1439, 515] on span "Means Test Qualifier" at bounding box center [1439, 517] width 136 height 15
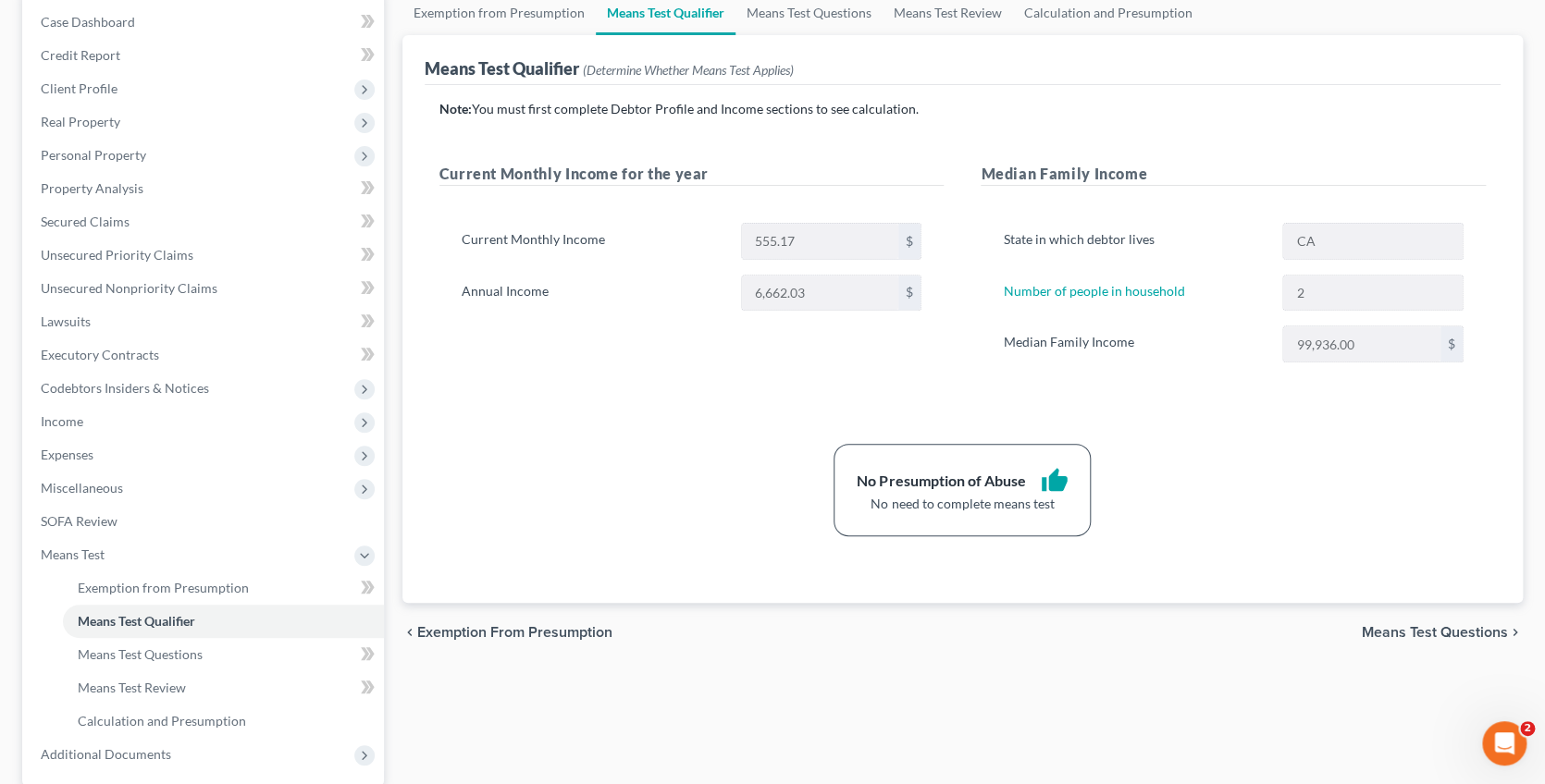
click at [1416, 628] on span "Means Test Questions" at bounding box center [1435, 632] width 146 height 15
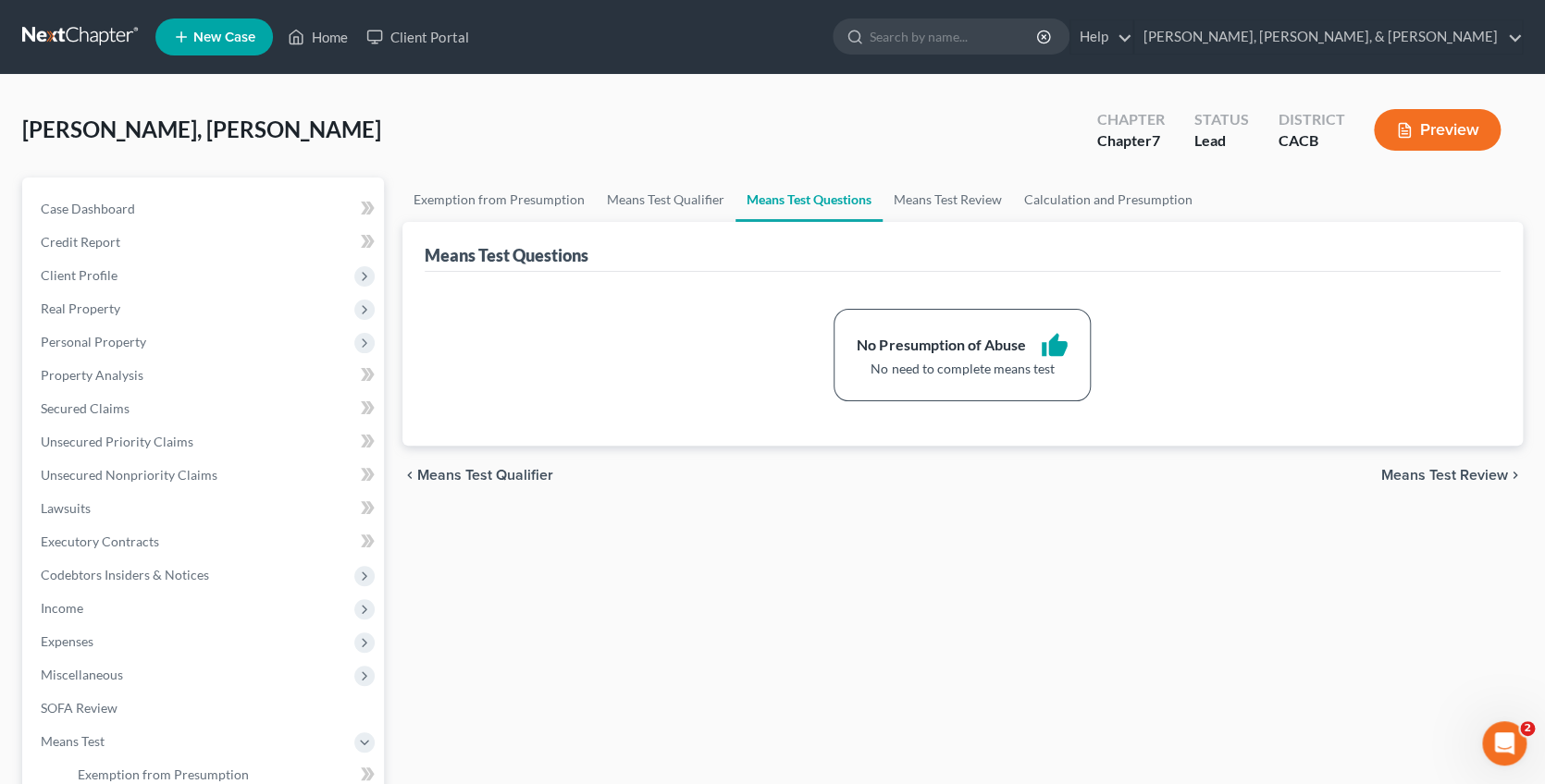
click at [1441, 474] on span "Means Test Review" at bounding box center [1444, 474] width 126 height 15
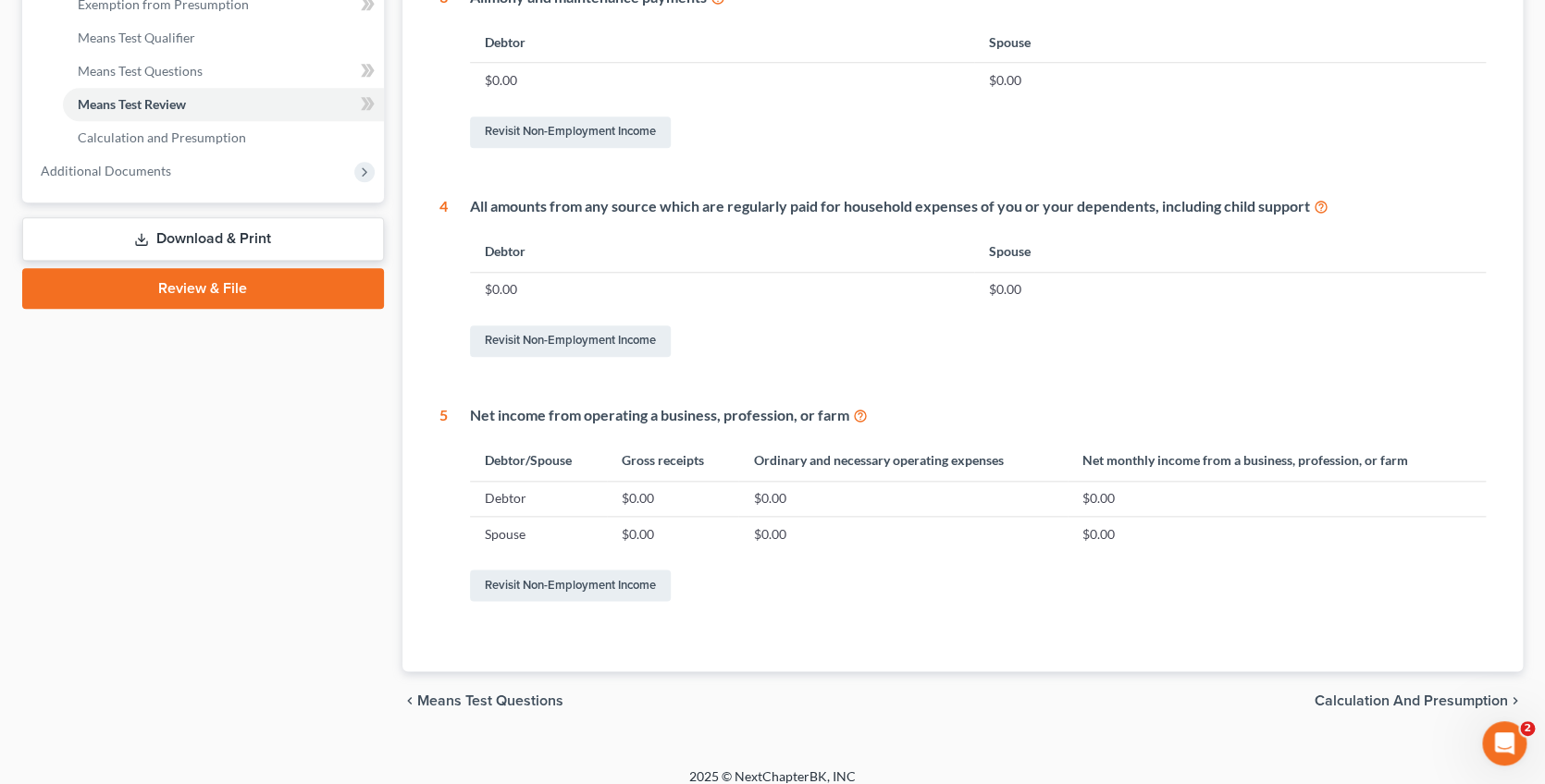
click at [1386, 693] on span "Calculation and Presumption" at bounding box center [1411, 700] width 193 height 15
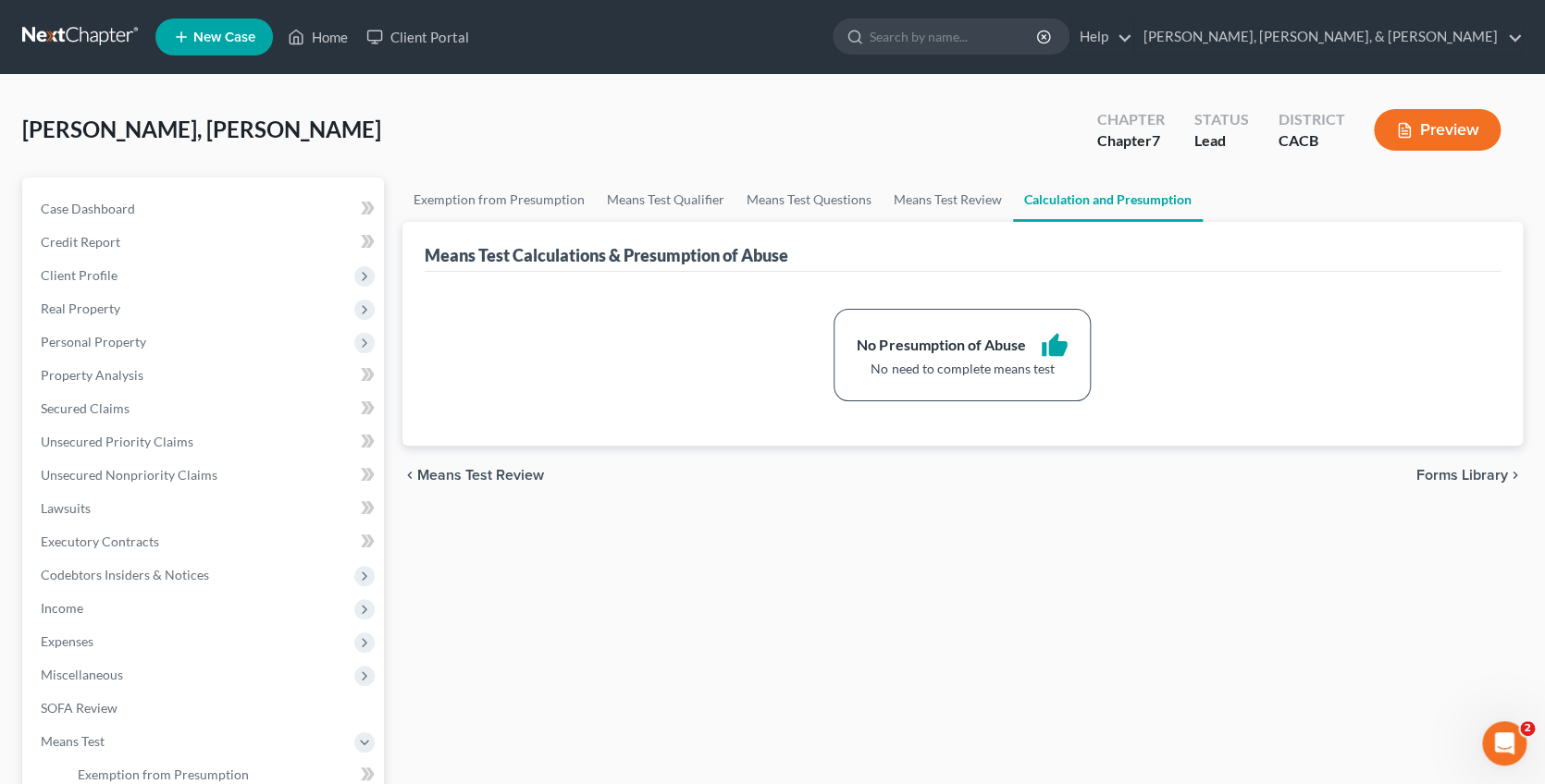
click at [1406, 140] on button "Preview" at bounding box center [1436, 130] width 126 height 41
